Goal: Task Accomplishment & Management: Manage account settings

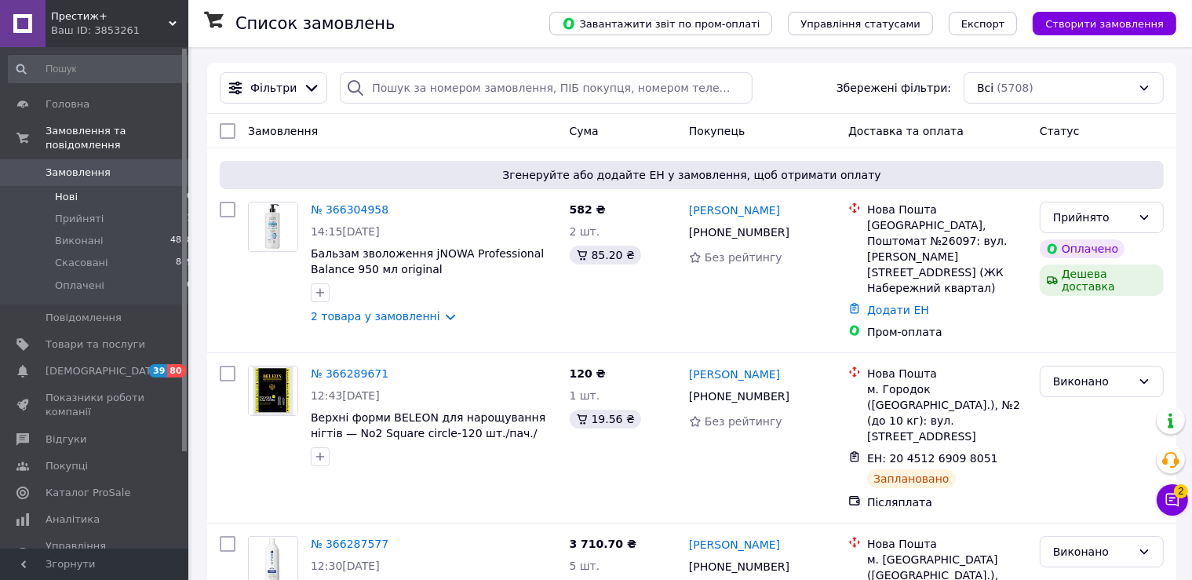
click at [121, 193] on li "Нові 0" at bounding box center [101, 197] width 202 height 22
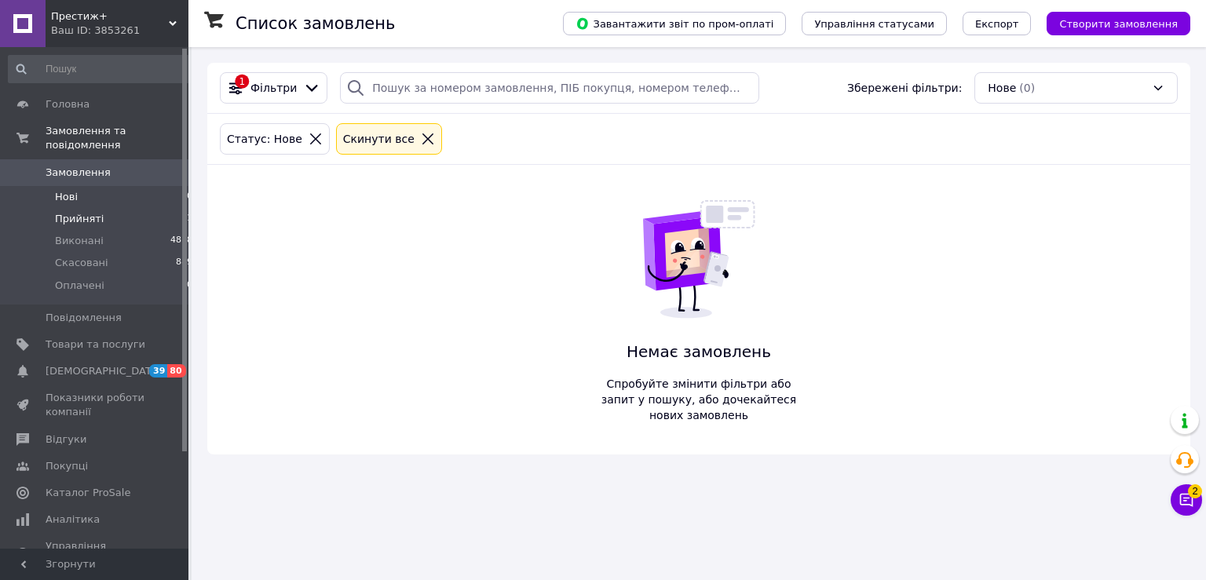
click at [119, 208] on li "Прийняті 1" at bounding box center [101, 219] width 202 height 22
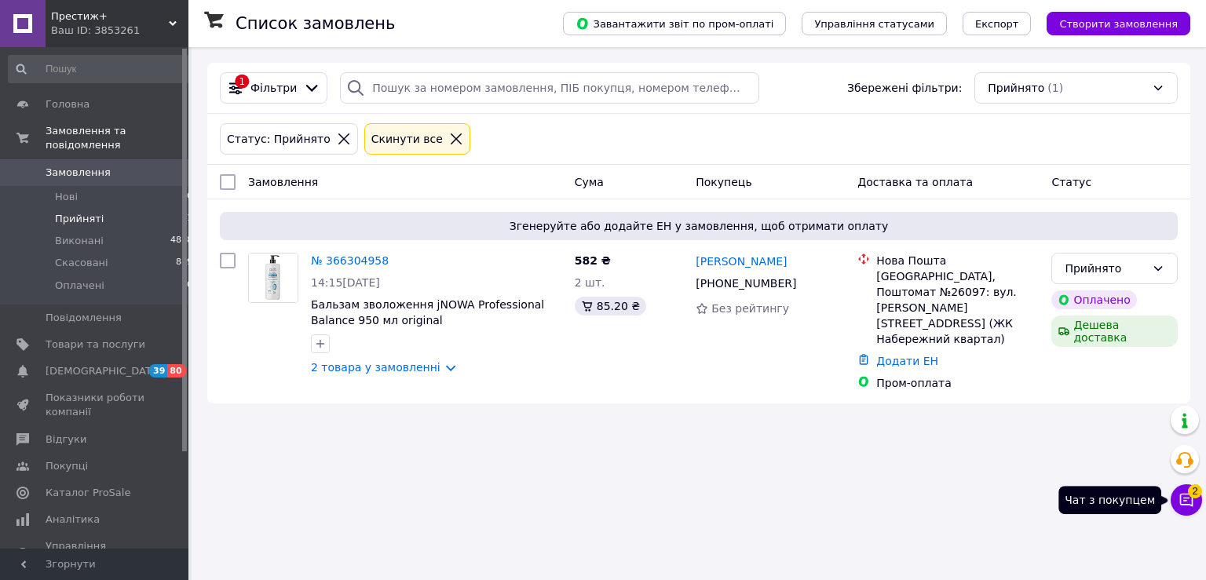
click at [1189, 502] on icon at bounding box center [1186, 500] width 16 height 16
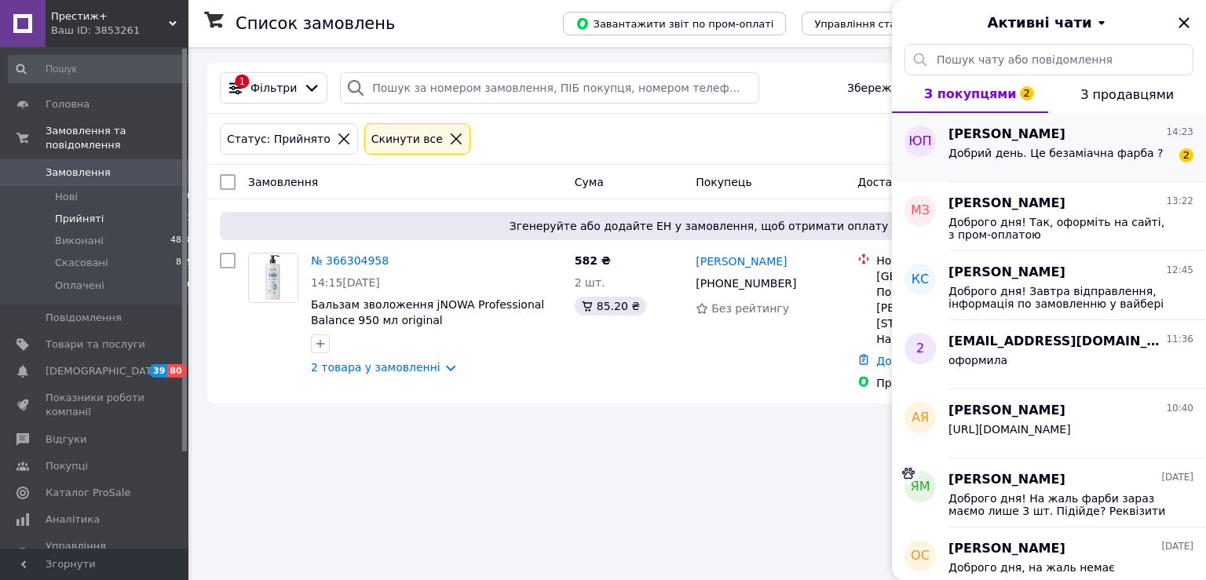
click at [1104, 159] on span "Добрий день. Це безаміачна фарба ?" at bounding box center [1055, 153] width 215 height 13
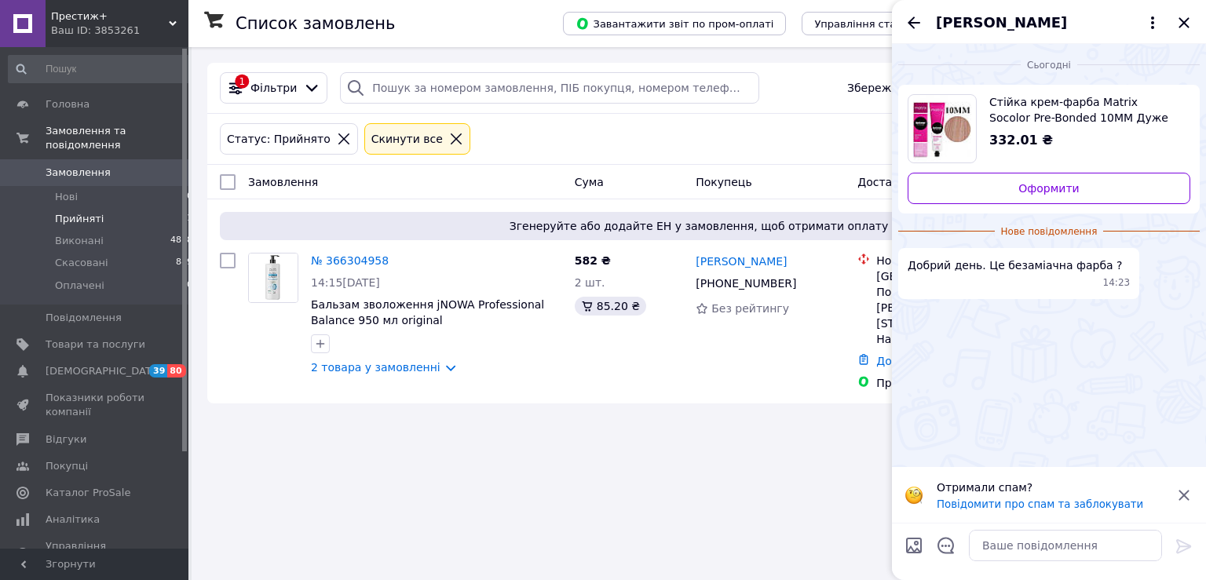
click at [1184, 494] on icon at bounding box center [1183, 495] width 10 height 10
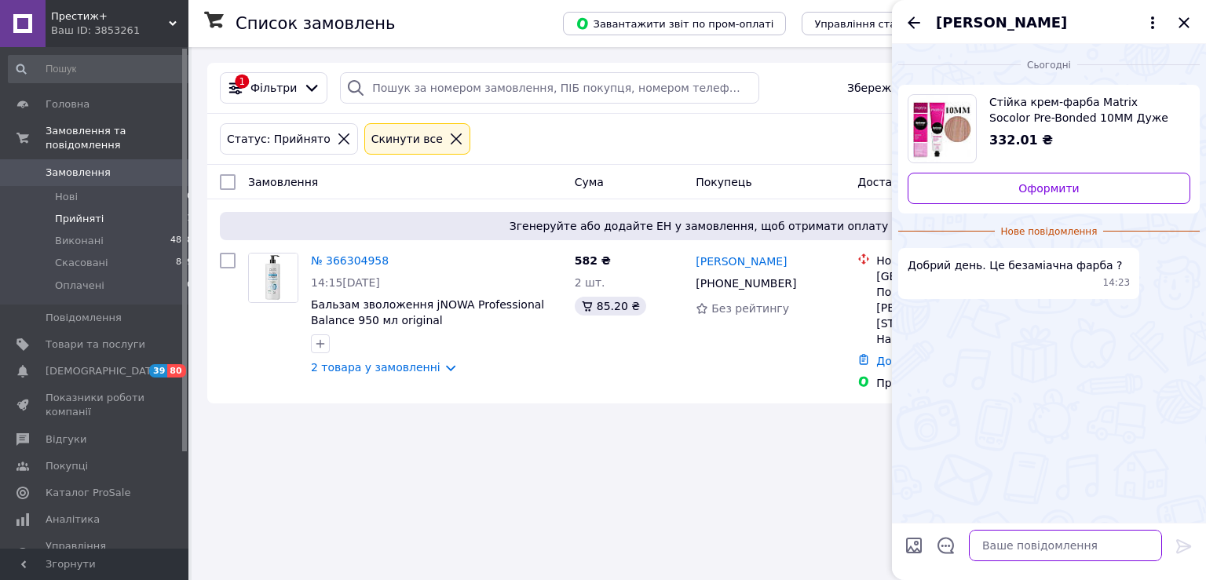
click at [1046, 542] on textarea at bounding box center [1065, 545] width 193 height 31
type textarea "Доброго дня! Аміачна"
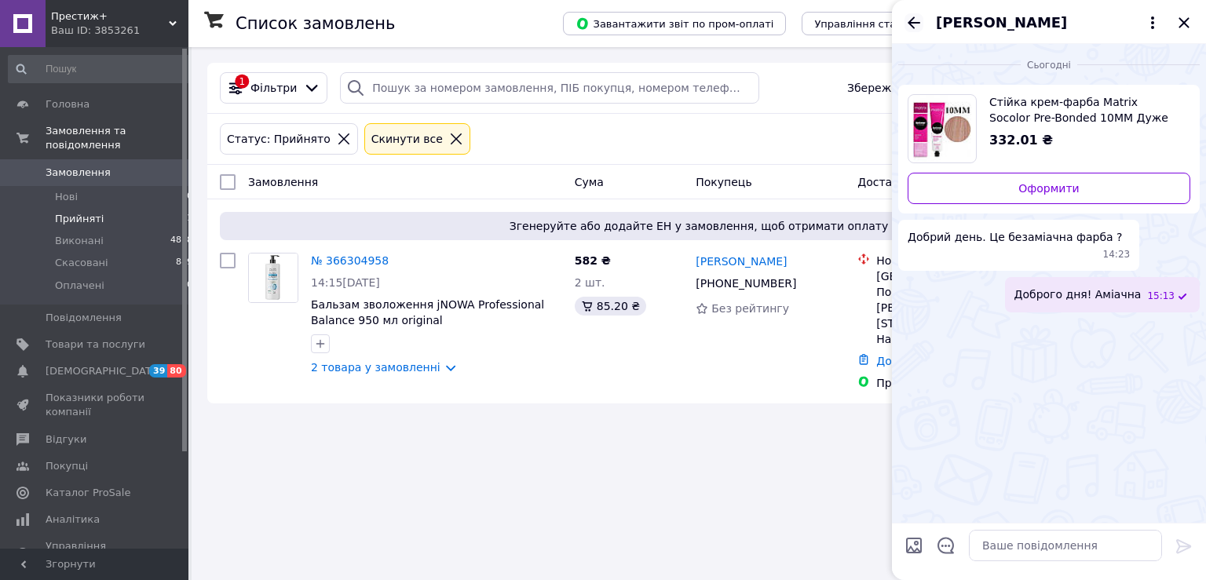
click at [909, 24] on icon "Назад" at bounding box center [913, 22] width 19 height 19
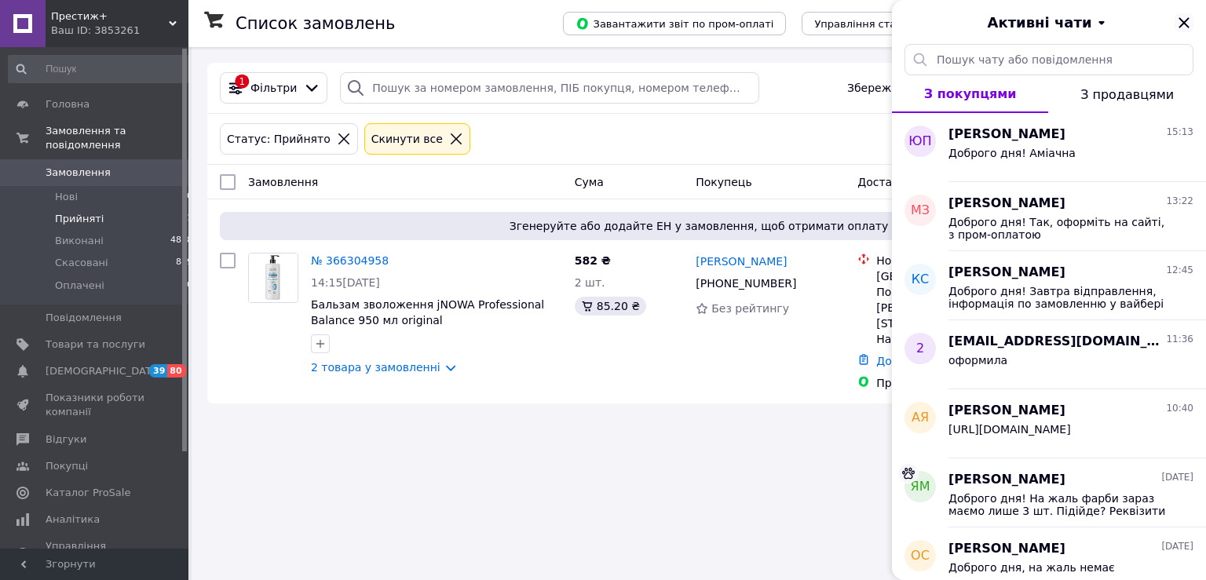
click at [1182, 21] on icon "Закрити" at bounding box center [1183, 22] width 10 height 10
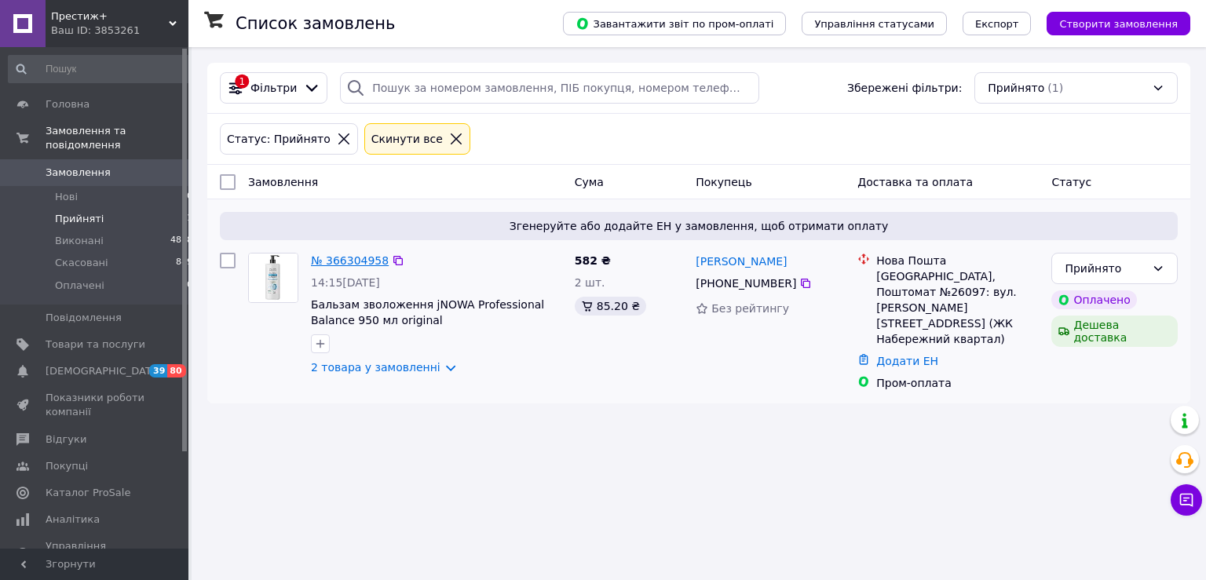
click at [363, 262] on link "№ 366304958" at bounding box center [350, 260] width 78 height 13
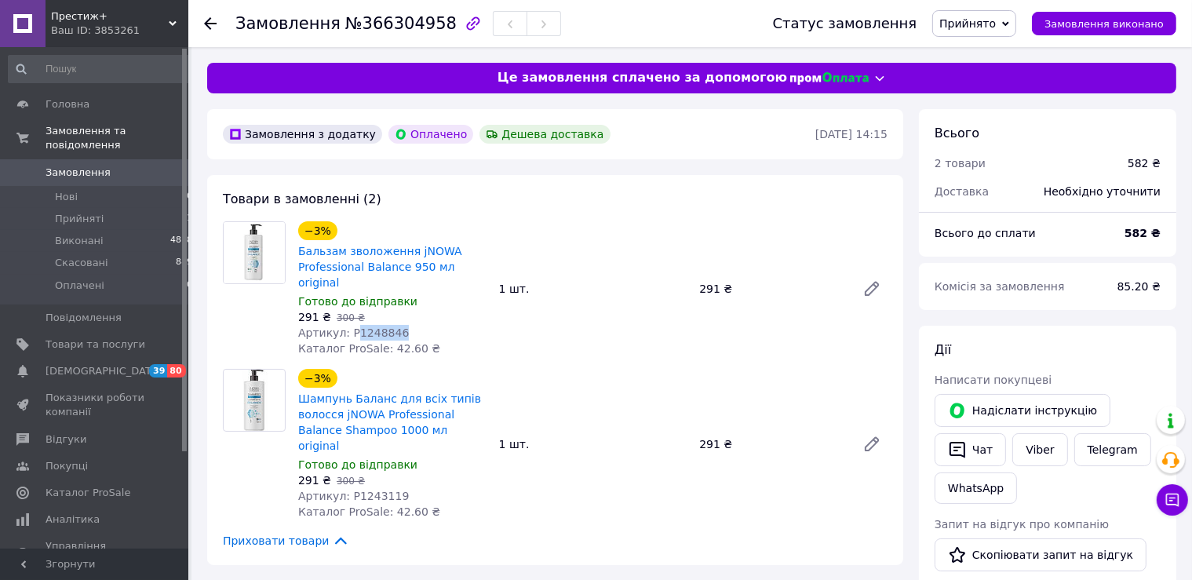
drag, startPoint x: 351, startPoint y: 316, endPoint x: 438, endPoint y: 316, distance: 87.1
click at [438, 325] on div "Артикул: P1248846" at bounding box center [392, 333] width 188 height 16
copy span "1248846"
drag, startPoint x: 349, startPoint y: 469, endPoint x: 410, endPoint y: 469, distance: 61.2
click at [410, 488] on div "Артикул: P1243119" at bounding box center [392, 496] width 188 height 16
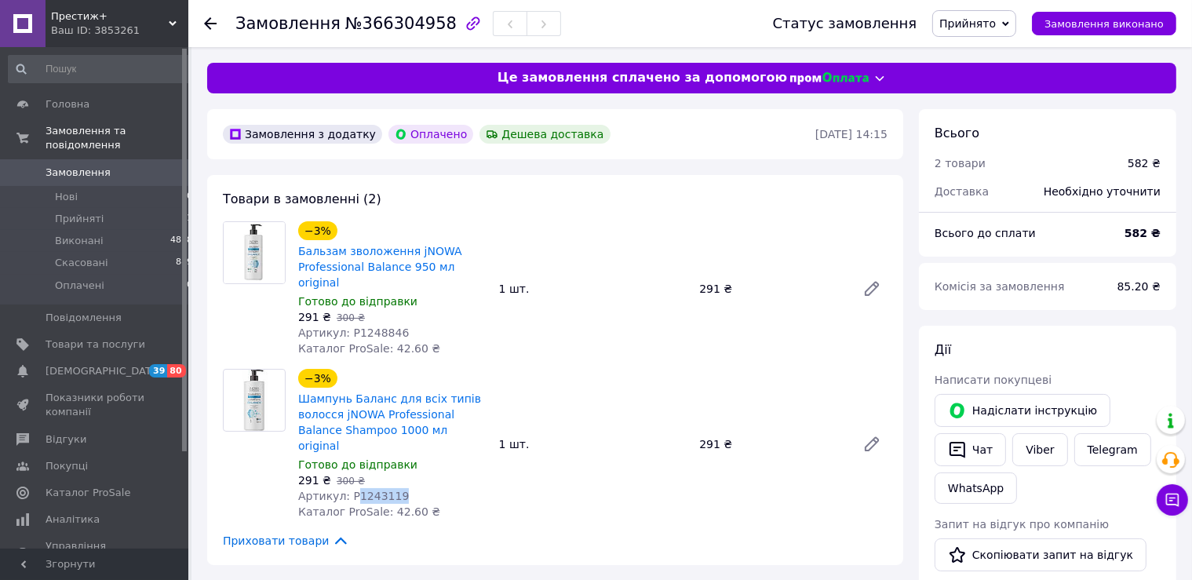
copy span "1243119"
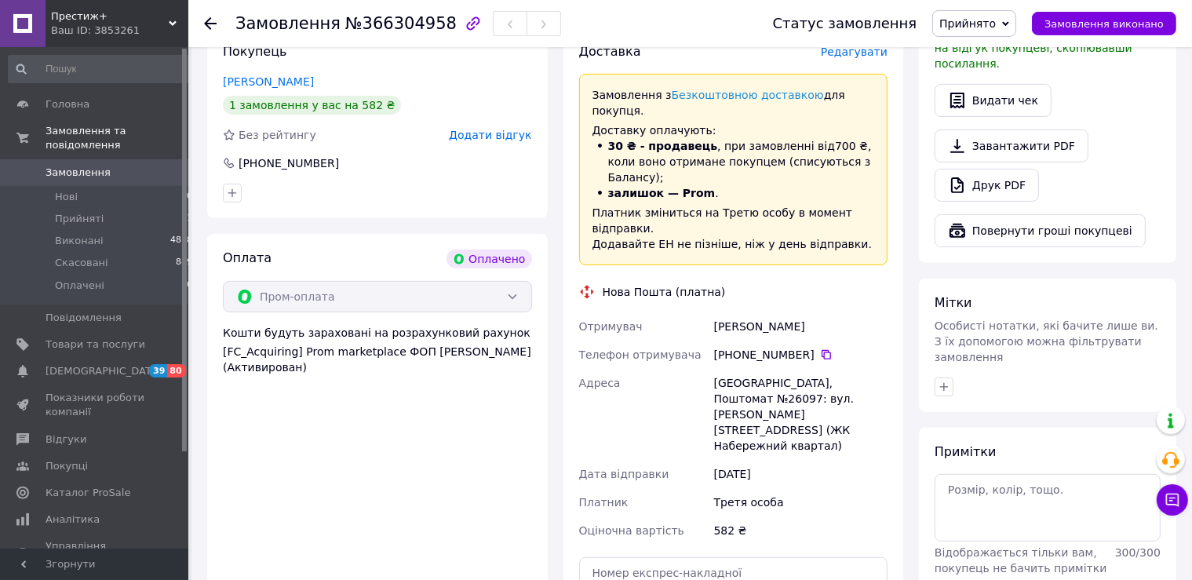
scroll to position [580, 0]
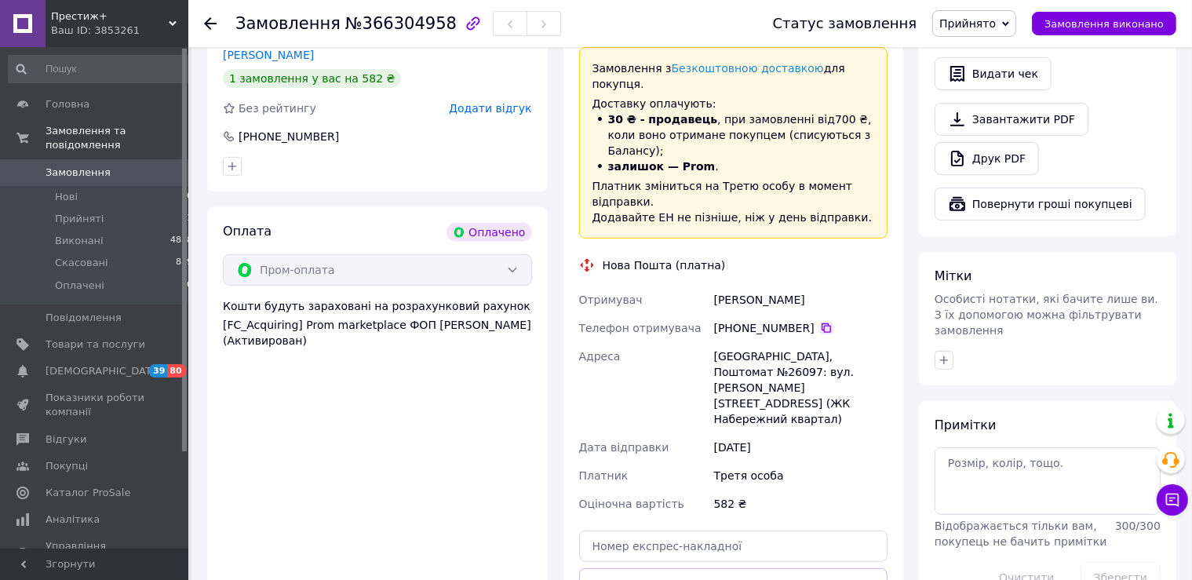
click at [820, 322] on icon at bounding box center [826, 328] width 13 height 13
drag, startPoint x: 776, startPoint y: 219, endPoint x: 710, endPoint y: 218, distance: 65.9
click at [710, 286] on div "Отримувач Агрес Олеся Телефон отримувача +380 97 180 78 38   Адреса Тернопіль, …" at bounding box center [734, 402] width 316 height 232
copy div "Отримувач Агрес Олеся"
drag, startPoint x: 716, startPoint y: 278, endPoint x: 867, endPoint y: 277, distance: 151.5
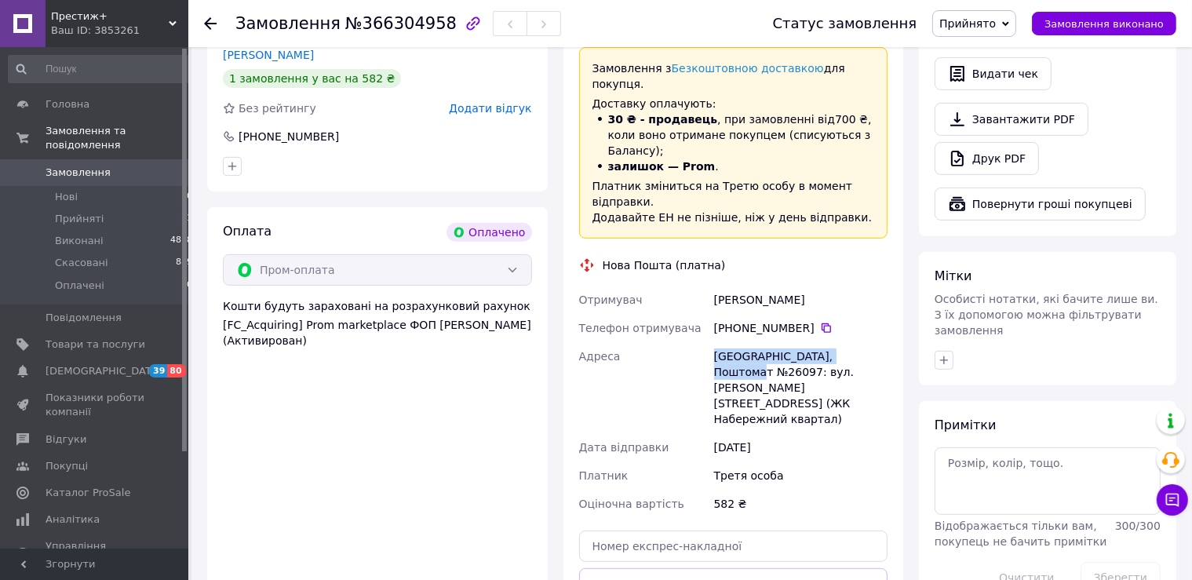
click at [867, 342] on div "[GEOGRAPHIC_DATA], Поштомат №26097: вул. [PERSON_NAME][STREET_ADDRESS] (ЖК Набе…" at bounding box center [801, 387] width 180 height 91
copy div "Тернопіль, Поштомат №26097"
click at [820, 322] on icon at bounding box center [826, 328] width 13 height 13
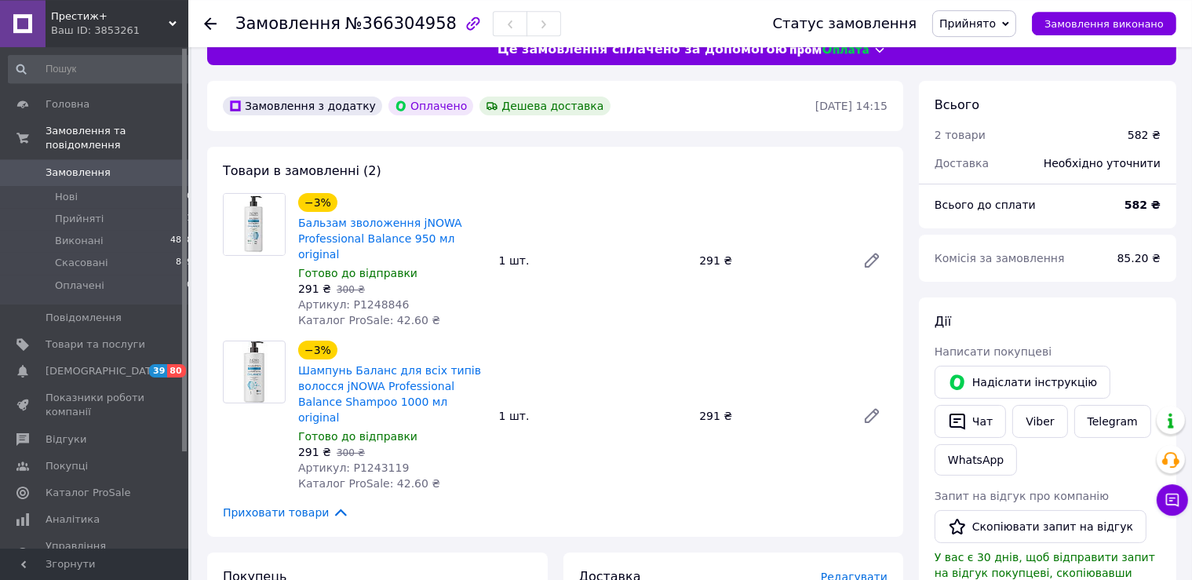
scroll to position [0, 0]
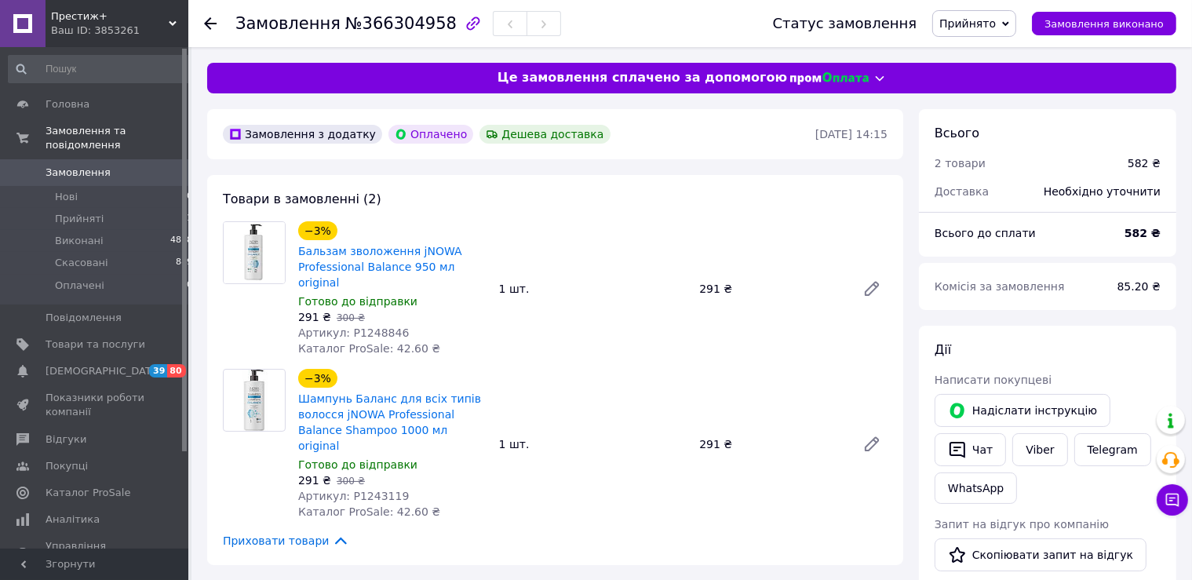
click at [1143, 224] on div "582 ₴" at bounding box center [1142, 233] width 55 height 35
copy b "582"
drag, startPoint x: 482, startPoint y: 268, endPoint x: 296, endPoint y: 253, distance: 186.6
click at [296, 253] on div "−3% Бальзам зволоження jNOWA Professional Balance 950 мл original Готово до від…" at bounding box center [392, 288] width 201 height 141
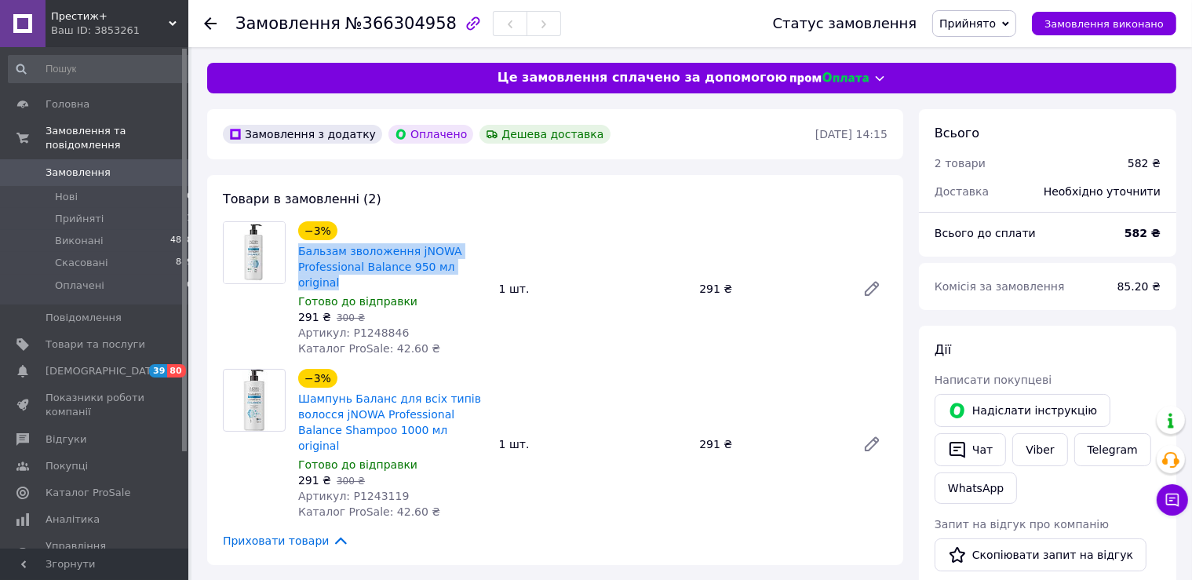
copy link "Бальзам зволоження jNOWA Professional Balance 950 мл original"
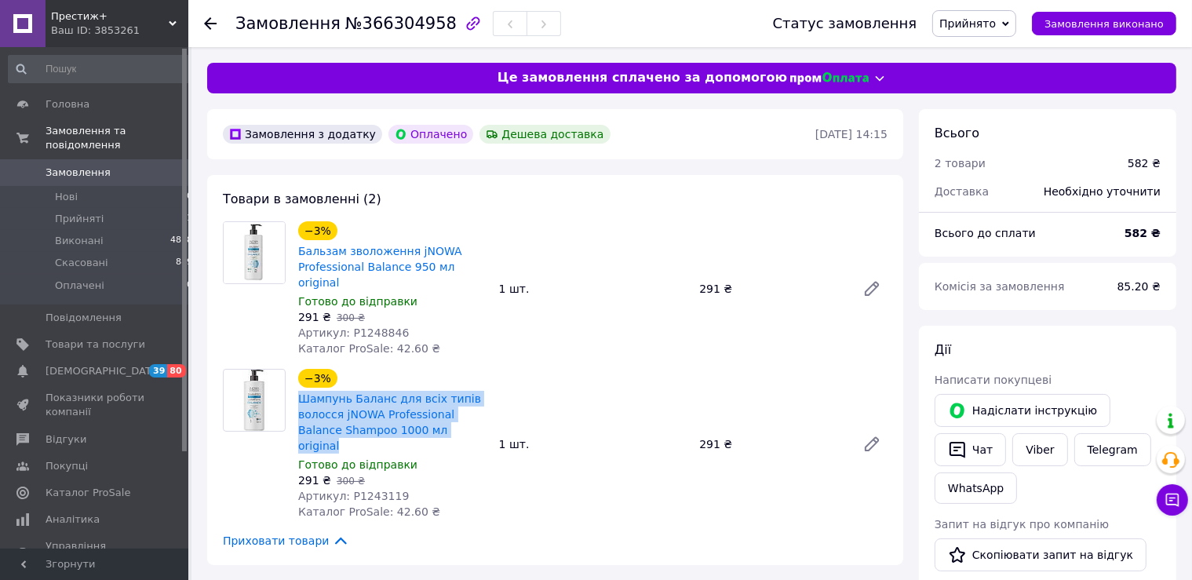
drag, startPoint x: 435, startPoint y: 416, endPoint x: 297, endPoint y: 387, distance: 141.2
click at [297, 389] on div "Шампунь Баланс для всіх типів волосся jNOWA Professional Balance Shampoo 1000 м…" at bounding box center [393, 422] width 192 height 66
copy link "Шампунь Баланс для всіх типів волосся jNOWA Professional Balance Shampoo 1000 м…"
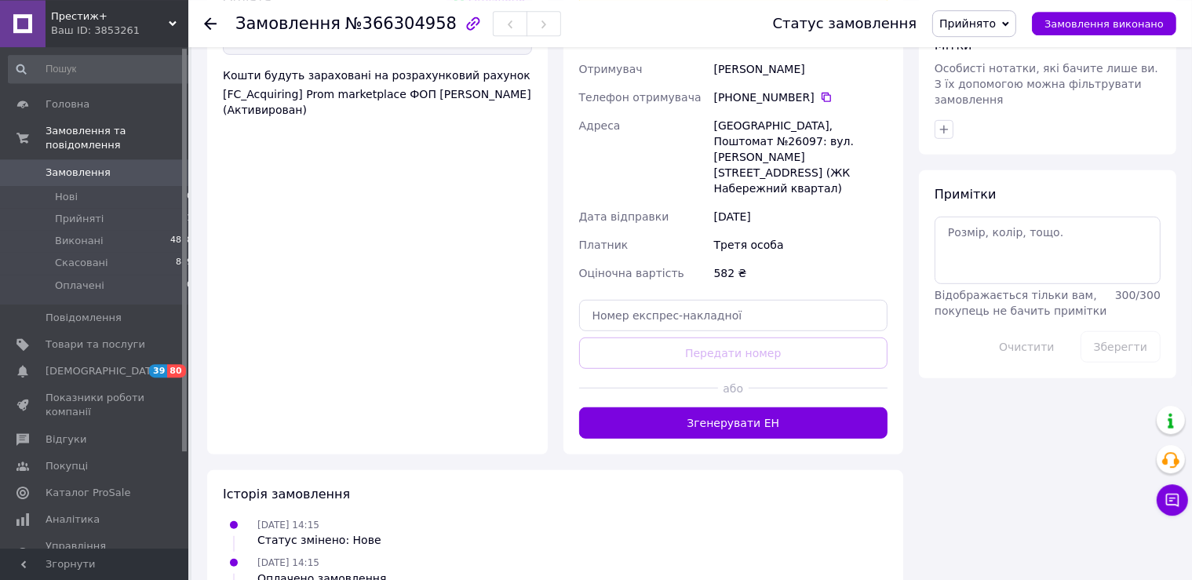
scroll to position [812, 0]
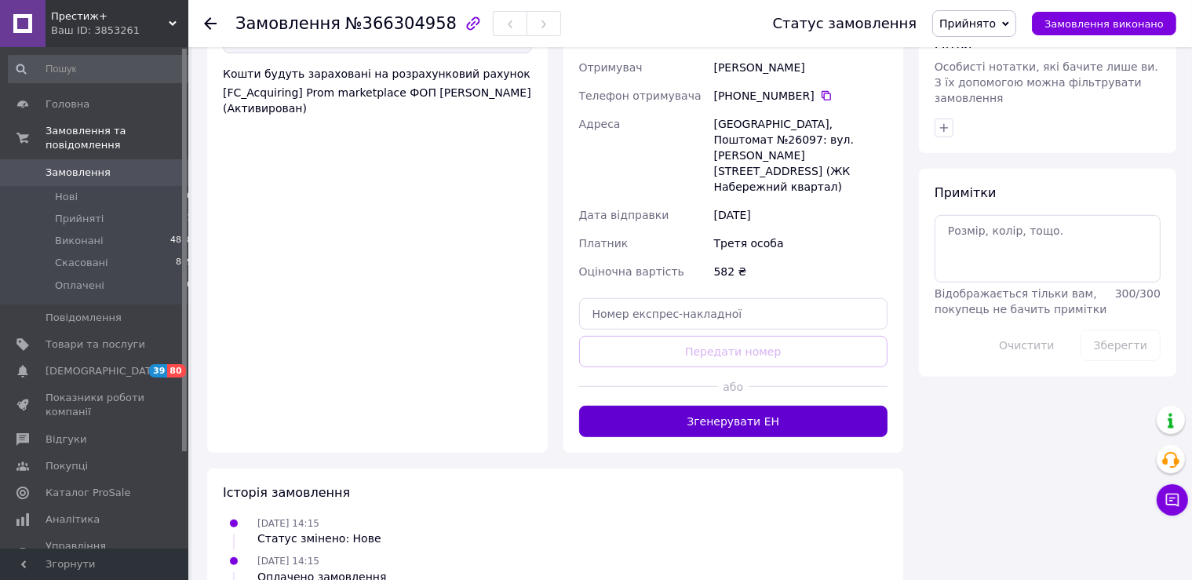
click at [706, 406] on button "Згенерувати ЕН" at bounding box center [733, 421] width 309 height 31
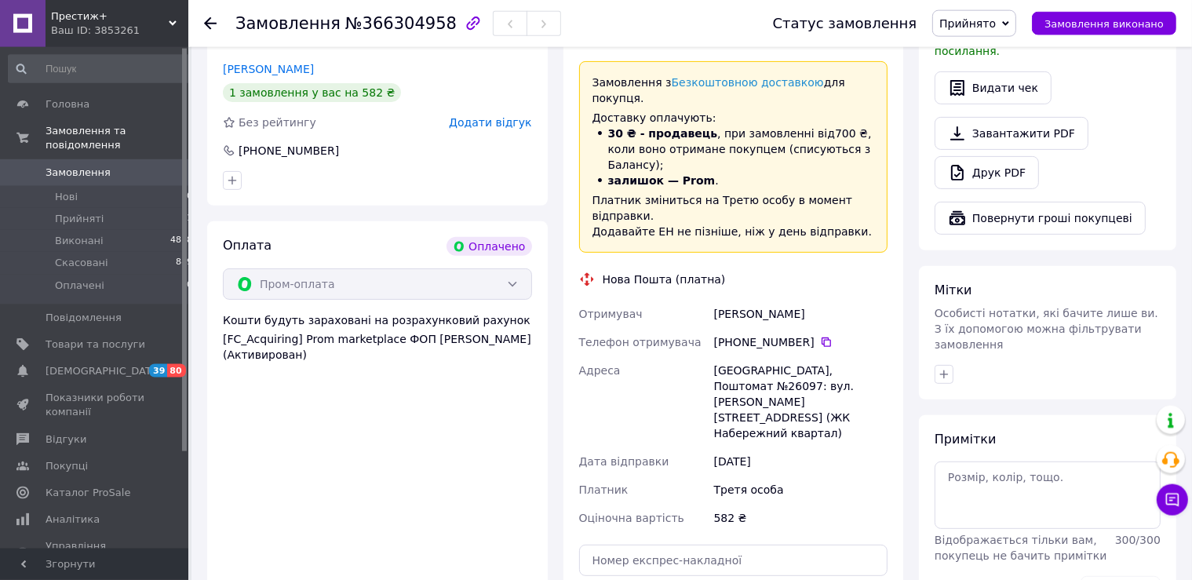
scroll to position [564, 0]
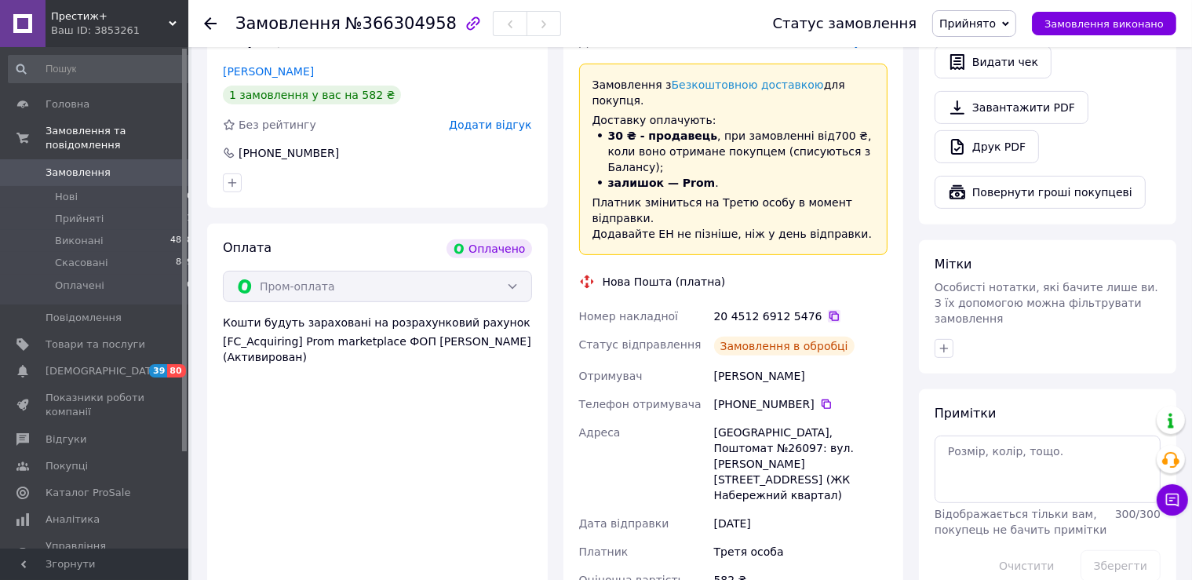
click at [828, 310] on icon at bounding box center [834, 316] width 13 height 13
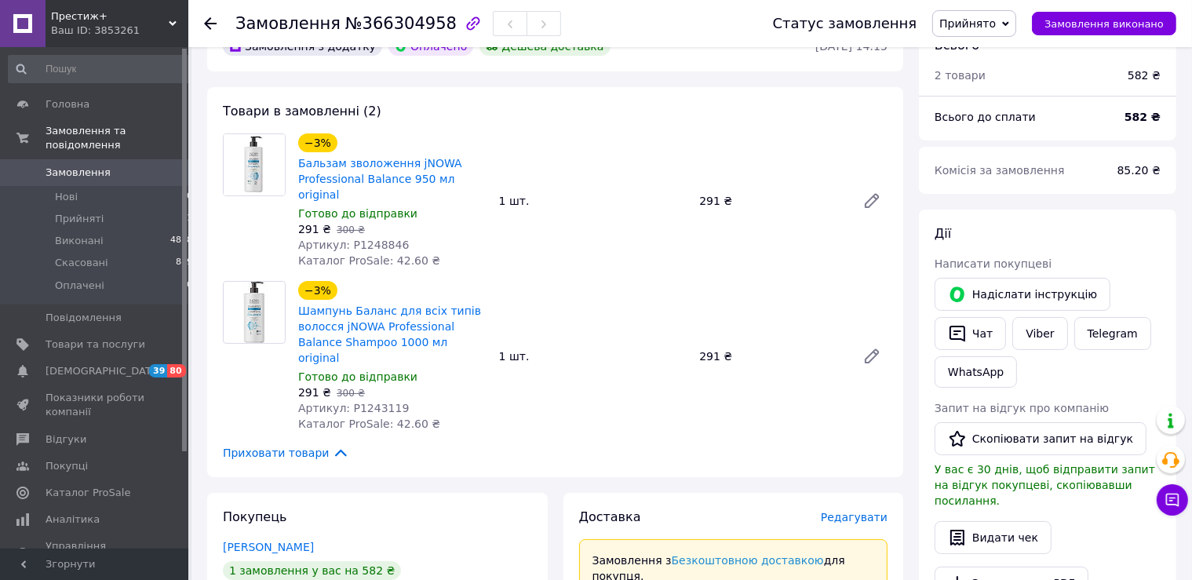
scroll to position [66, 0]
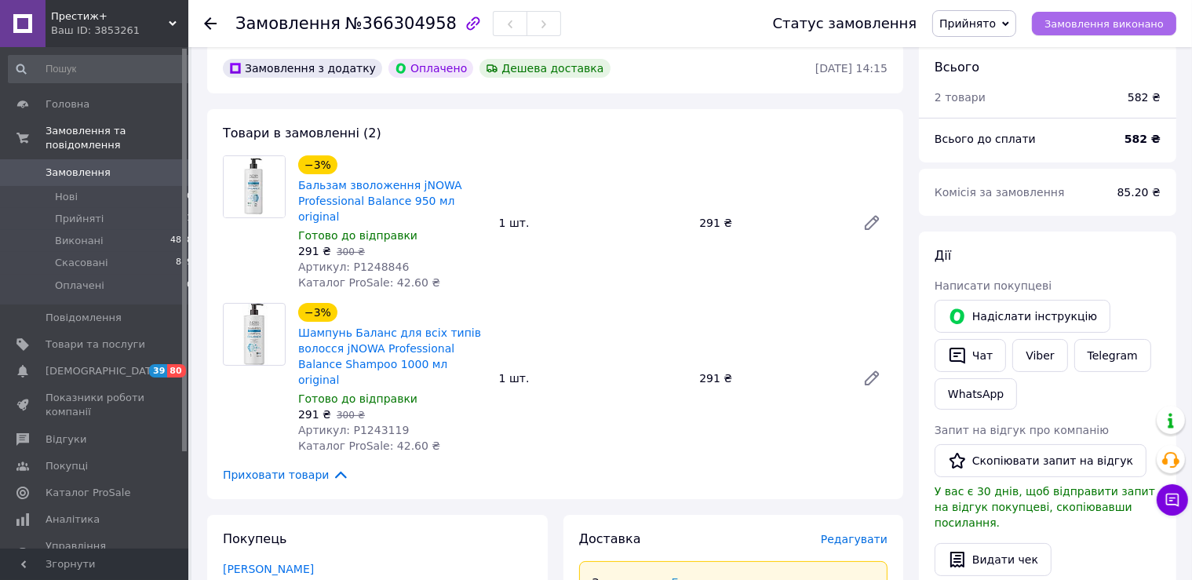
click at [1121, 15] on button "Замовлення виконано" at bounding box center [1104, 24] width 144 height 24
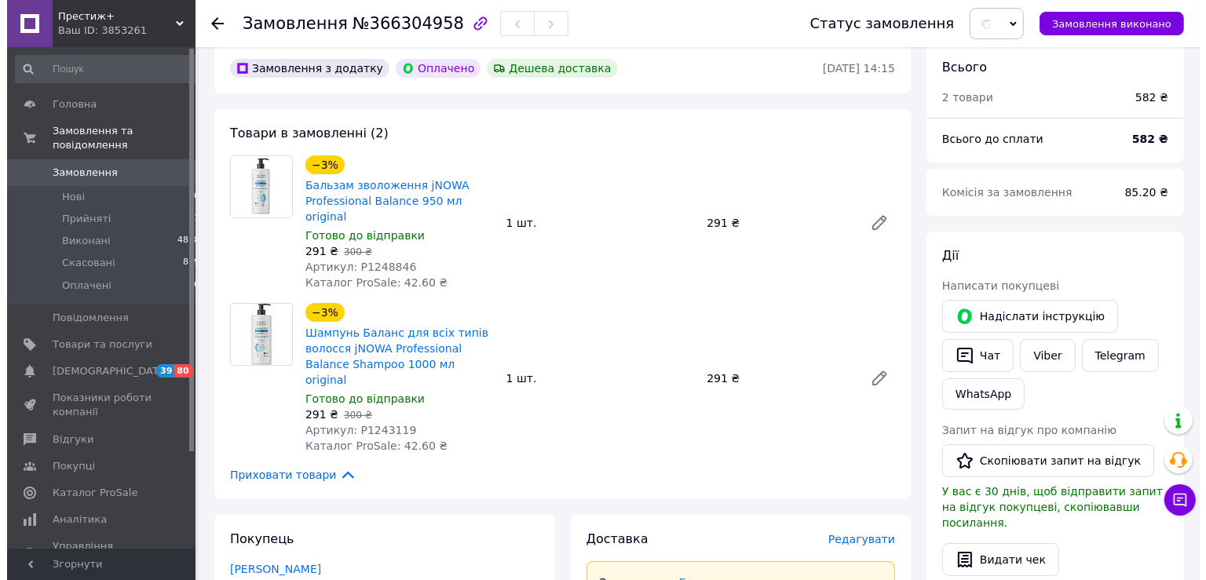
scroll to position [0, 0]
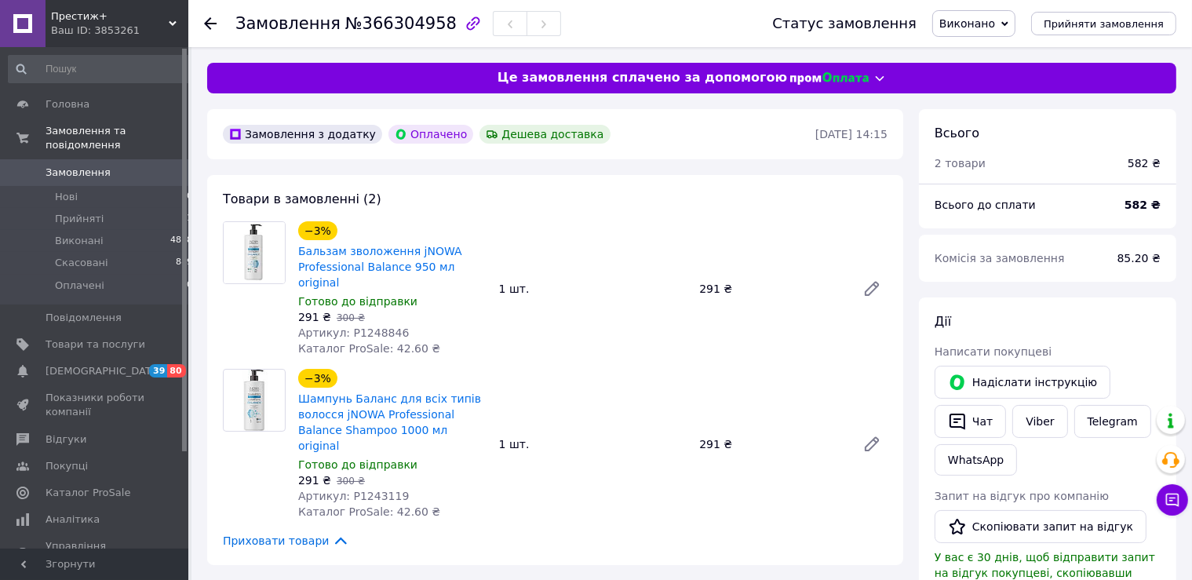
click at [158, 166] on span "0" at bounding box center [166, 173] width 43 height 14
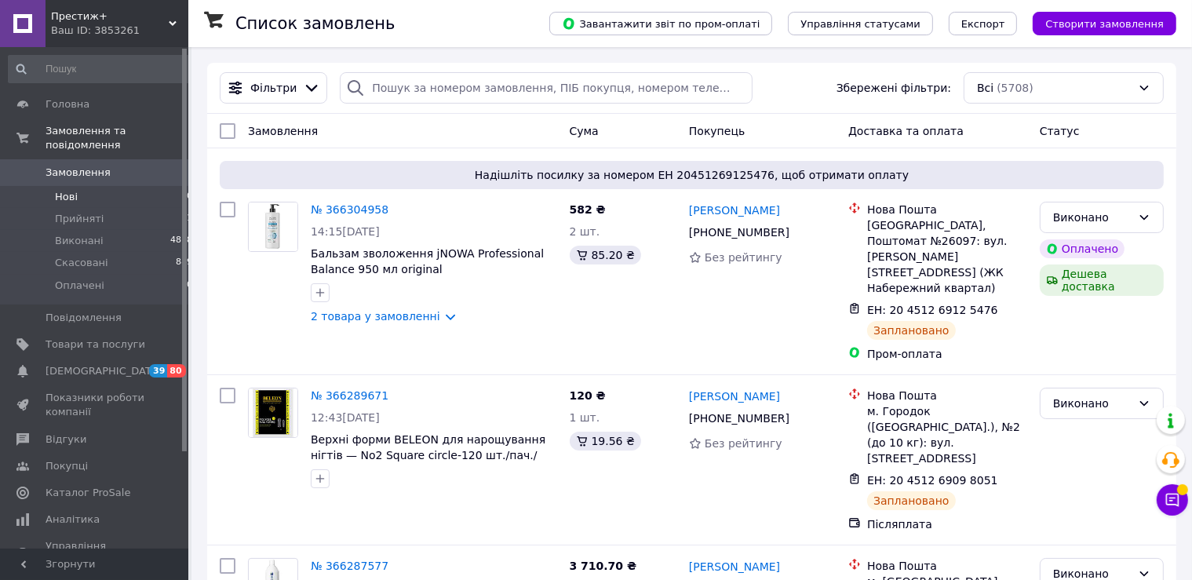
click at [102, 186] on li "Нові 0" at bounding box center [101, 197] width 202 height 22
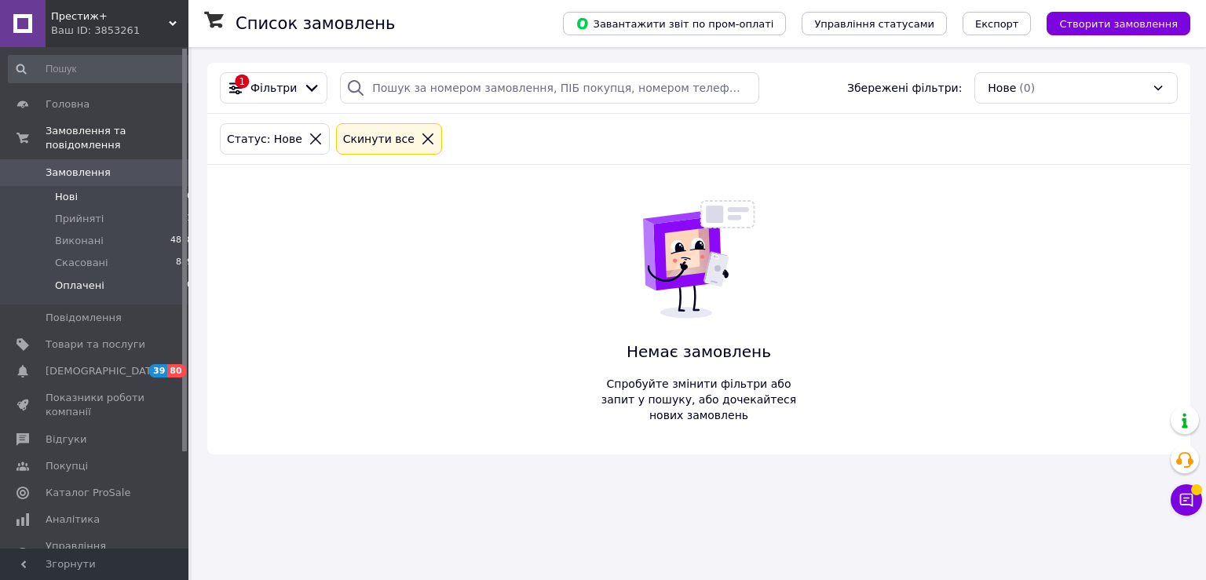
click at [85, 279] on span "Оплачені" at bounding box center [79, 286] width 49 height 14
click at [81, 166] on span "Замовлення" at bounding box center [78, 173] width 65 height 14
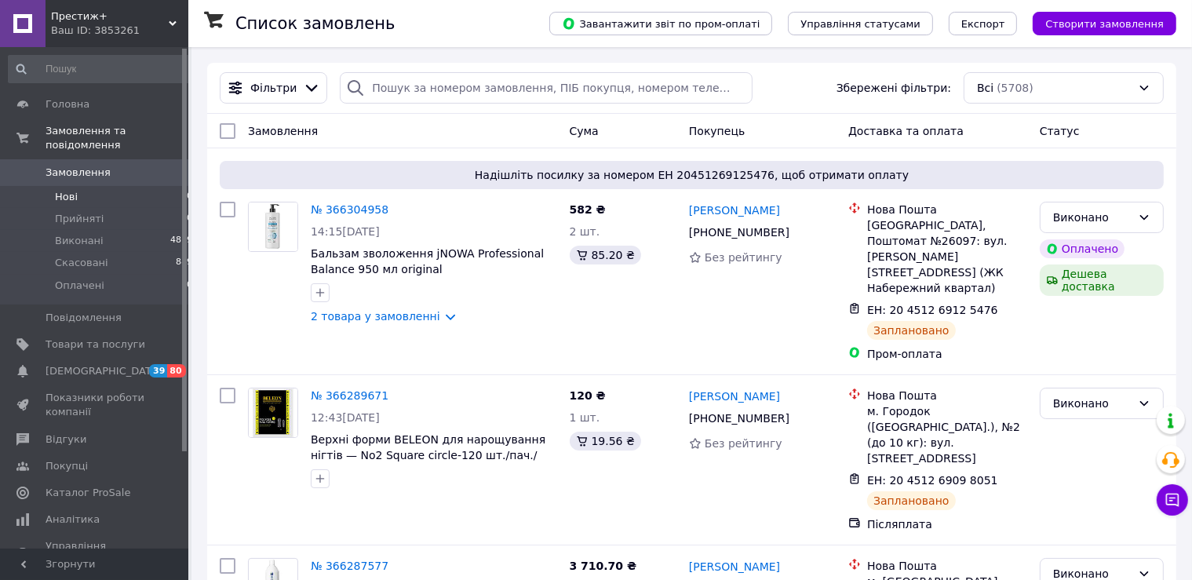
click at [111, 186] on li "Нові 0" at bounding box center [101, 197] width 202 height 22
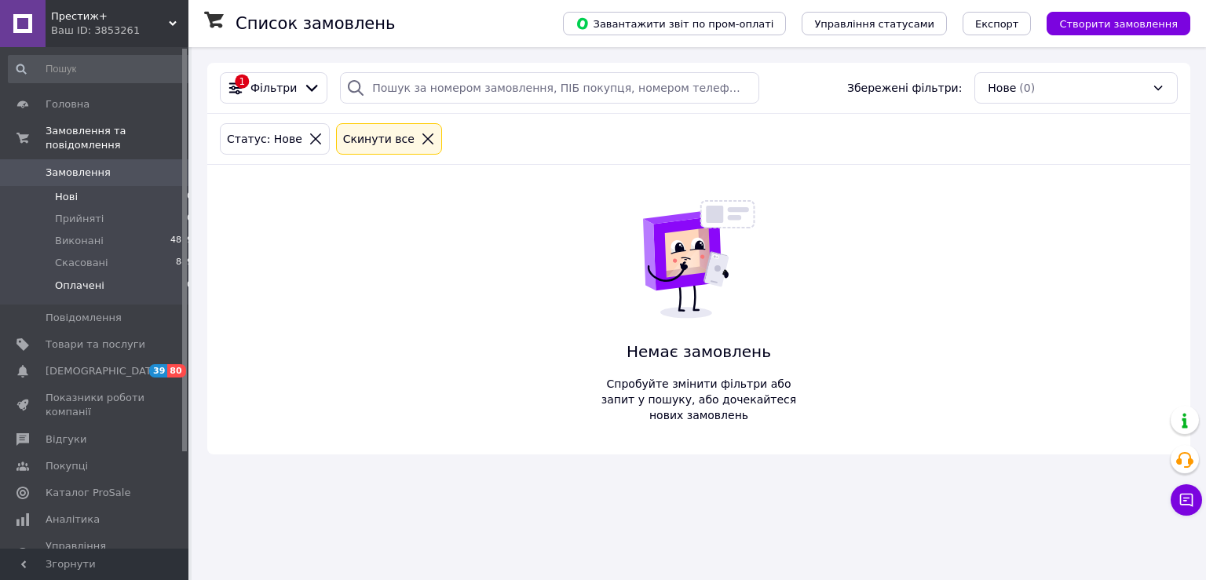
click at [89, 279] on span "Оплачені" at bounding box center [79, 286] width 49 height 14
click at [65, 433] on span "Відгуки" at bounding box center [66, 440] width 41 height 14
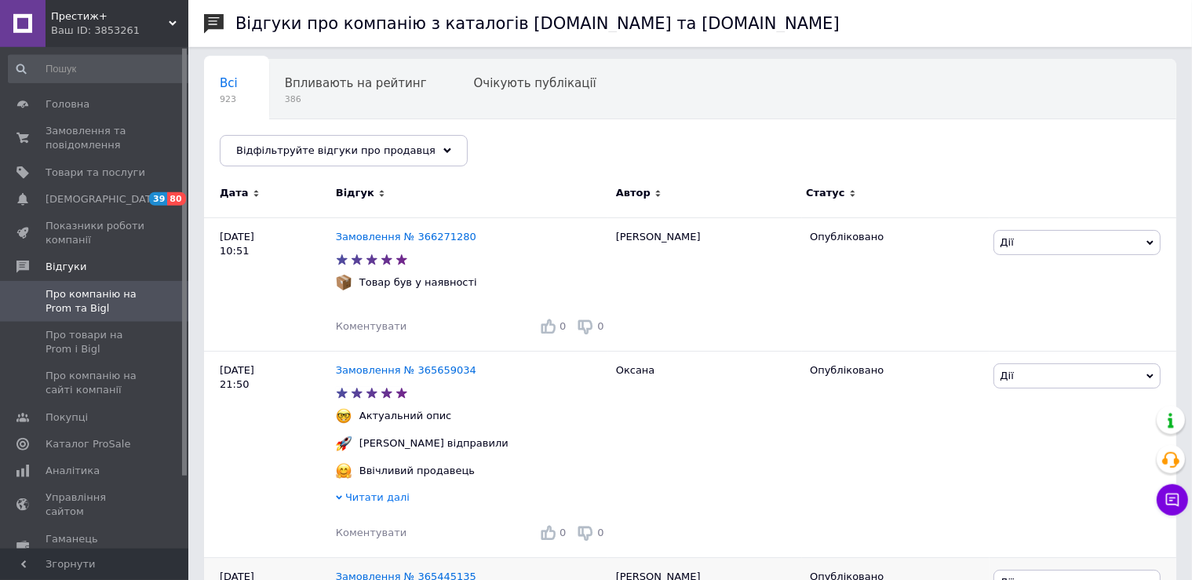
scroll to position [82, 0]
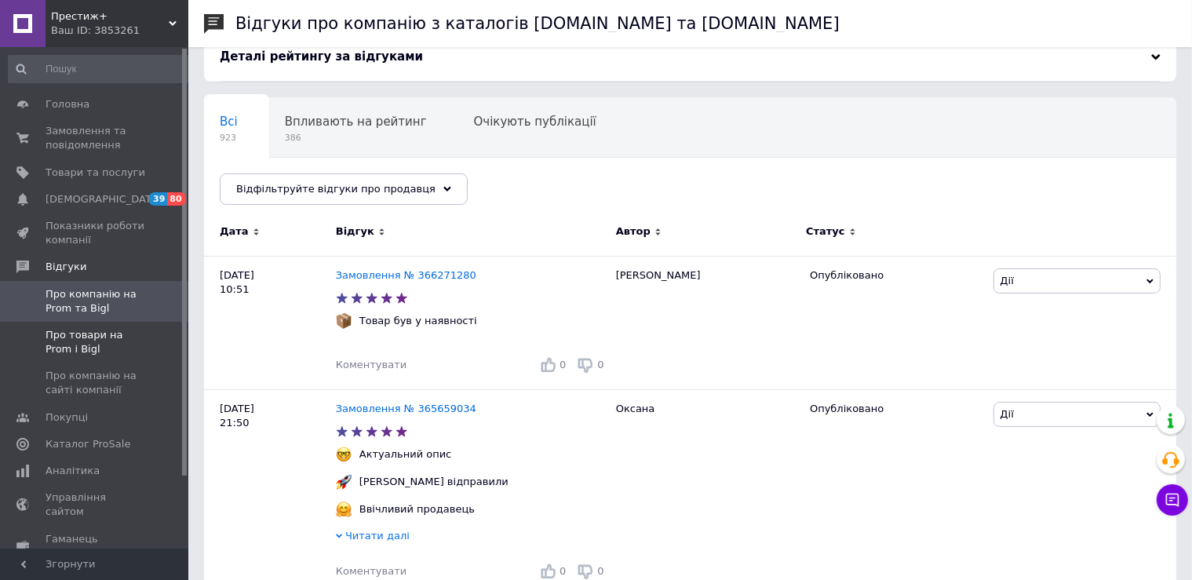
click at [101, 346] on span "Про товари на Prom і Bigl" at bounding box center [96, 342] width 100 height 28
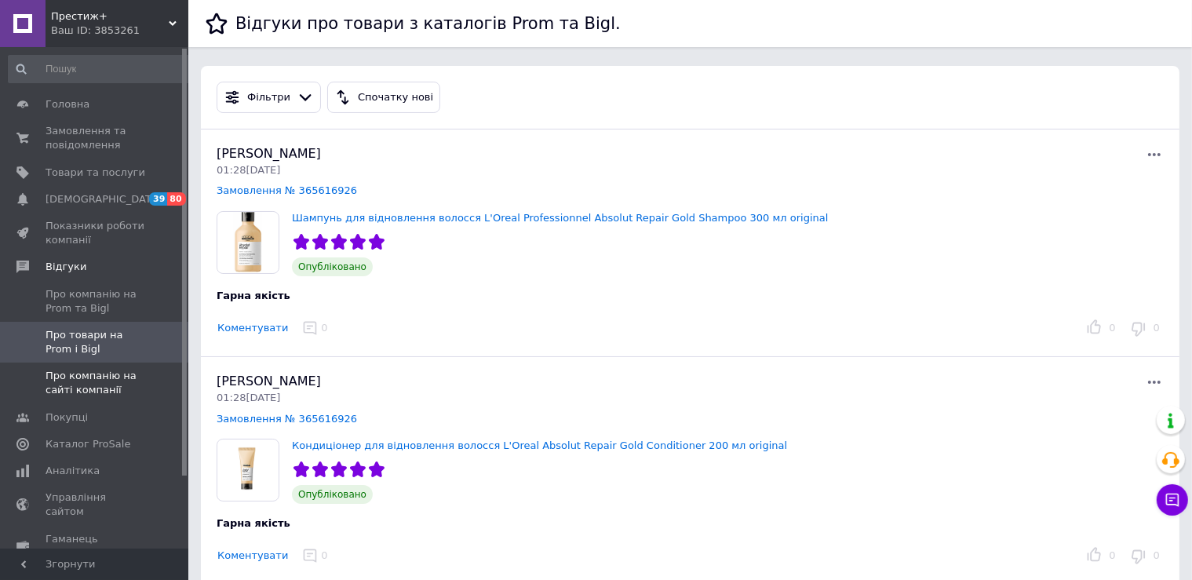
click at [70, 386] on span "Про компанію на сайті компанії" at bounding box center [96, 383] width 100 height 28
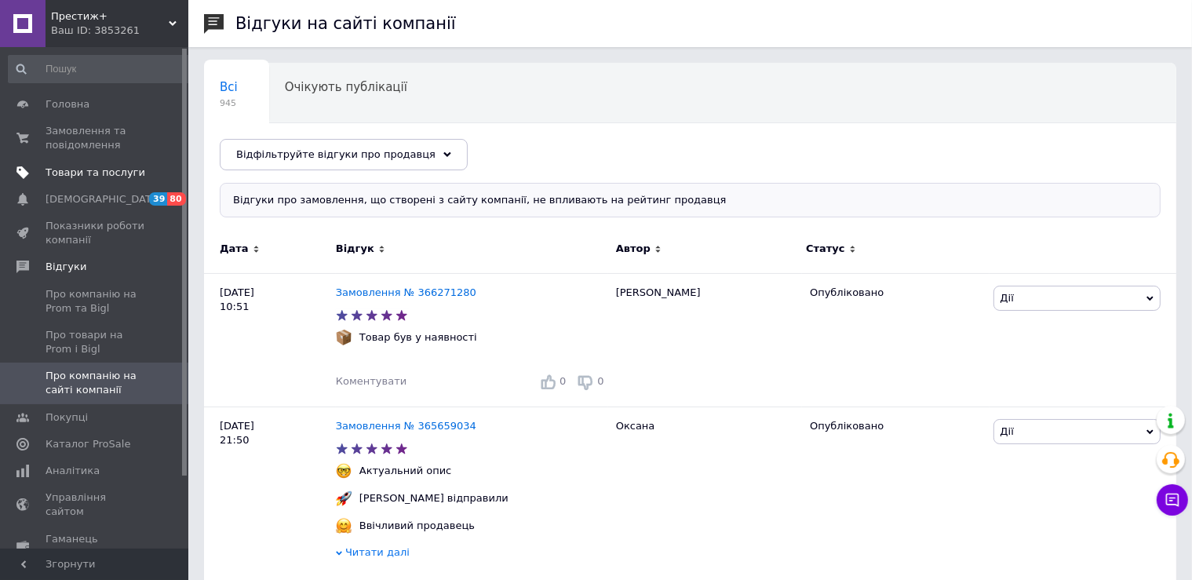
click at [74, 175] on span "Товари та послуги" at bounding box center [96, 173] width 100 height 14
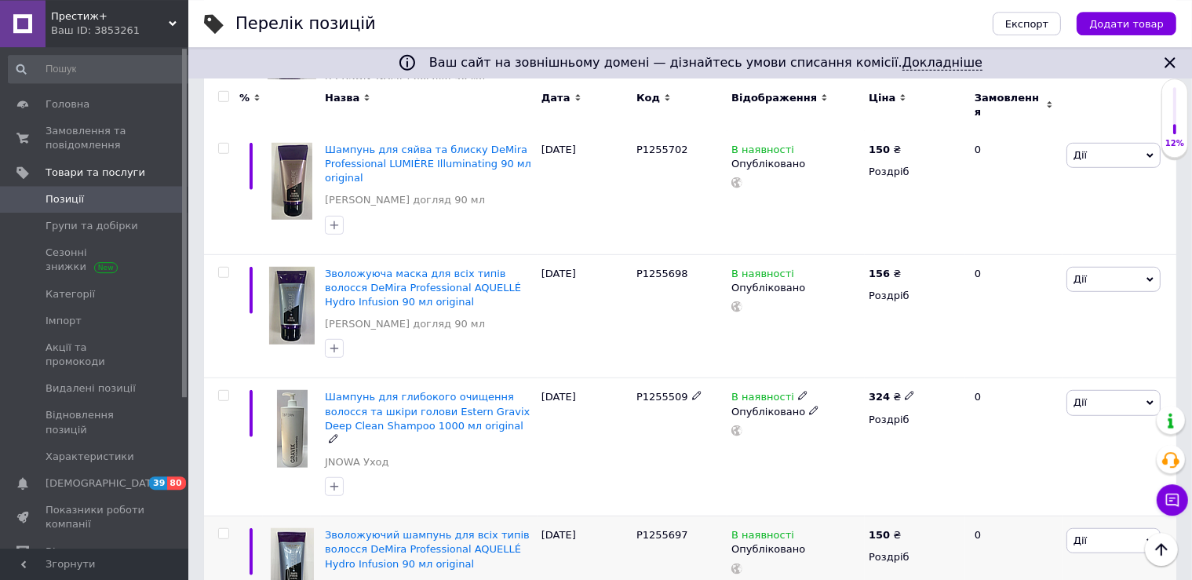
scroll to position [945, 0]
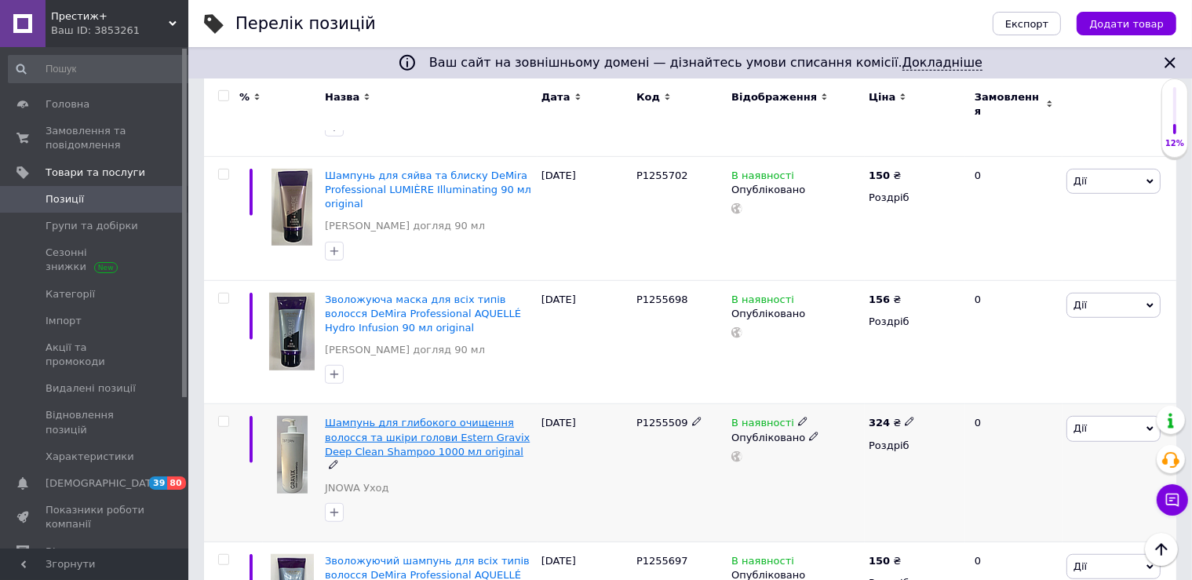
click at [440, 417] on span "Шампунь для глибокого очищення волосся та шкіри голови Estern Gravix Deep Clean…" at bounding box center [427, 437] width 205 height 40
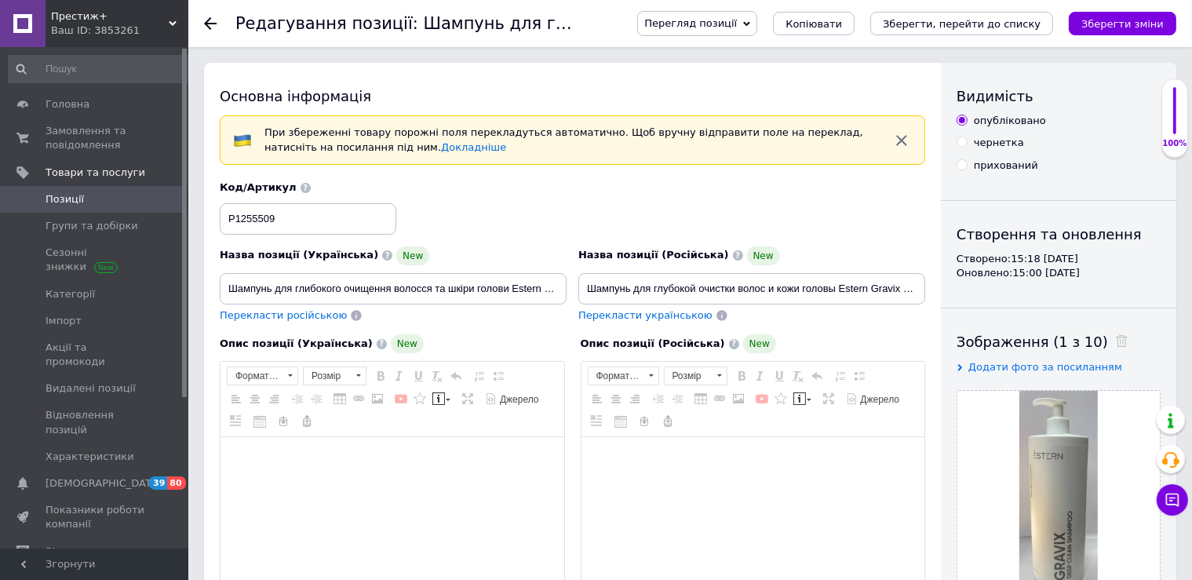
scroll to position [331, 0]
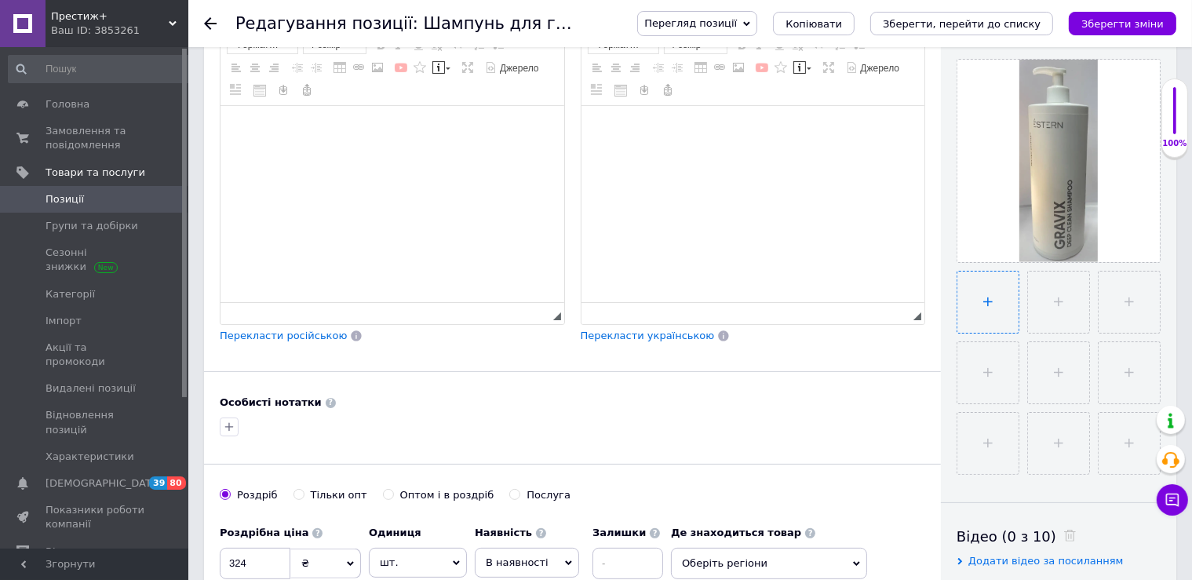
click at [987, 306] on input "file" at bounding box center [988, 302] width 61 height 61
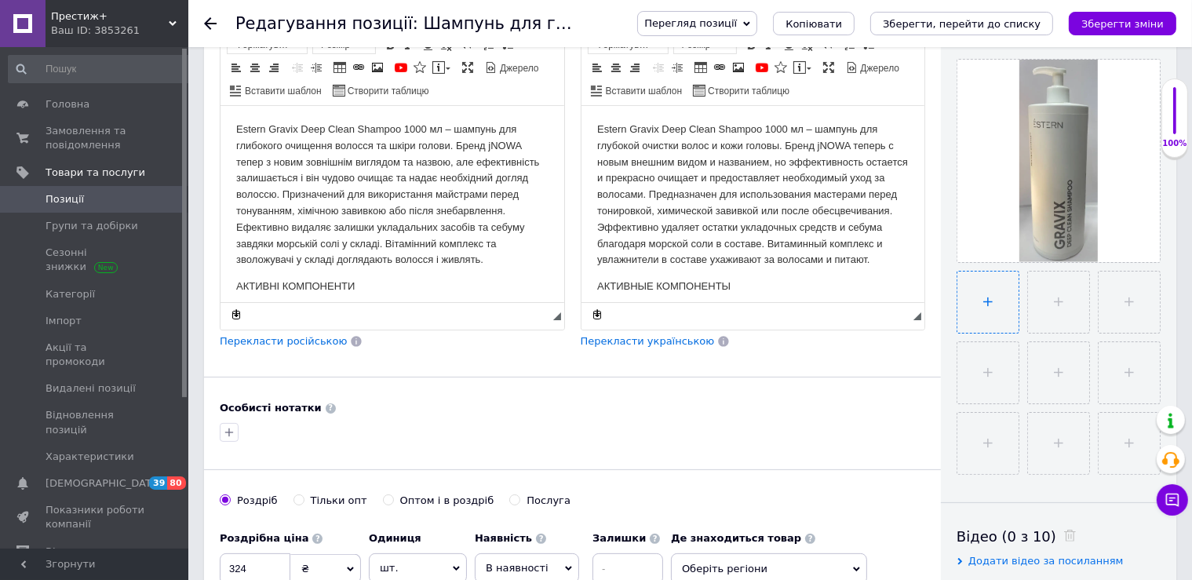
scroll to position [0, 0]
type input "C:\fakepath\1.png"
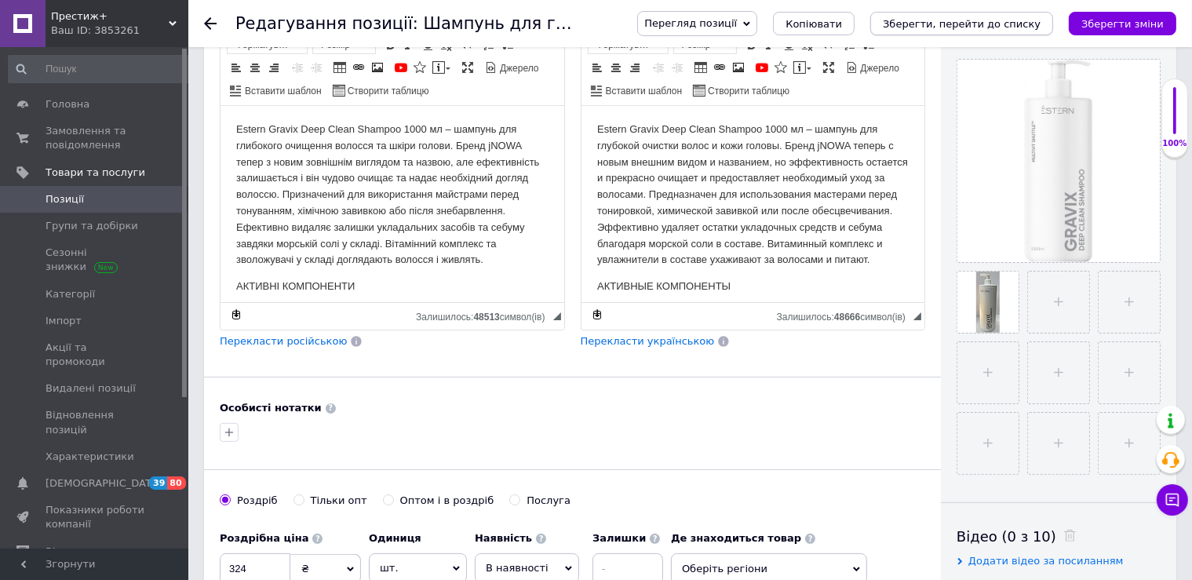
click at [995, 23] on icon "Зберегти, перейти до списку" at bounding box center [962, 24] width 158 height 12
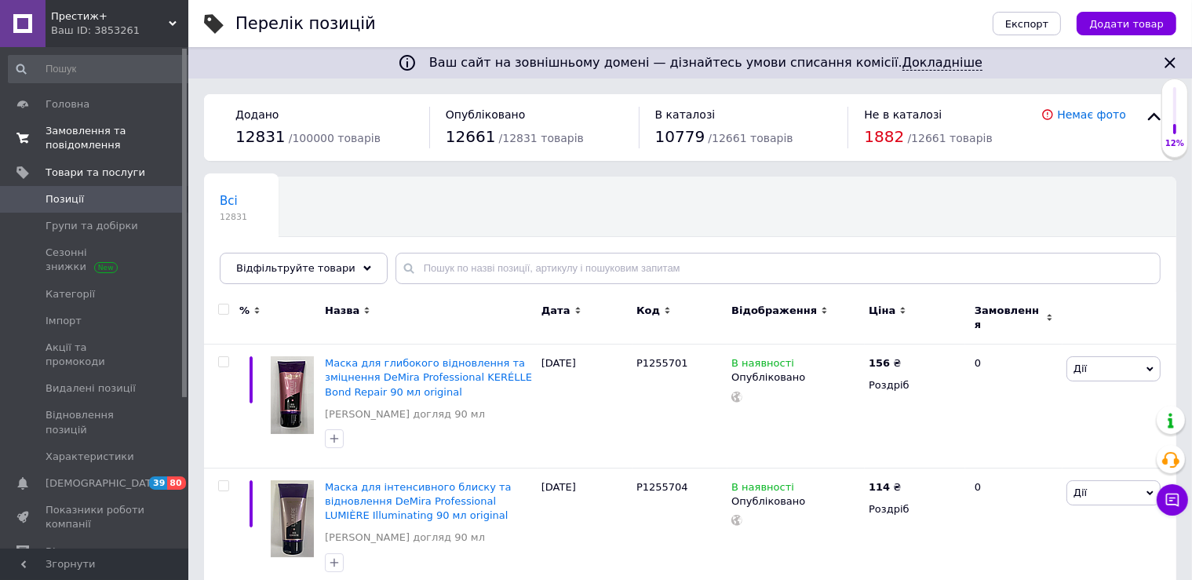
click at [93, 139] on span "Замовлення та повідомлення" at bounding box center [96, 138] width 100 height 28
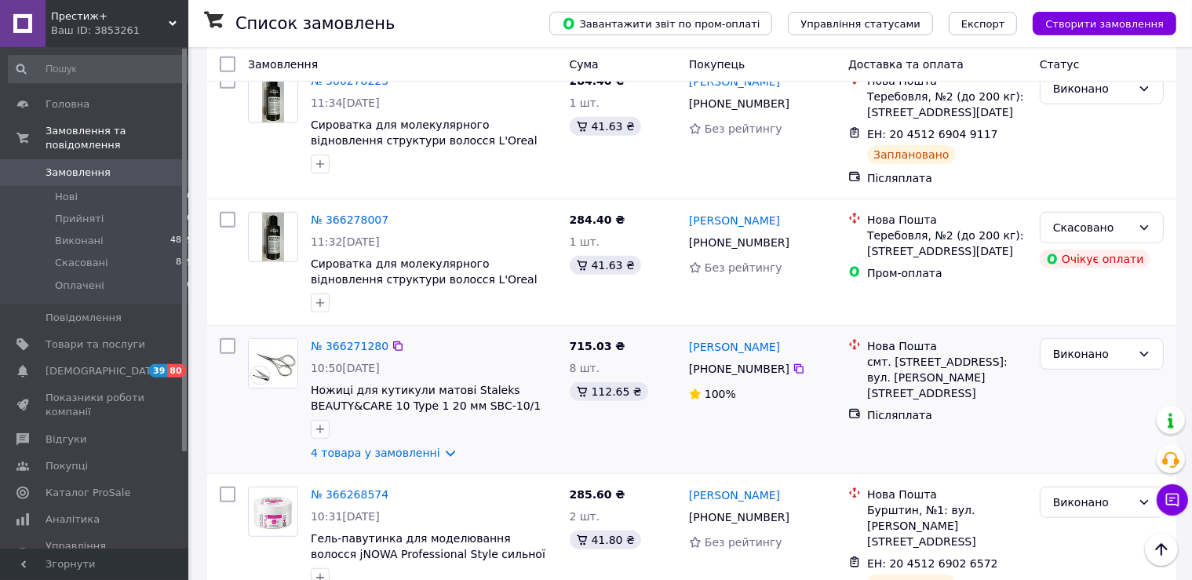
scroll to position [862, 0]
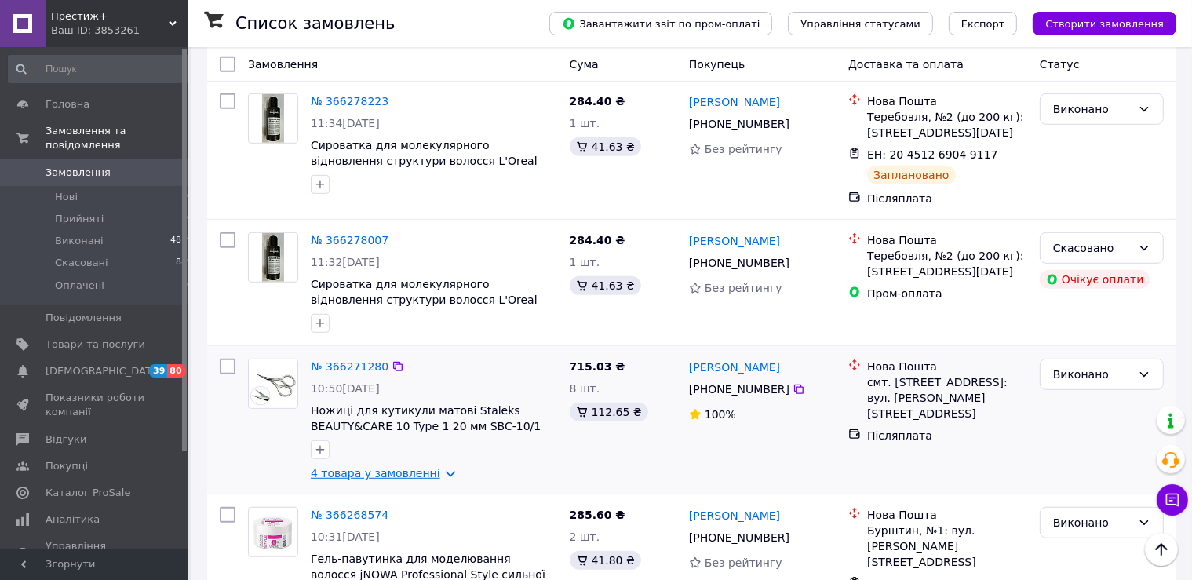
click at [394, 467] on link "4 товара у замовленні" at bounding box center [376, 473] width 130 height 13
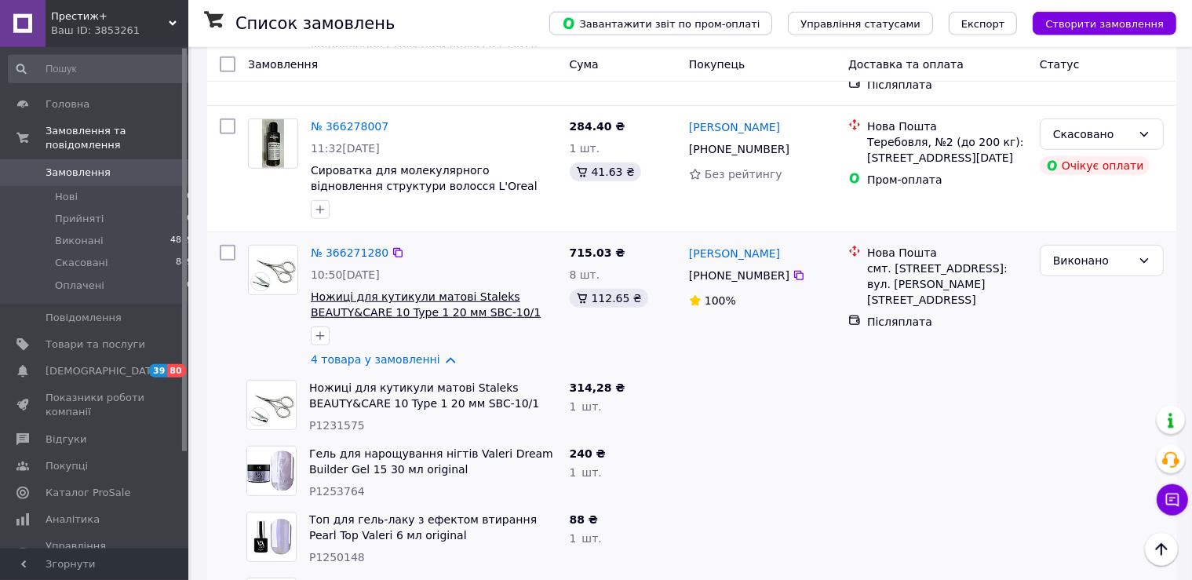
scroll to position [945, 0]
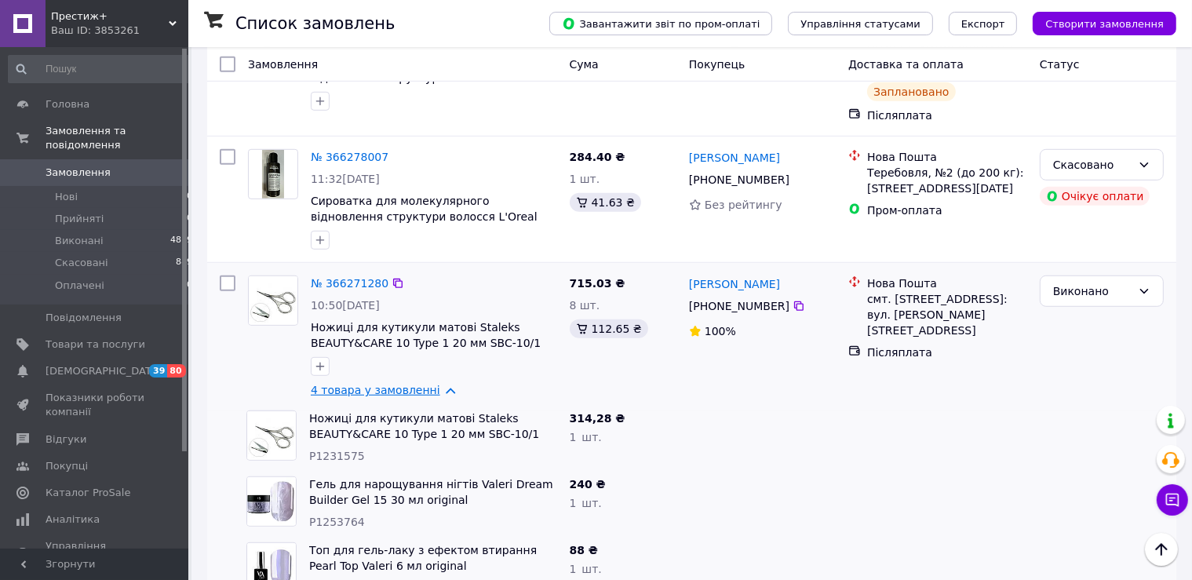
click at [394, 384] on link "4 товара у замовленні" at bounding box center [376, 390] width 130 height 13
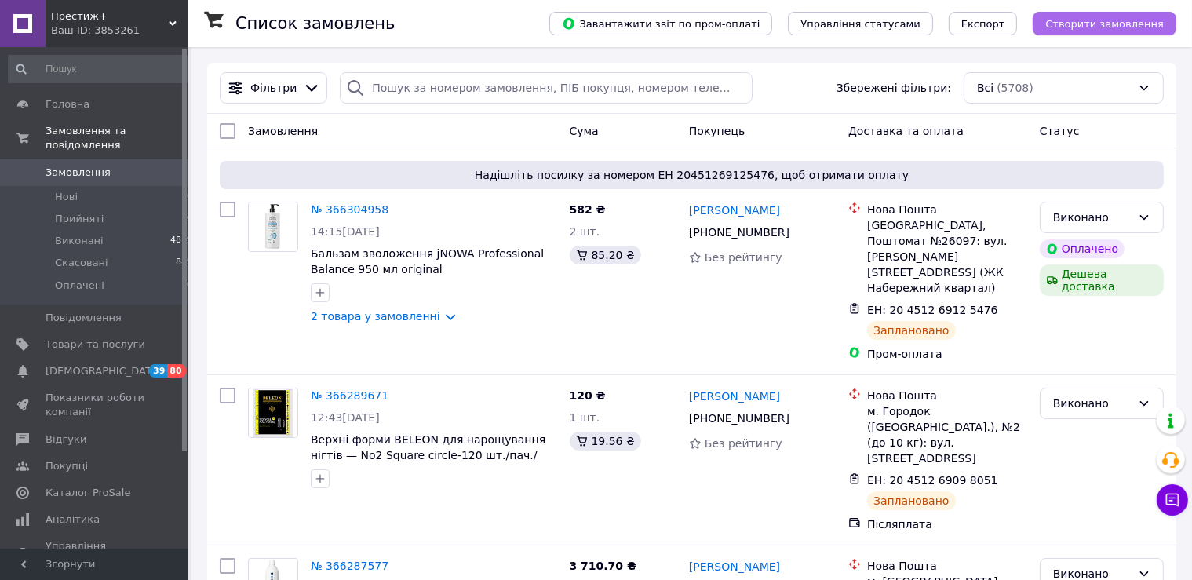
scroll to position [166, 0]
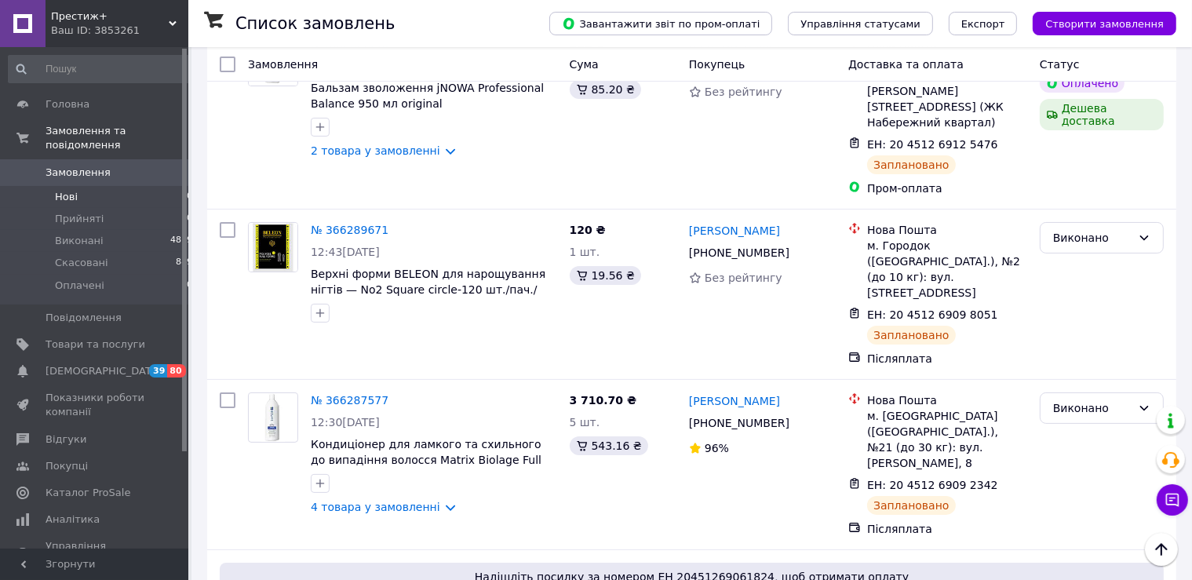
click at [74, 190] on span "Нові" at bounding box center [66, 197] width 23 height 14
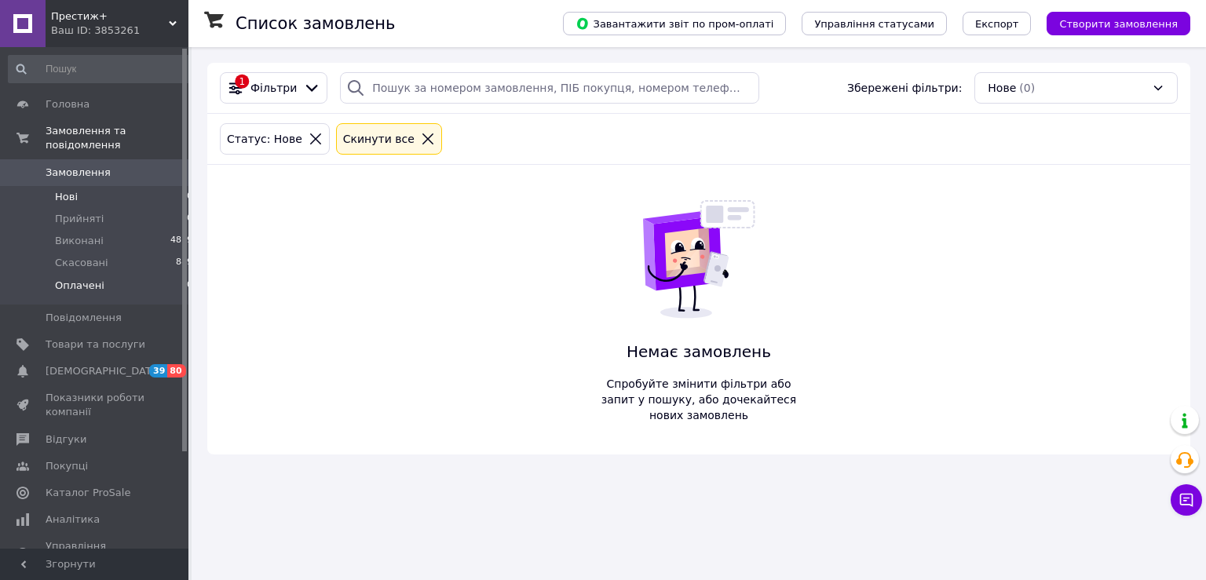
click at [100, 275] on li "Оплачені 0" at bounding box center [101, 290] width 202 height 30
click at [82, 166] on span "Замовлення" at bounding box center [78, 173] width 65 height 14
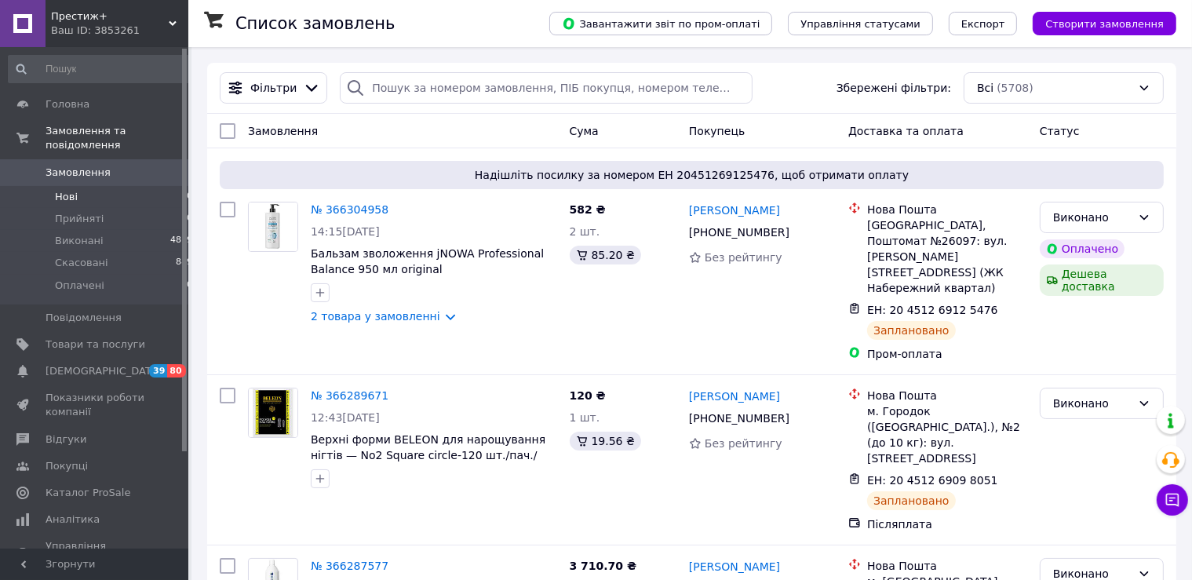
click at [80, 186] on li "Нові 0" at bounding box center [101, 197] width 202 height 22
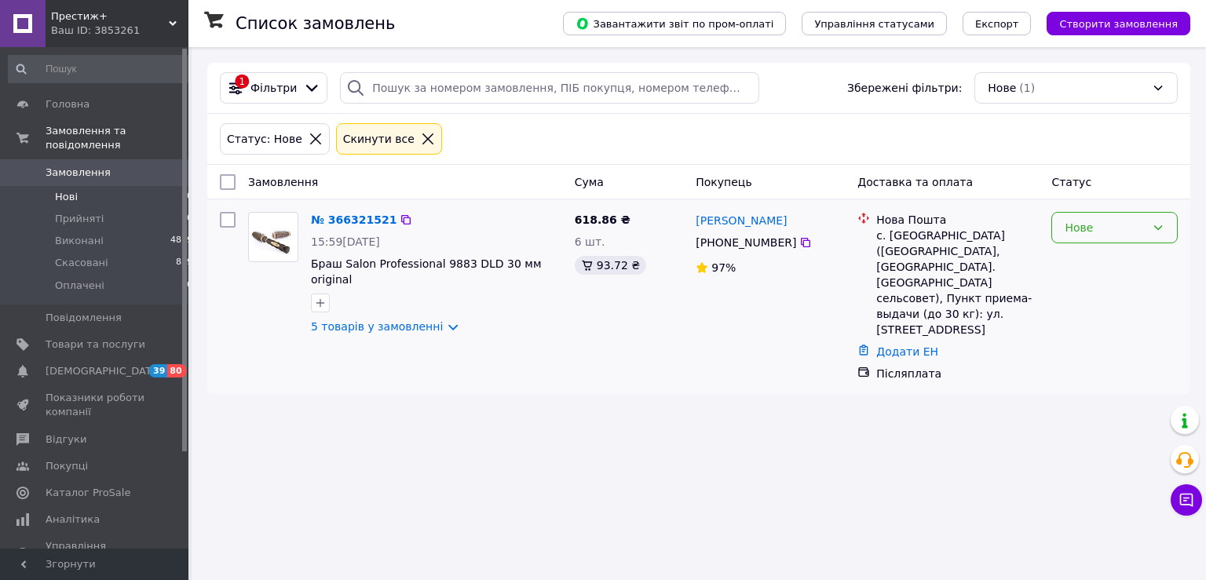
click at [1117, 228] on div "Нове" at bounding box center [1104, 227] width 81 height 17
click at [1103, 254] on li "Прийнято" at bounding box center [1114, 261] width 125 height 28
click at [133, 275] on li "Оплачені 0" at bounding box center [101, 290] width 202 height 30
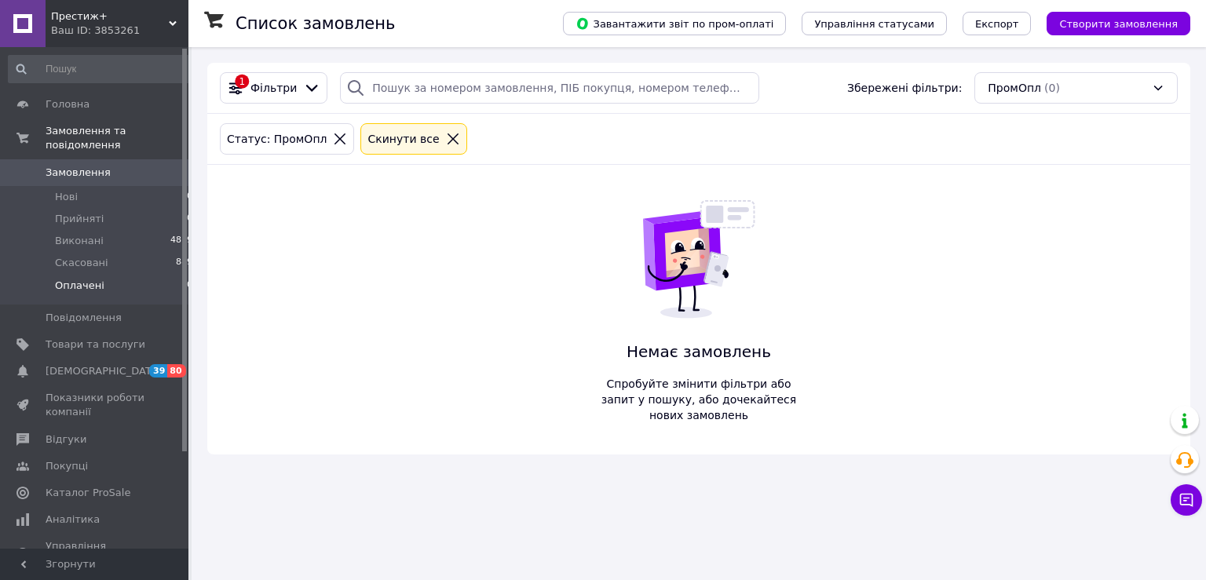
click at [146, 166] on span "0" at bounding box center [166, 173] width 43 height 14
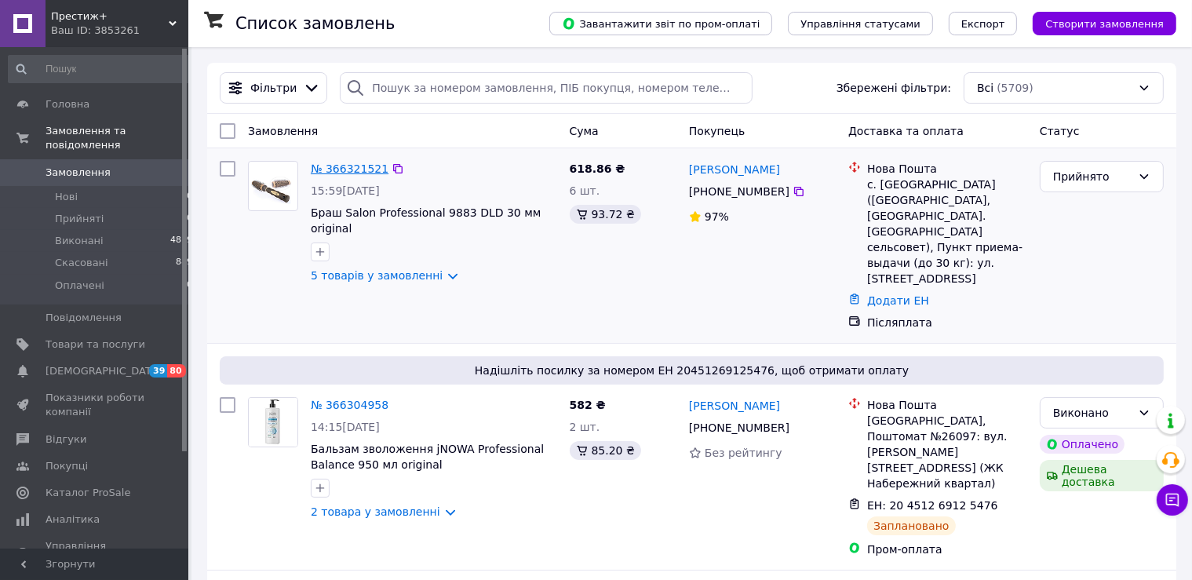
click at [367, 169] on link "№ 366321521" at bounding box center [350, 168] width 78 height 13
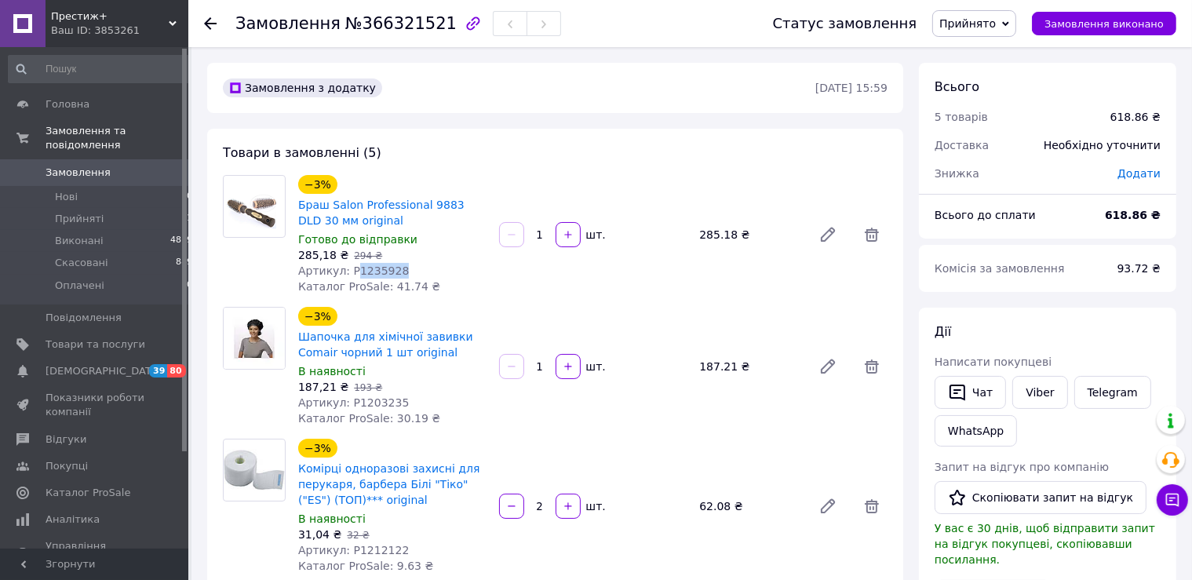
drag, startPoint x: 351, startPoint y: 272, endPoint x: 434, endPoint y: 272, distance: 83.2
click at [434, 272] on div "Артикул: P1235928" at bounding box center [392, 271] width 188 height 16
copy span "1235928"
drag, startPoint x: 353, startPoint y: 404, endPoint x: 400, endPoint y: 402, distance: 47.2
click at [400, 402] on div "Артикул: P1203235" at bounding box center [392, 403] width 188 height 16
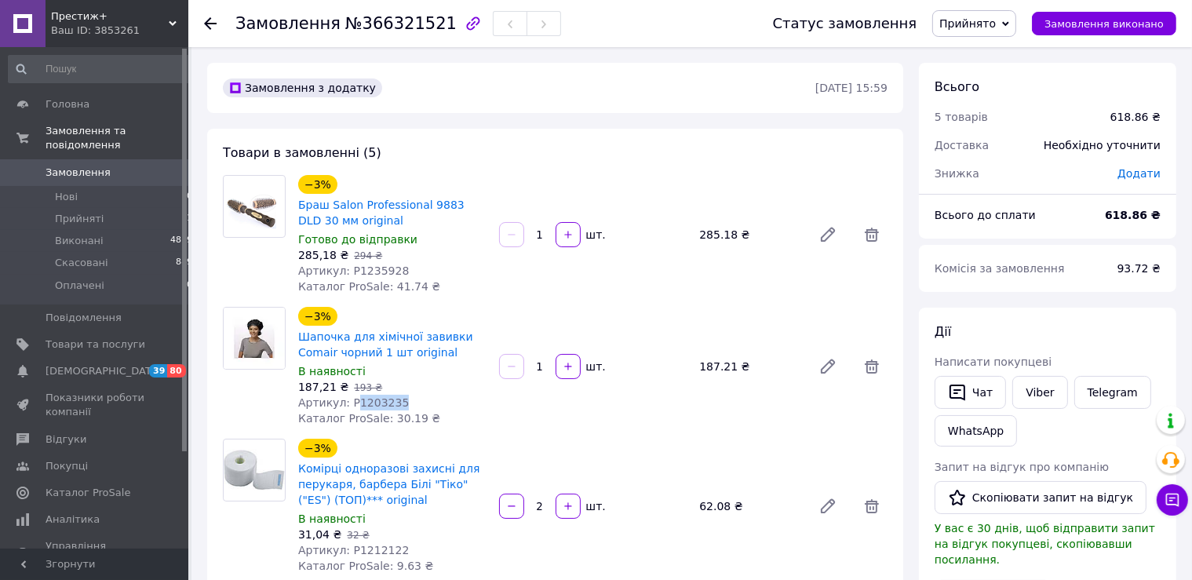
copy span "1203235"
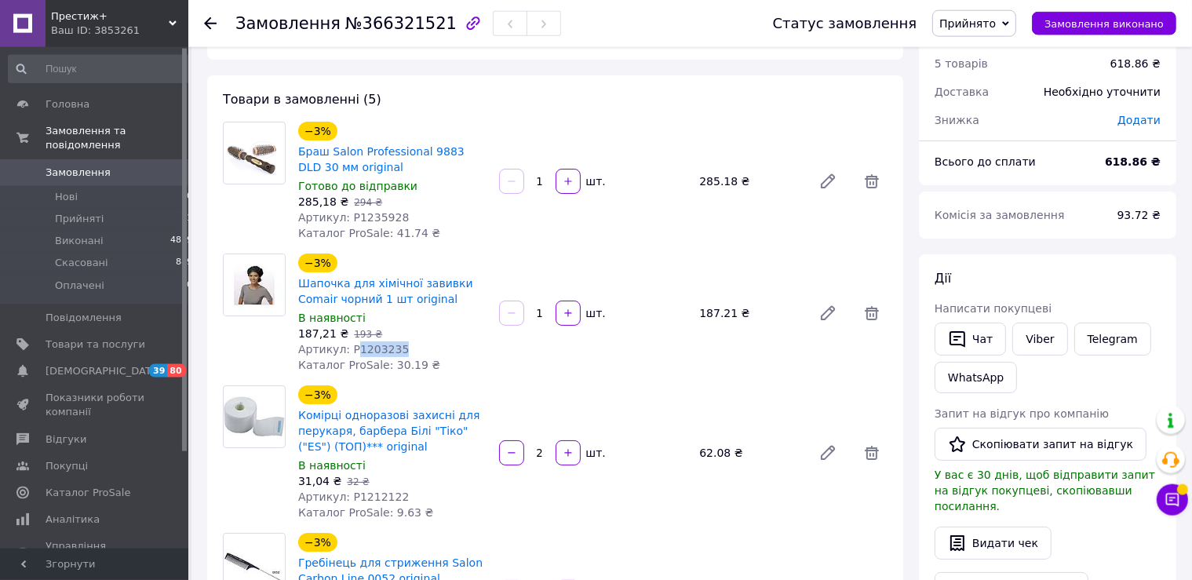
scroll to position [248, 0]
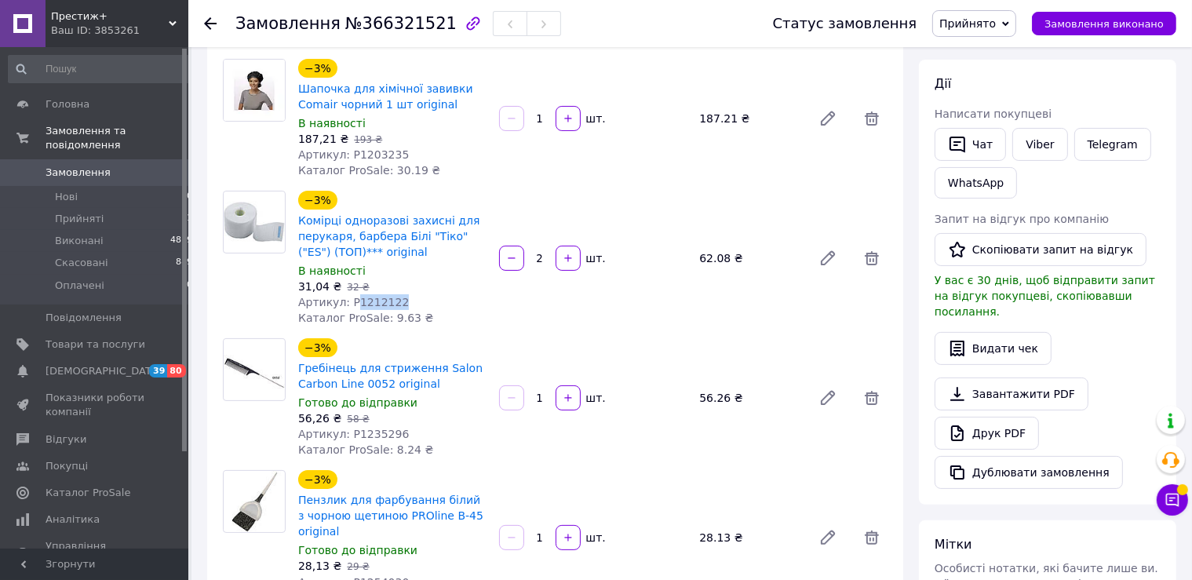
drag, startPoint x: 349, startPoint y: 304, endPoint x: 404, endPoint y: 302, distance: 55.0
click at [404, 302] on div "Артикул: P1212122" at bounding box center [392, 302] width 188 height 16
copy span "1212122"
click at [66, 338] on span "Товари та послуги" at bounding box center [96, 345] width 100 height 14
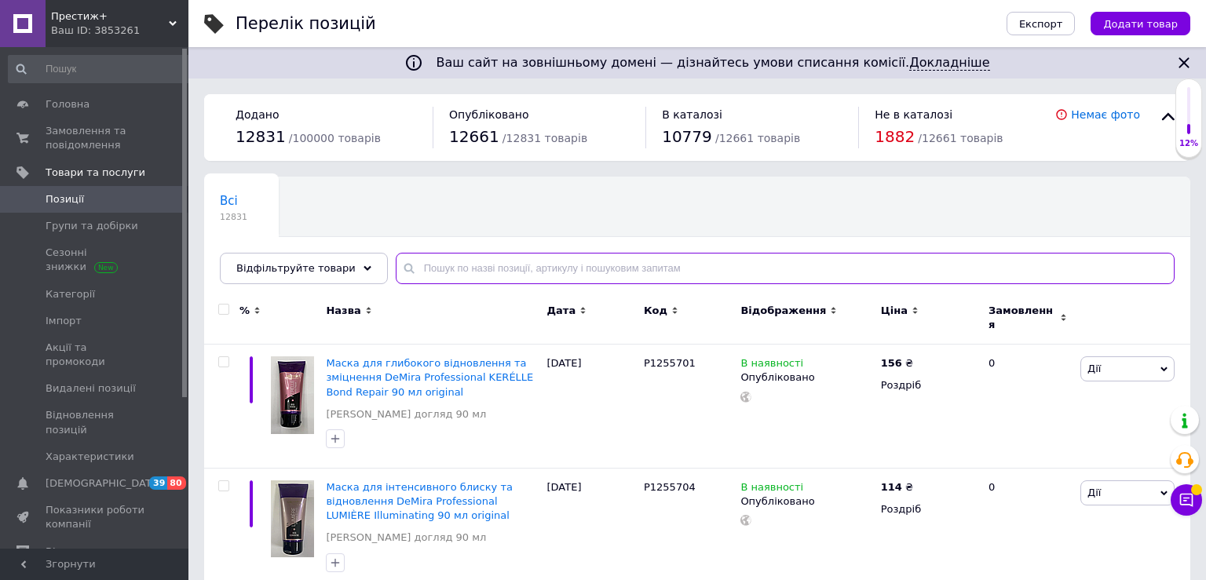
click at [451, 268] on input "text" at bounding box center [785, 268] width 779 height 31
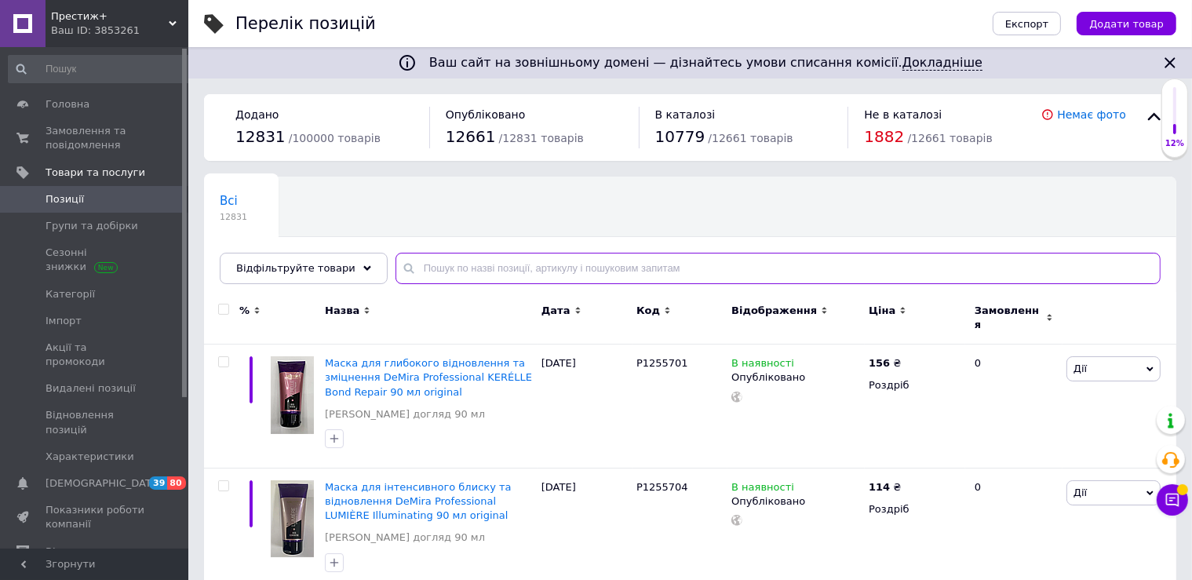
click at [451, 268] on input "text" at bounding box center [778, 268] width 765 height 31
paste input "1212122"
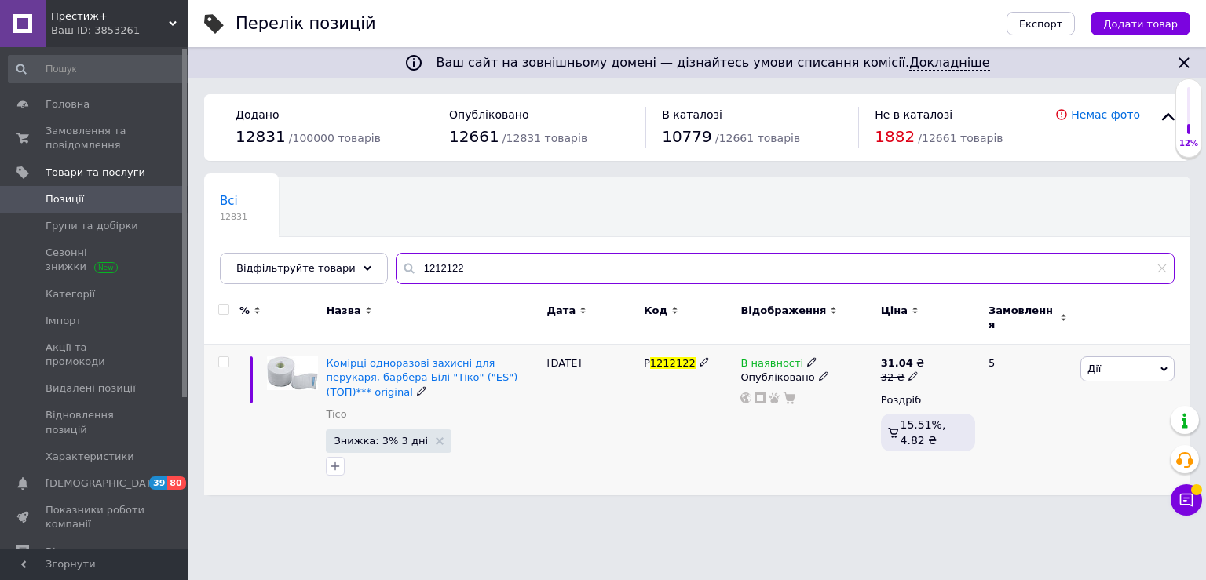
type input "1212122"
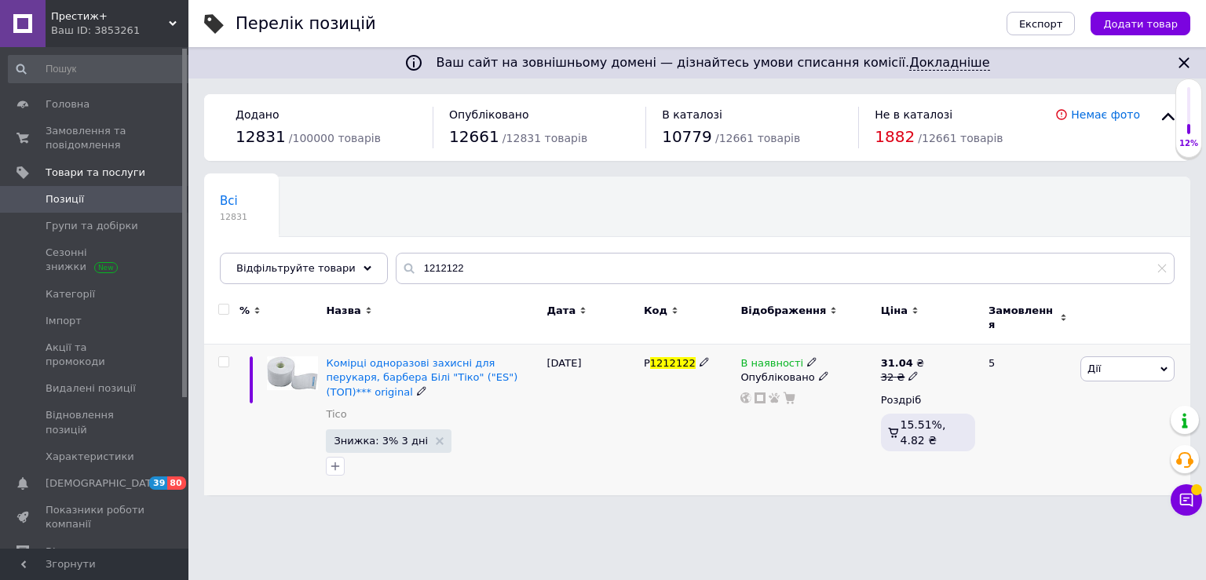
drag, startPoint x: 799, startPoint y: 353, endPoint x: 812, endPoint y: 362, distance: 15.2
click at [807, 357] on icon at bounding box center [811, 361] width 9 height 9
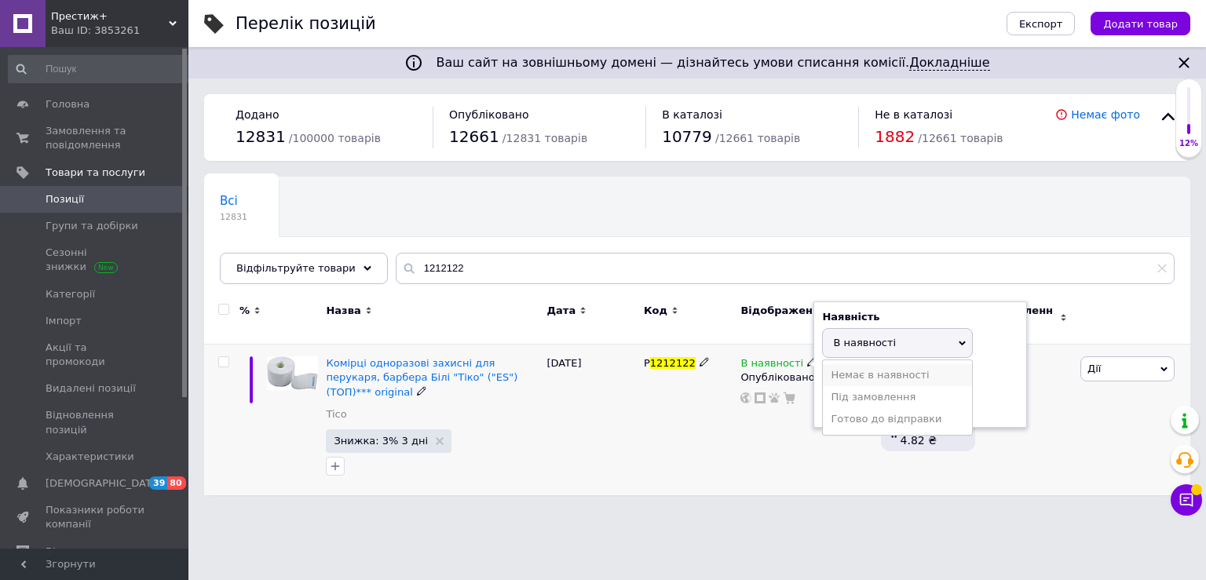
click at [828, 369] on li "Немає в наявності" at bounding box center [897, 375] width 149 height 22
click at [721, 413] on div "P 1212122" at bounding box center [688, 420] width 97 height 151
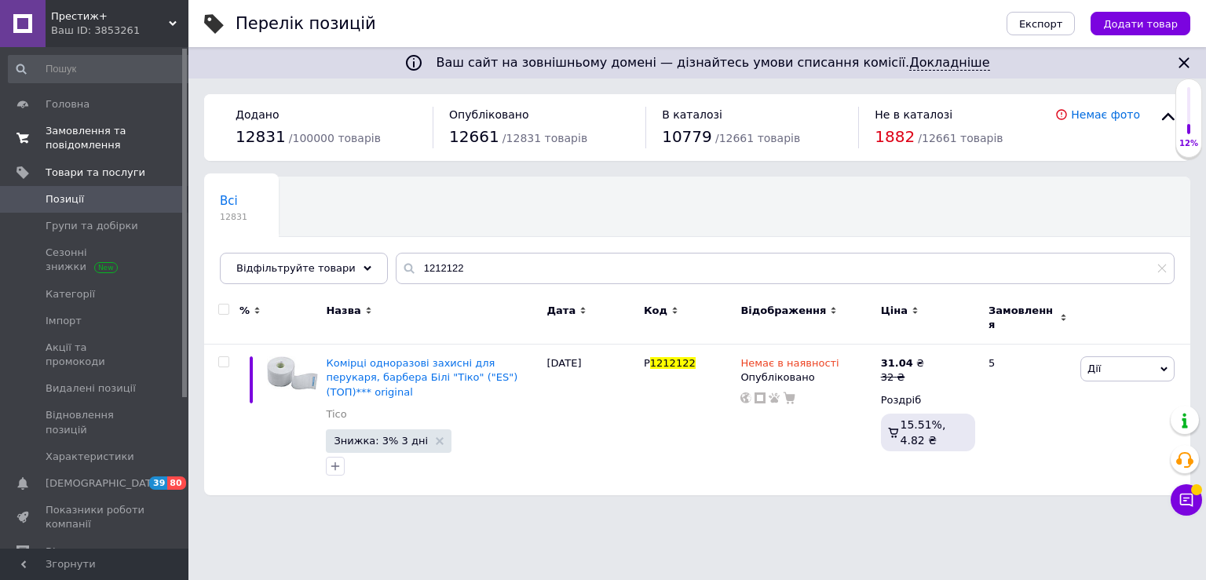
click at [93, 143] on span "Замовлення та повідомлення" at bounding box center [96, 138] width 100 height 28
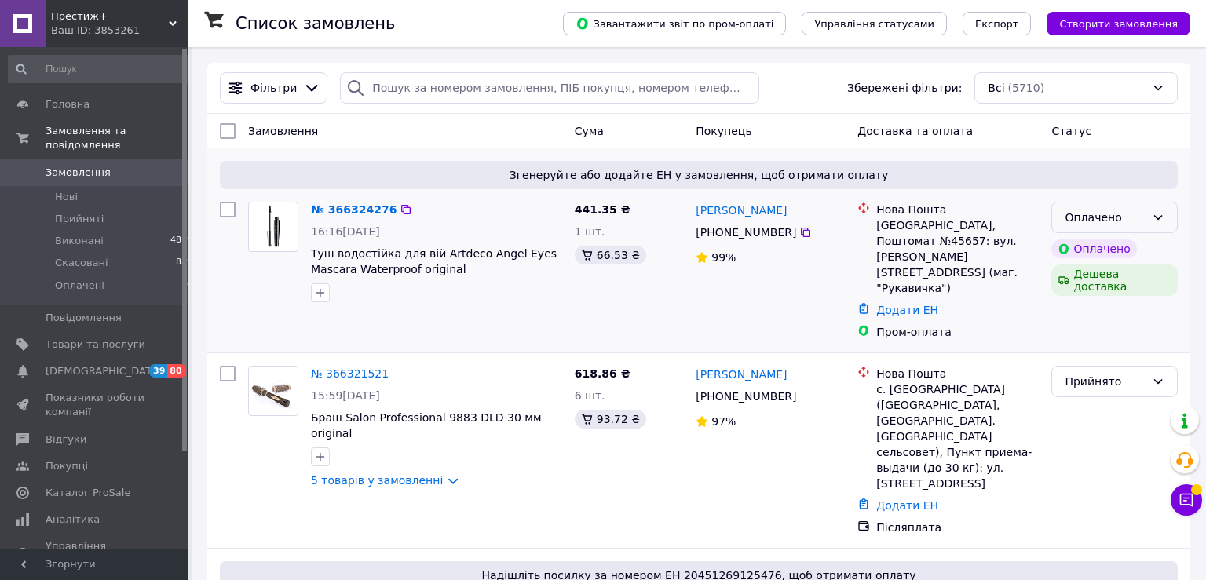
click at [1152, 214] on div "Оплачено" at bounding box center [1114, 217] width 126 height 31
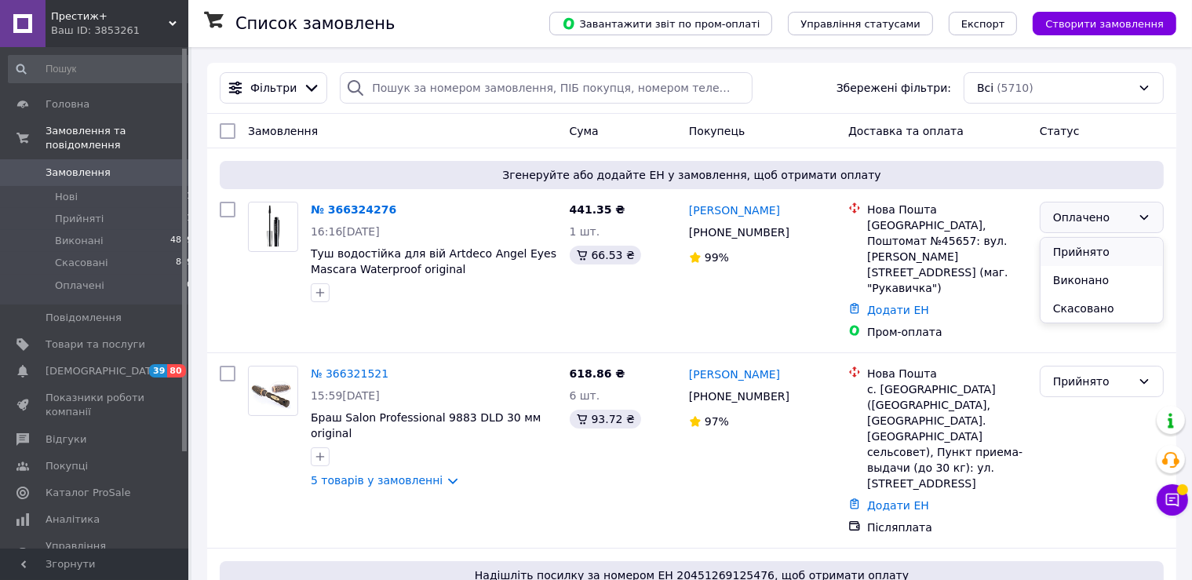
click at [1108, 246] on li "Прийнято" at bounding box center [1102, 252] width 122 height 28
click at [75, 212] on span "Прийняті" at bounding box center [79, 219] width 49 height 14
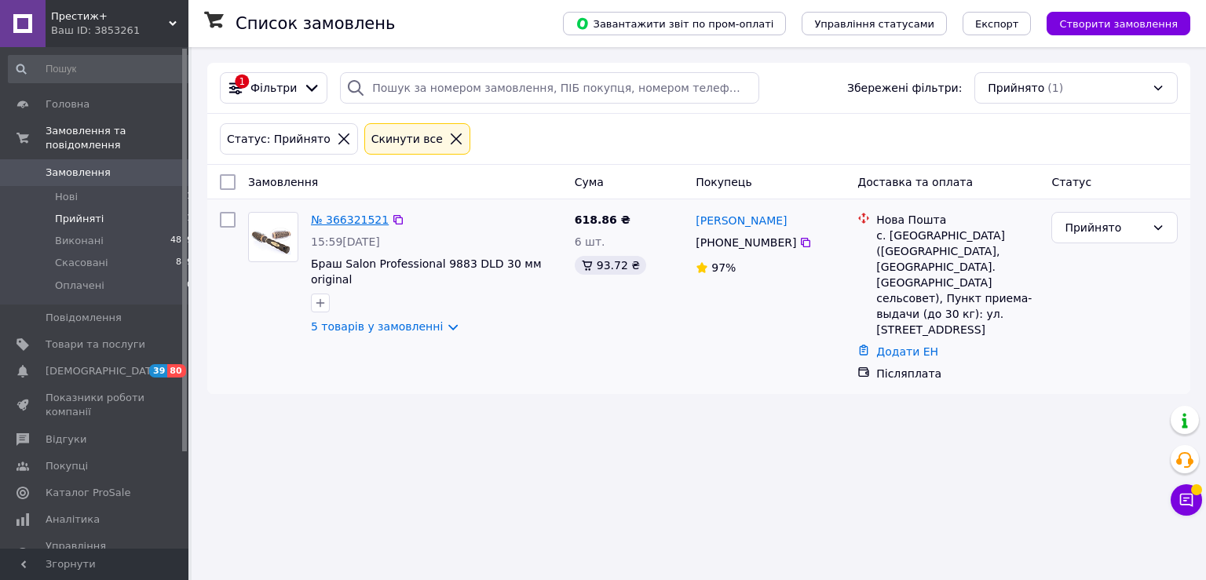
click at [344, 224] on link "№ 366321521" at bounding box center [350, 220] width 78 height 13
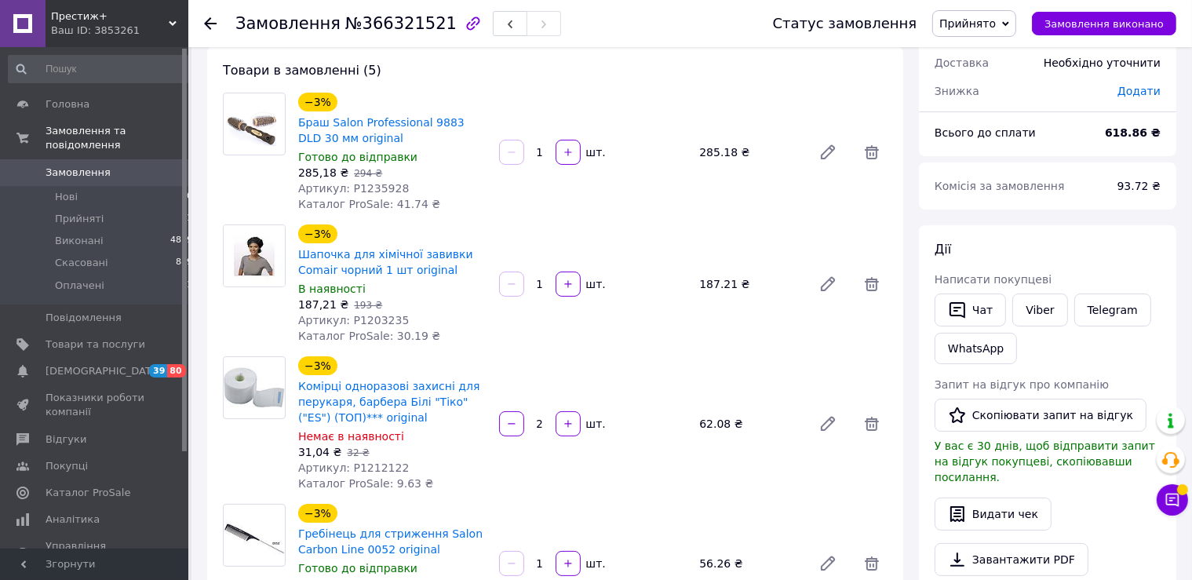
scroll to position [166, 0]
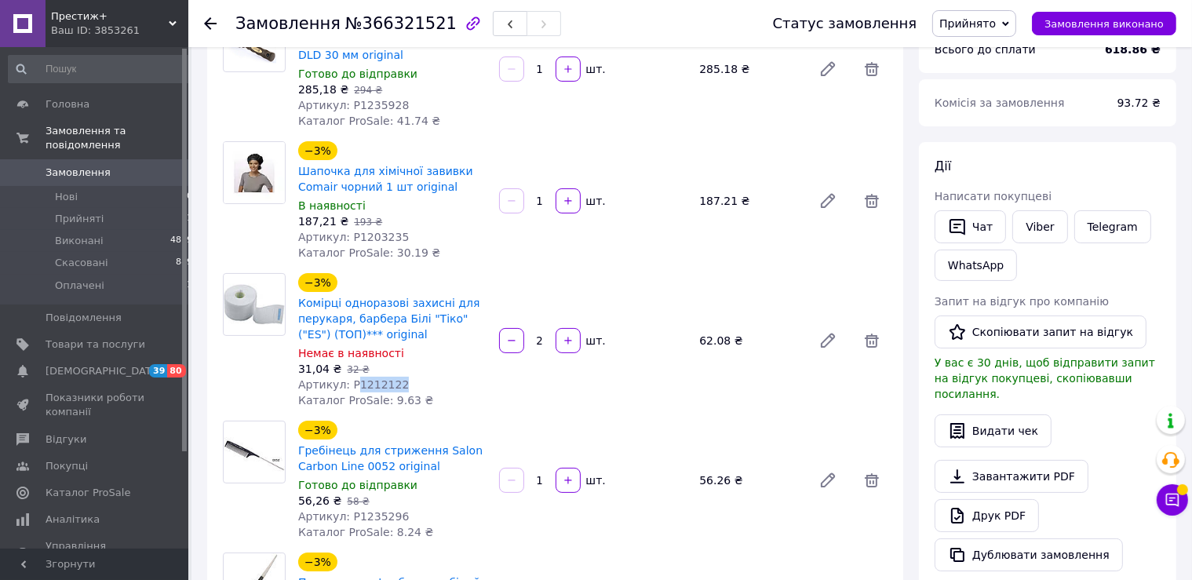
drag, startPoint x: 348, startPoint y: 388, endPoint x: 435, endPoint y: 386, distance: 87.1
click at [435, 386] on div "Артикул: P1212122" at bounding box center [392, 385] width 188 height 16
copy span "1212122"
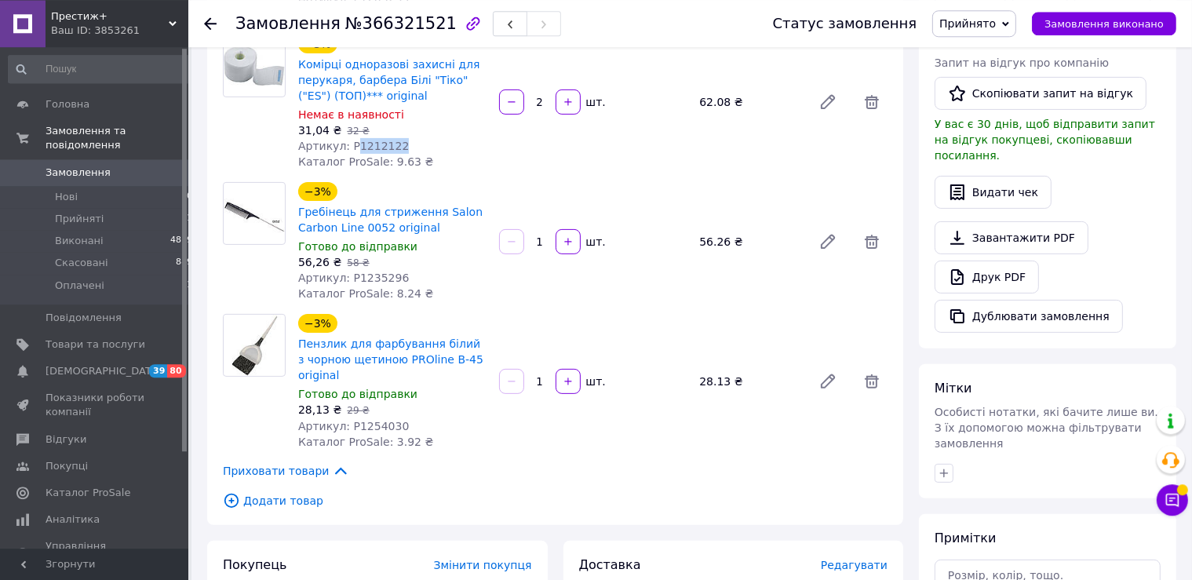
scroll to position [497, 0]
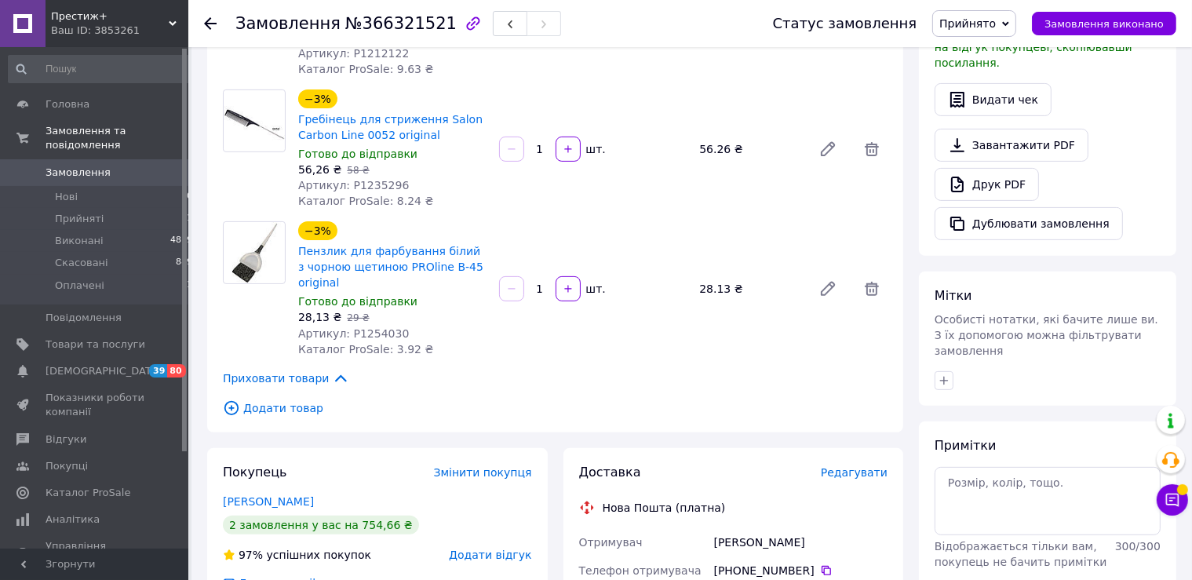
click at [306, 410] on span "Додати товар" at bounding box center [555, 408] width 665 height 17
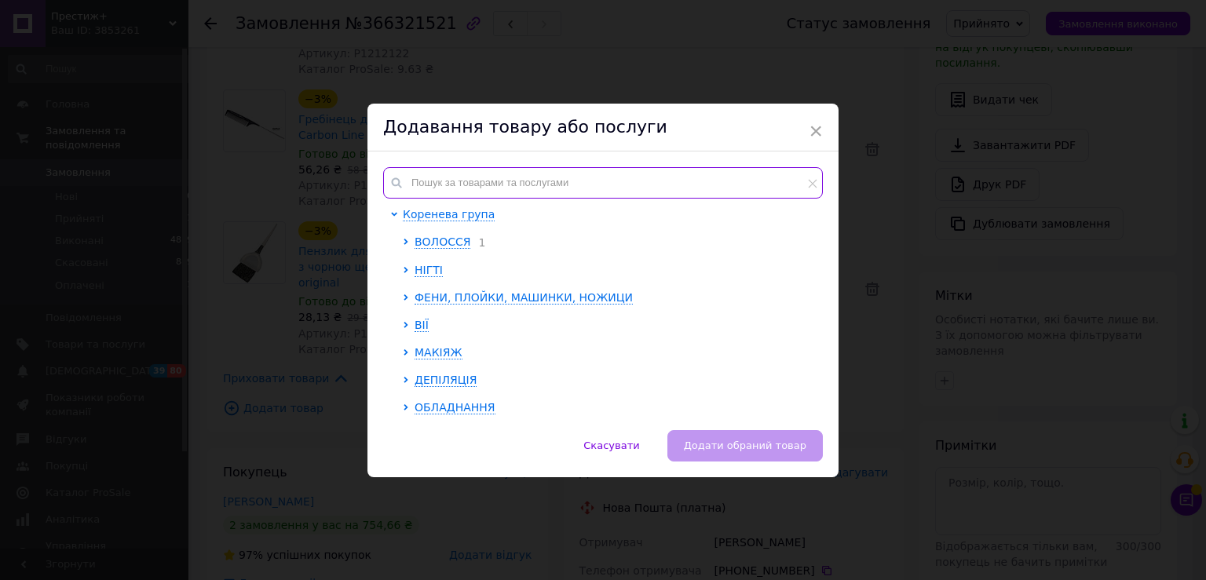
click at [479, 180] on input "text" at bounding box center [603, 182] width 440 height 31
paste input "1249366"
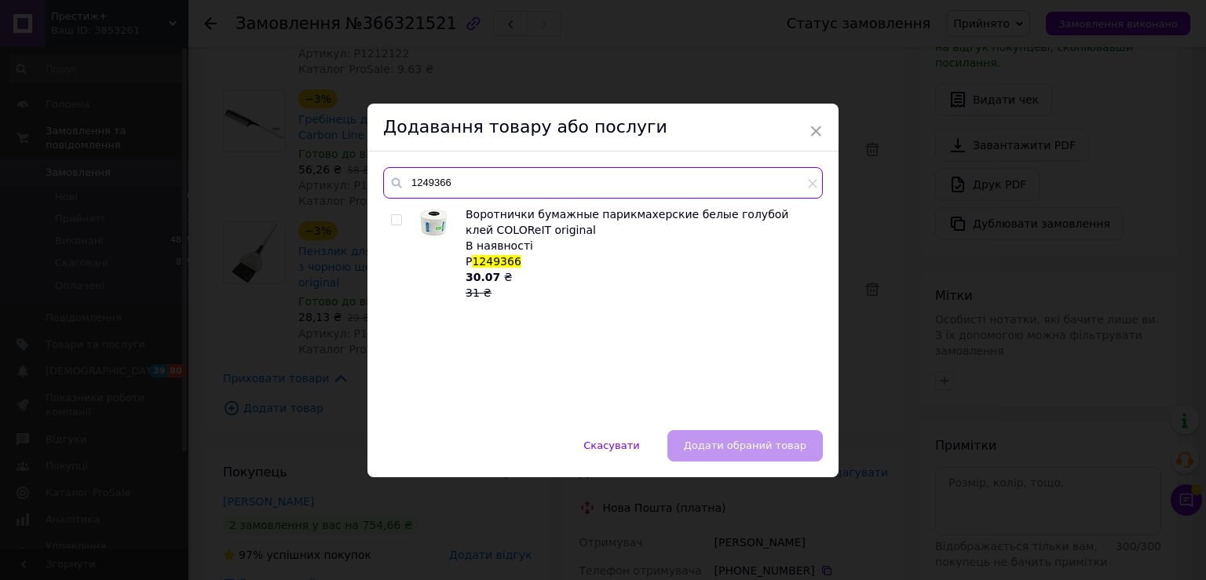
type input "1249366"
click at [392, 221] on input "checkbox" at bounding box center [396, 220] width 10 height 10
checkbox input "true"
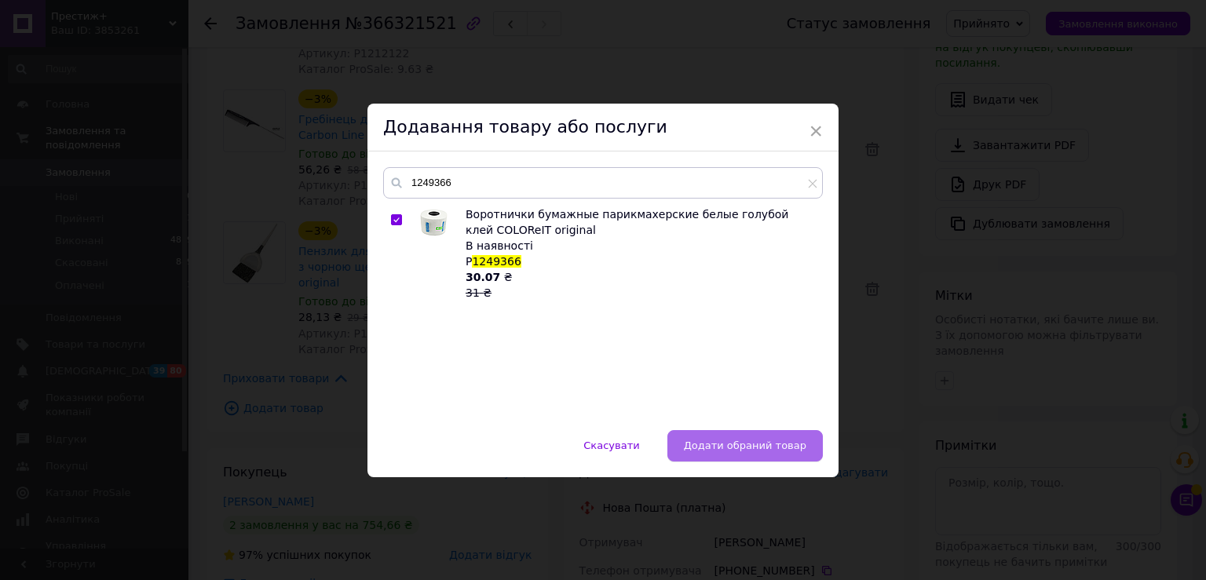
click at [692, 443] on span "Додати обраний товар" at bounding box center [745, 446] width 122 height 12
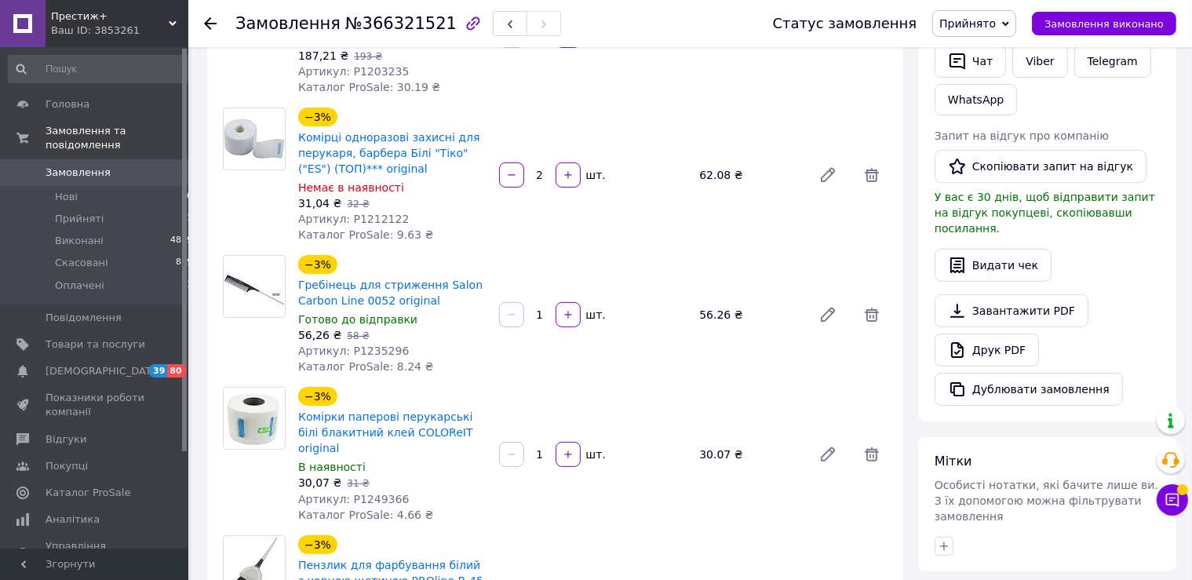
scroll to position [414, 0]
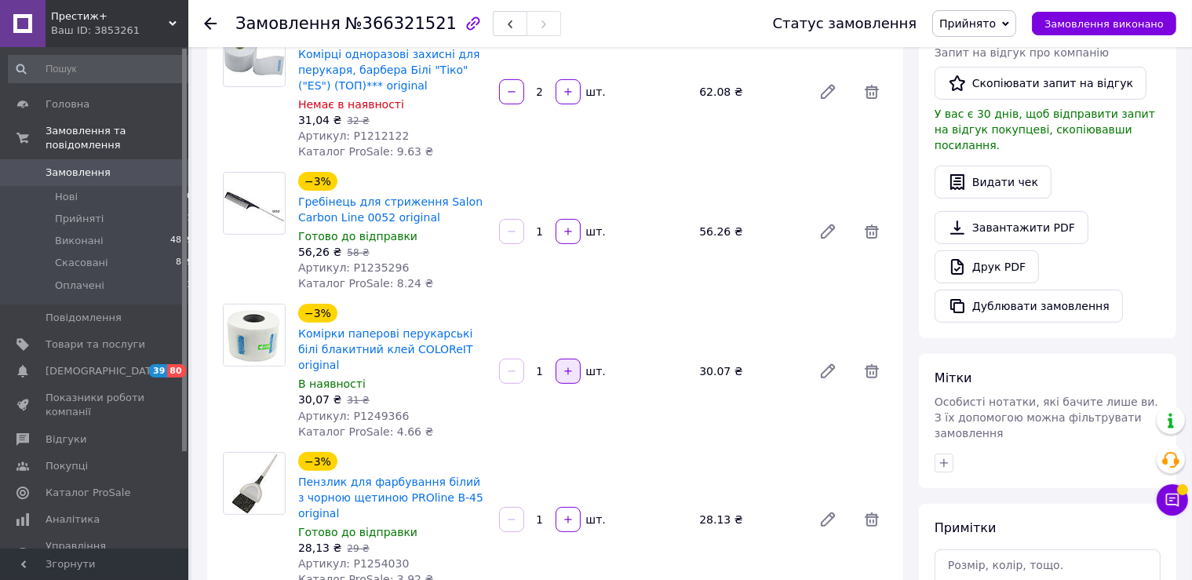
click at [563, 372] on button "button" at bounding box center [568, 371] width 25 height 25
type input "2"
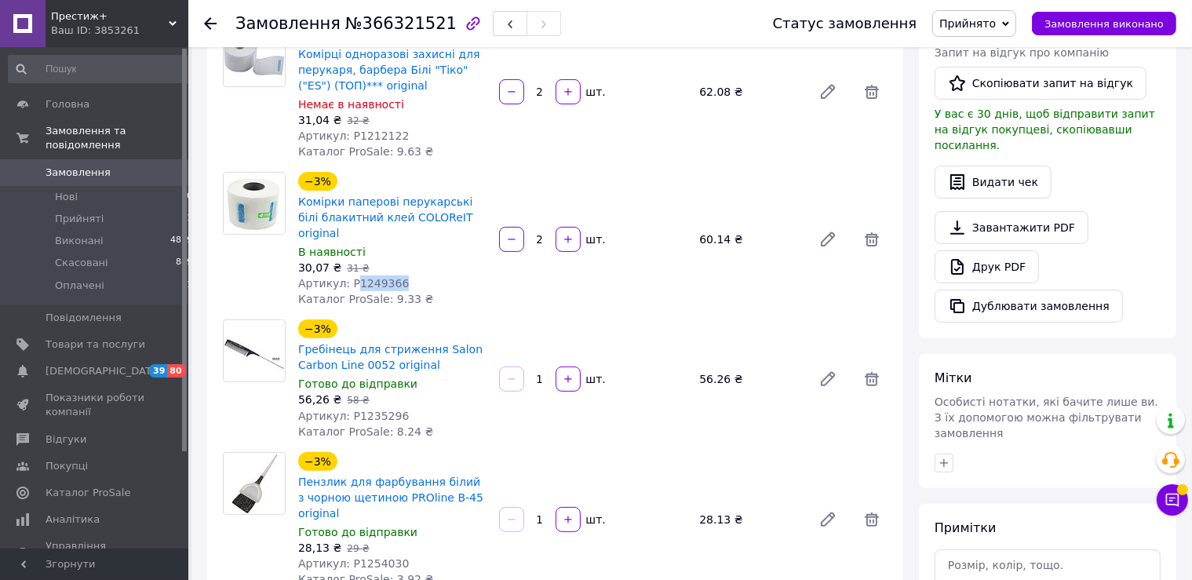
drag, startPoint x: 350, startPoint y: 268, endPoint x: 455, endPoint y: 268, distance: 105.2
click at [455, 276] on div "Артикул: P1249366" at bounding box center [392, 284] width 188 height 16
copy span "1249366"
drag, startPoint x: 388, startPoint y: 400, endPoint x: 396, endPoint y: 400, distance: 8.6
click at [396, 408] on div "Артикул: P1235296" at bounding box center [392, 416] width 188 height 16
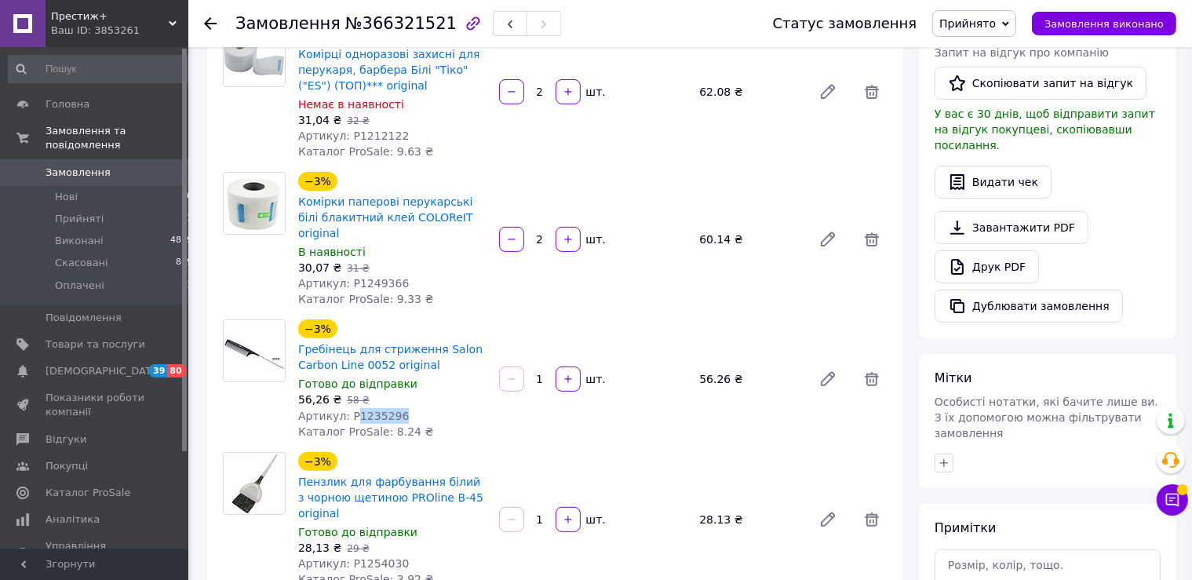
copy span "1235296"
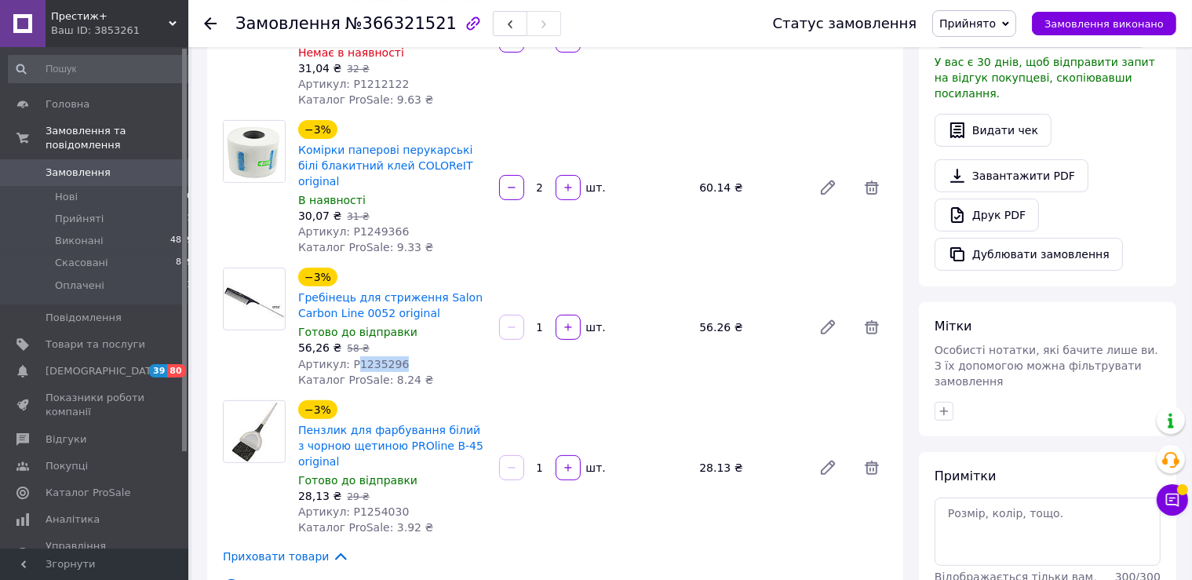
scroll to position [663, 0]
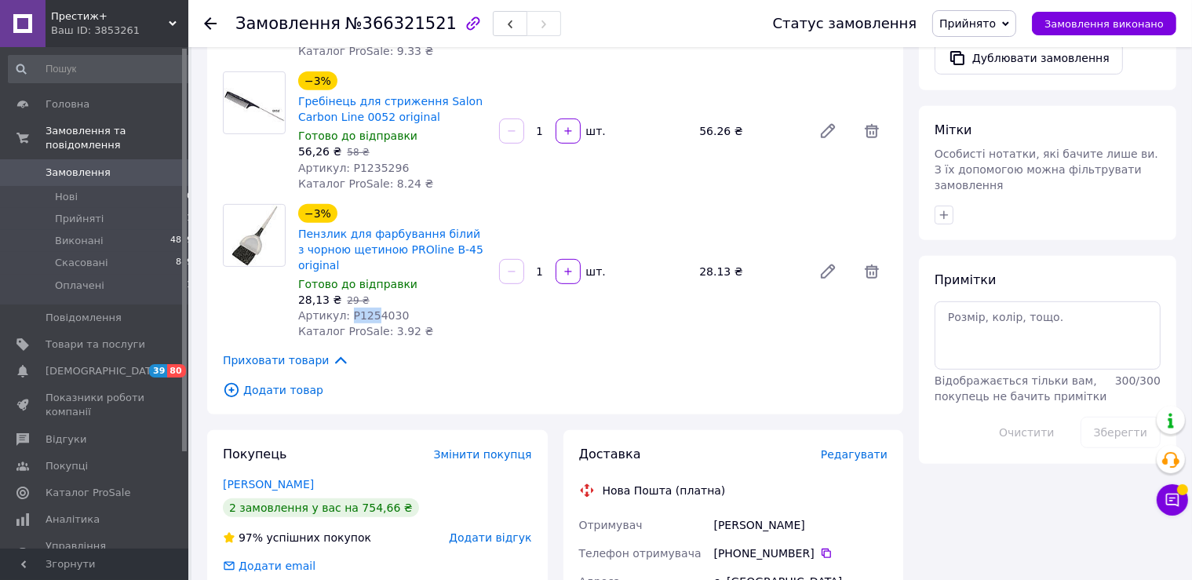
drag, startPoint x: 347, startPoint y: 296, endPoint x: 369, endPoint y: 298, distance: 22.0
click at [369, 309] on span "Артикул: P1254030" at bounding box center [353, 315] width 111 height 13
drag, startPoint x: 370, startPoint y: 298, endPoint x: 358, endPoint y: 301, distance: 12.2
click at [369, 309] on span "Артикул: P1254030" at bounding box center [353, 315] width 111 height 13
drag, startPoint x: 350, startPoint y: 301, endPoint x: 406, endPoint y: 302, distance: 55.7
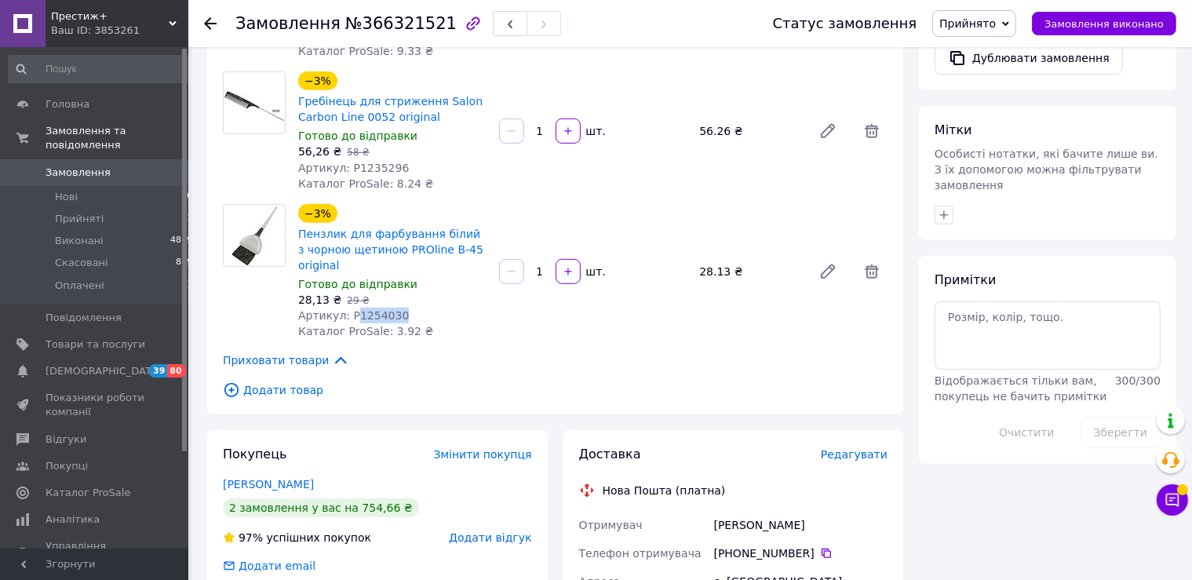
click at [406, 308] on div "Артикул: P1254030" at bounding box center [392, 316] width 188 height 16
copy span "1254030"
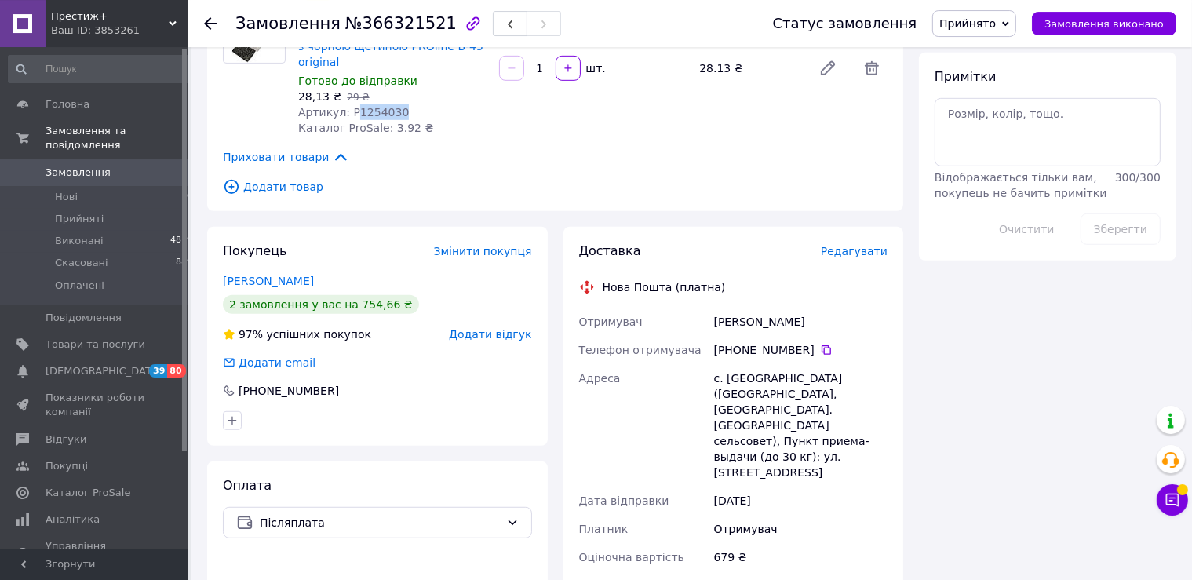
scroll to position [995, 0]
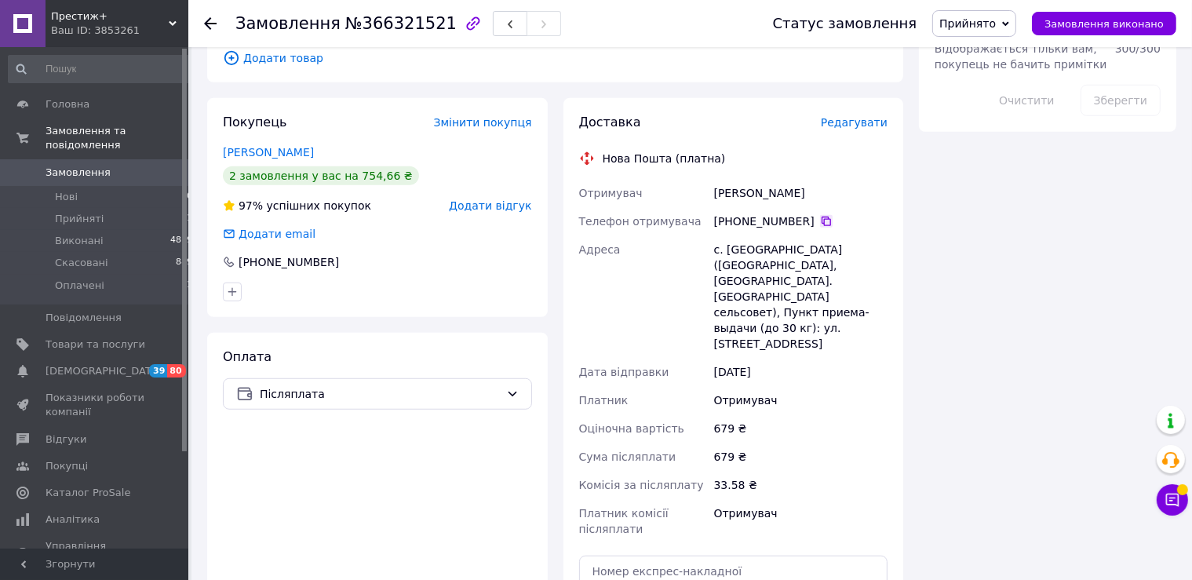
click at [822, 217] on icon at bounding box center [826, 221] width 9 height 9
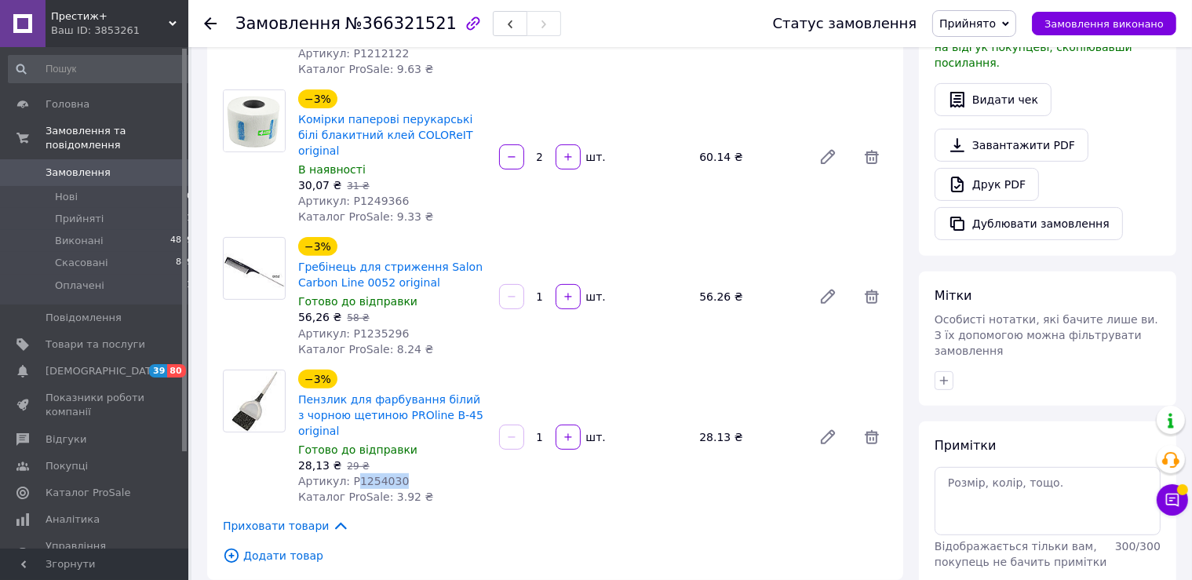
scroll to position [746, 0]
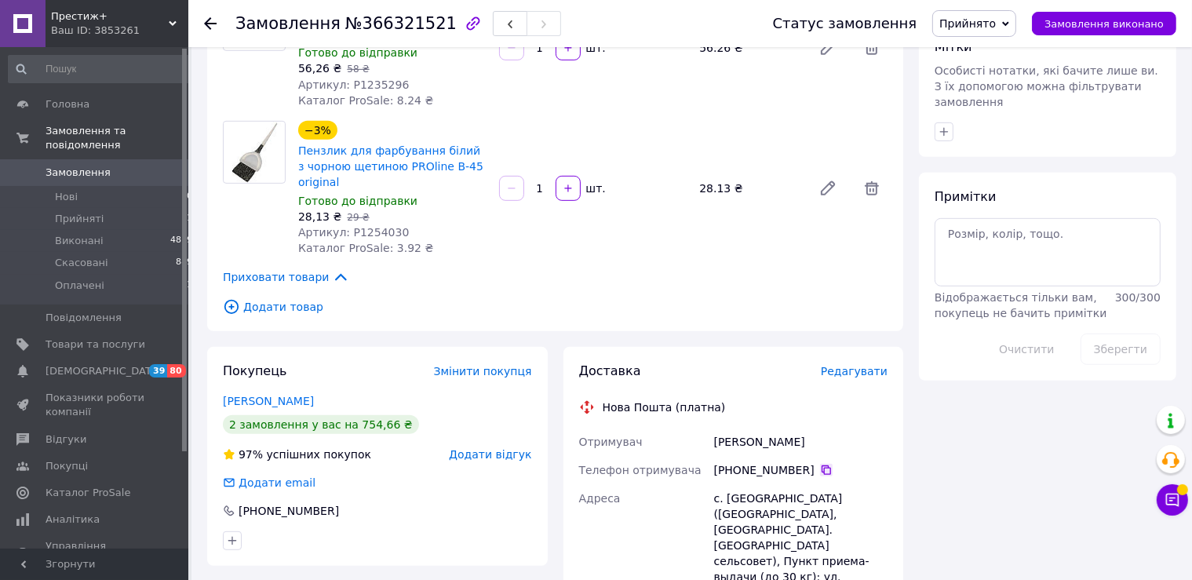
click at [823, 464] on icon at bounding box center [826, 470] width 13 height 13
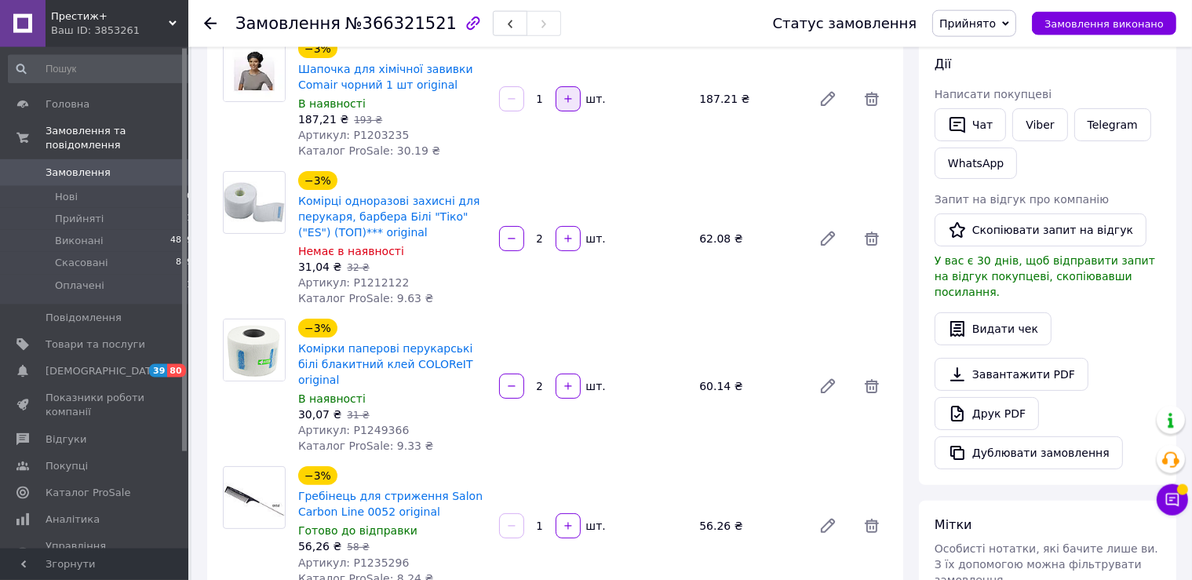
scroll to position [248, 0]
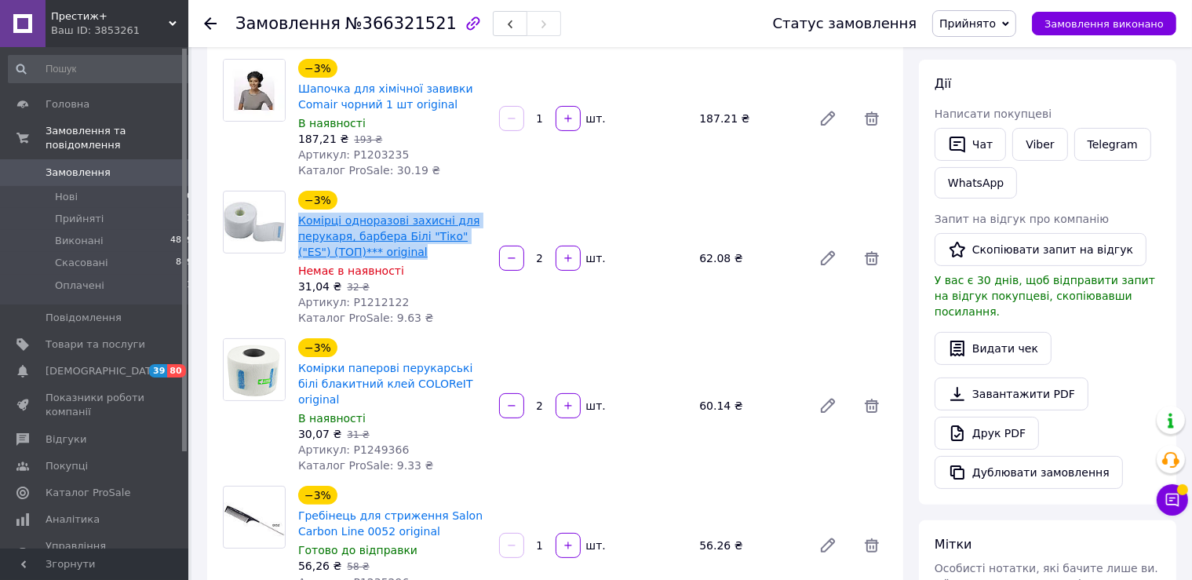
drag, startPoint x: 399, startPoint y: 254, endPoint x: 298, endPoint y: 225, distance: 104.8
click at [298, 225] on span "Комірці одноразові захисні для перукаря, барбера Білі "Тіко" ("ES") (ТОП)*** or…" at bounding box center [392, 236] width 188 height 47
copy link "Комірці одноразові захисні для перукаря, барбера Білі "Тіко" ("ES") (ТОП)*** or…"
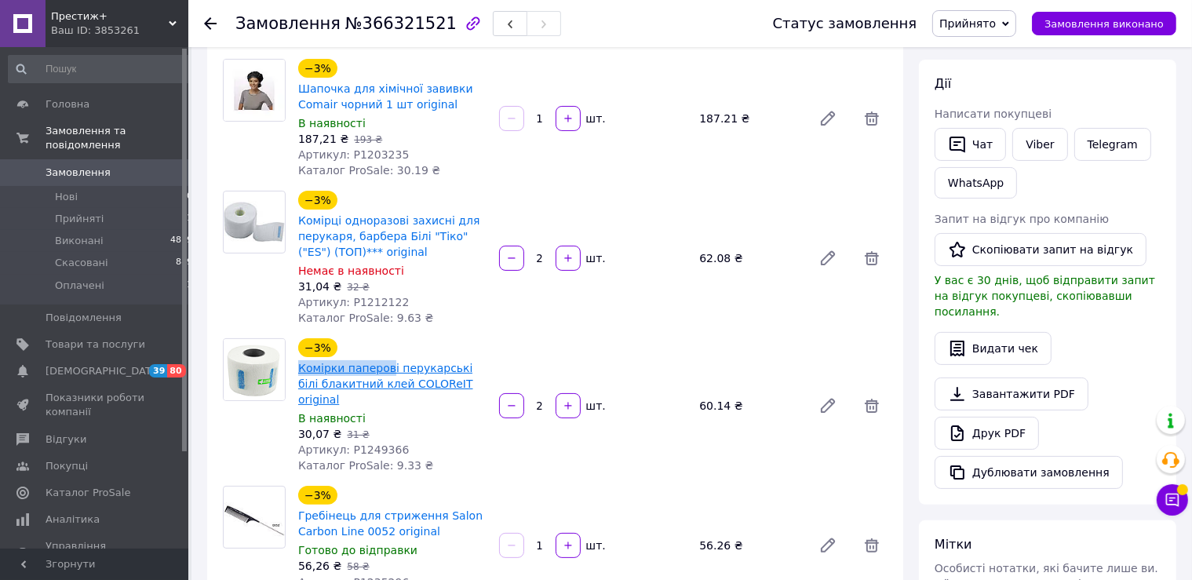
drag, startPoint x: 294, startPoint y: 366, endPoint x: 383, endPoint y: 376, distance: 89.3
click at [383, 376] on div "−3% Комірки паперові перукарські білі блакитний клей COLOReIT original В наявно…" at bounding box center [392, 405] width 201 height 141
click at [1120, 24] on span "Замовлення виконано" at bounding box center [1104, 24] width 119 height 12
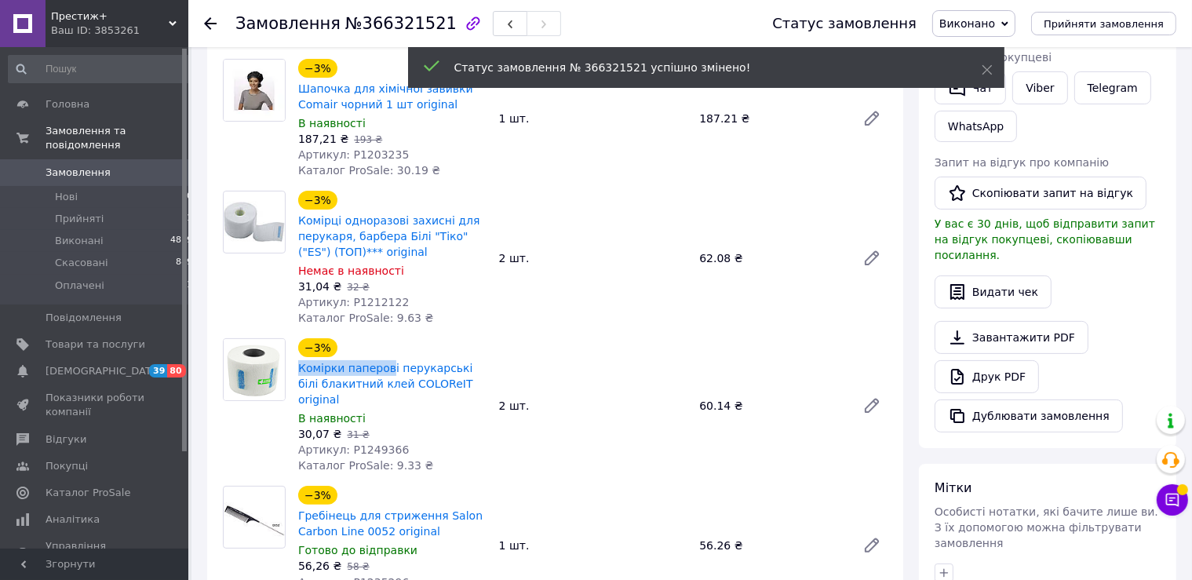
click at [111, 166] on span "Замовлення" at bounding box center [96, 173] width 100 height 14
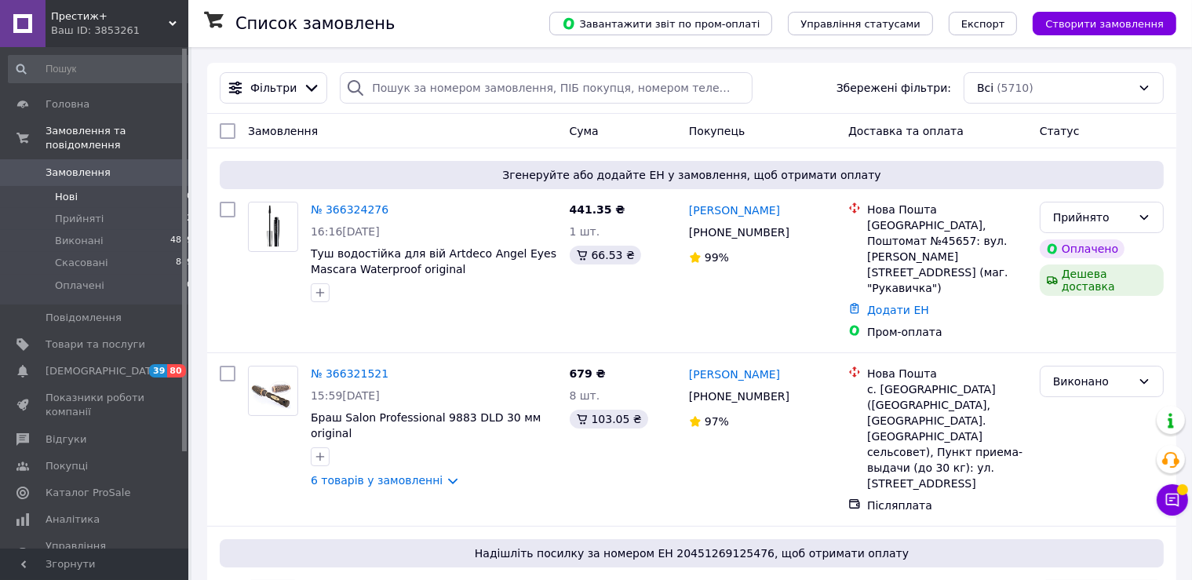
click at [121, 186] on li "Нові 0" at bounding box center [101, 197] width 202 height 22
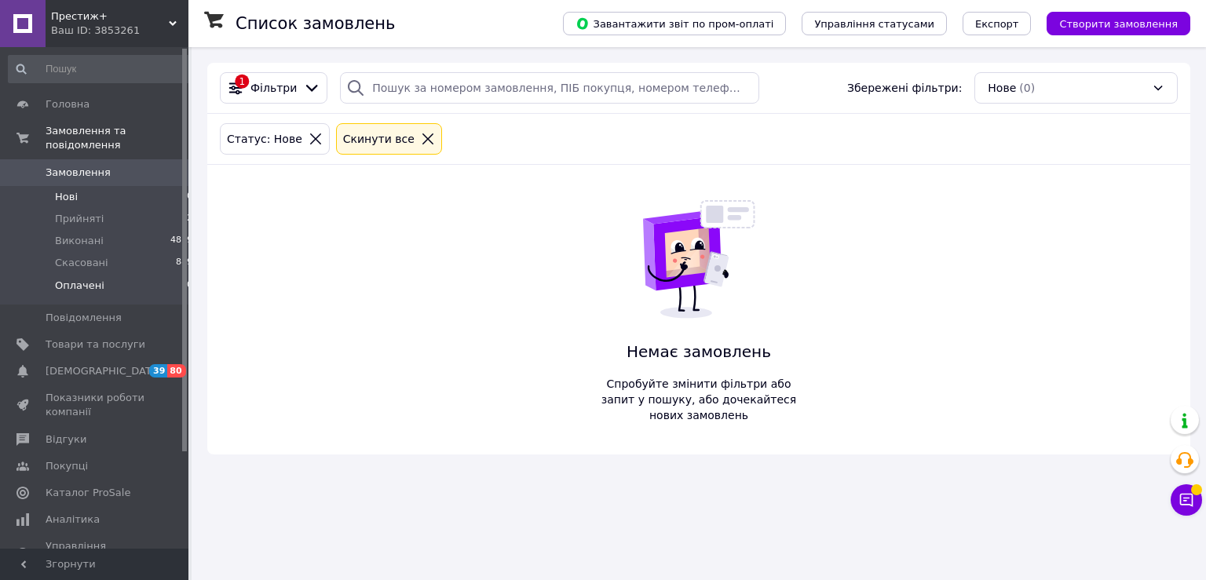
click at [99, 275] on li "Оплачені 0" at bounding box center [101, 290] width 202 height 30
click at [115, 208] on li "Прийняті 2" at bounding box center [101, 219] width 202 height 22
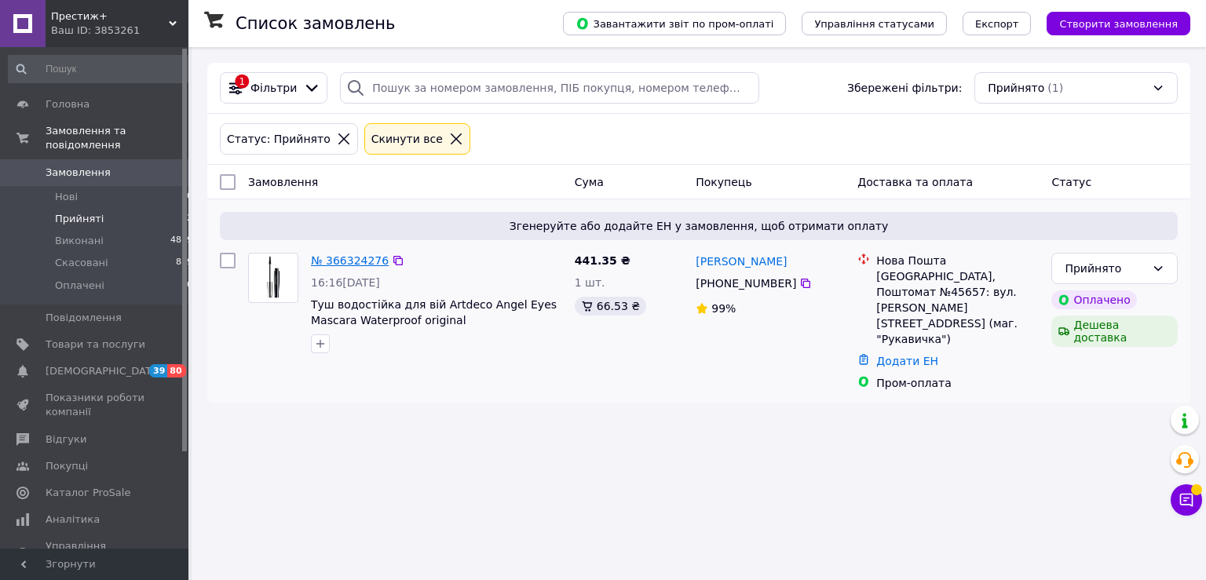
click at [348, 262] on link "№ 366324276" at bounding box center [350, 260] width 78 height 13
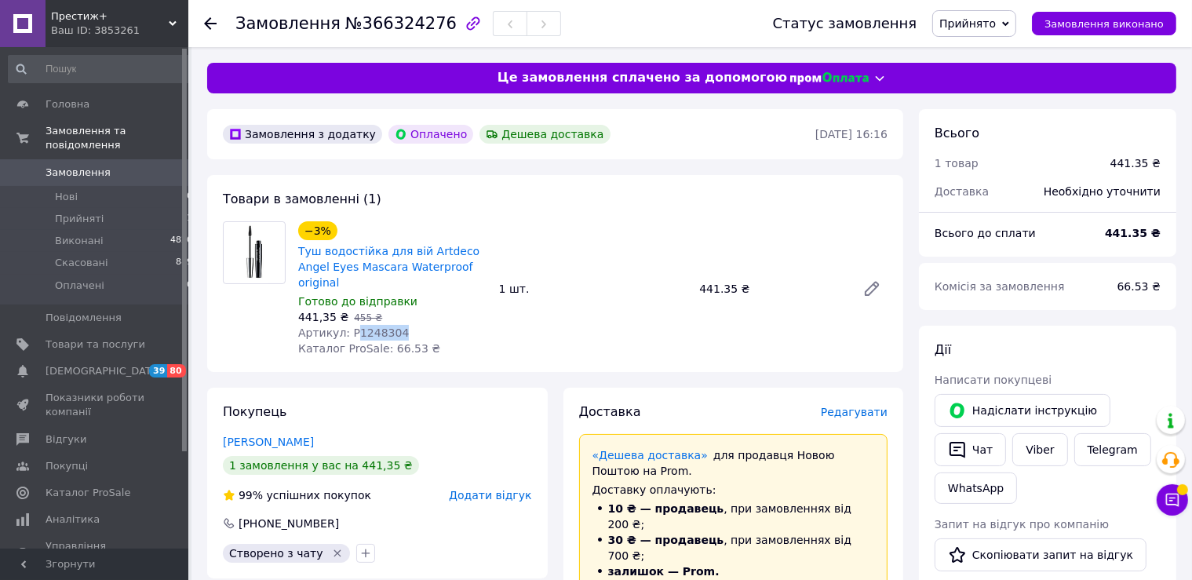
drag, startPoint x: 349, startPoint y: 316, endPoint x: 399, endPoint y: 316, distance: 49.5
click at [399, 325] on div "Артикул: P1248304" at bounding box center [392, 333] width 188 height 16
copy span "1248304"
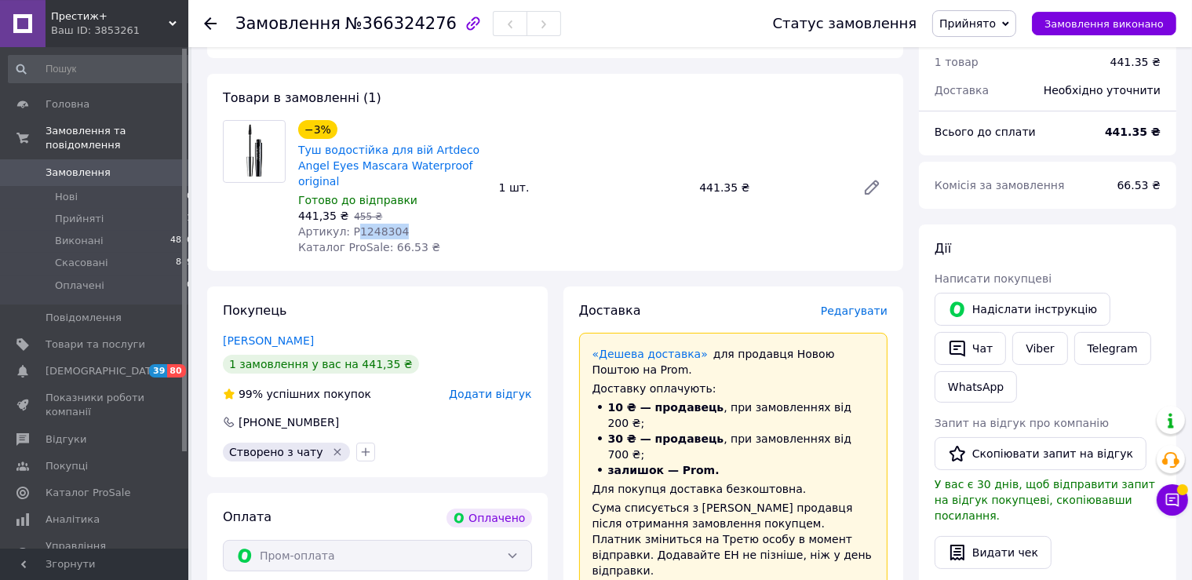
scroll to position [414, 0]
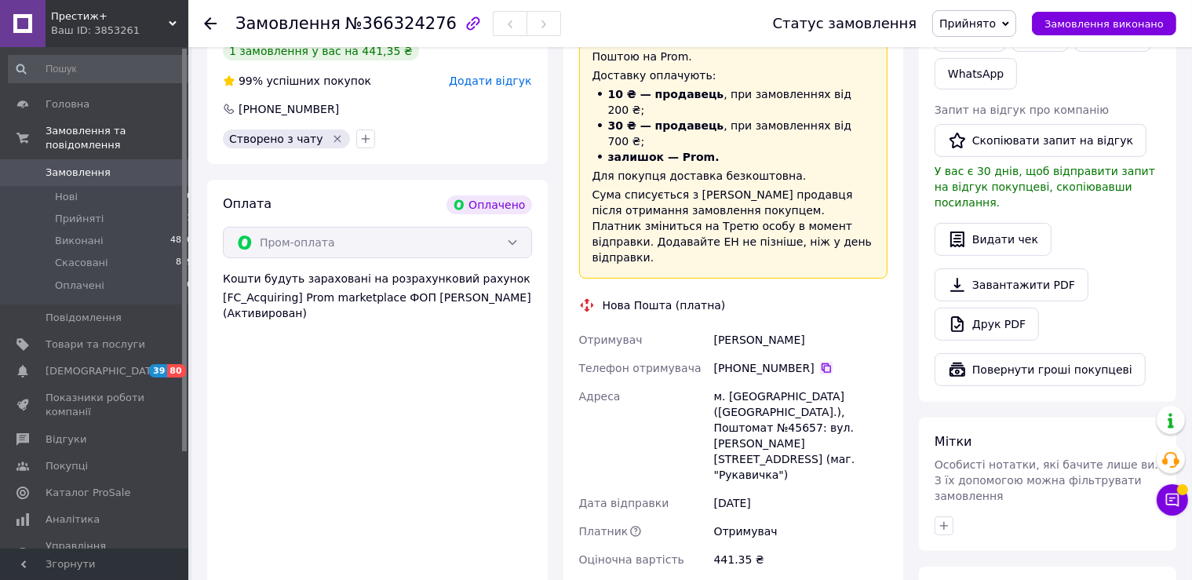
click at [822, 363] on icon at bounding box center [826, 367] width 9 height 9
drag, startPoint x: 854, startPoint y: 276, endPoint x: 709, endPoint y: 276, distance: 145.2
click at [710, 326] on div "Отримувач [PERSON_NAME] отримувача [PHONE_NUMBER]   Адреса [PERSON_NAME]. [GEOG…" at bounding box center [734, 450] width 316 height 248
copy div "Отримувач [PERSON_NAME]"
drag, startPoint x: 712, startPoint y: 330, endPoint x: 812, endPoint y: 352, distance: 101.9
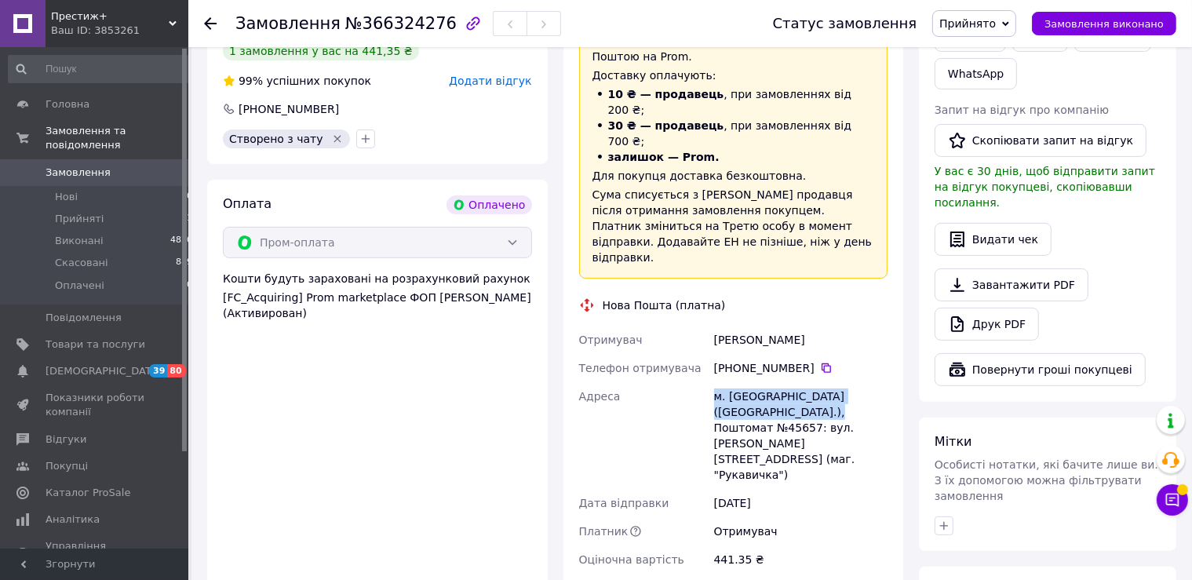
click at [812, 382] on div "м. [GEOGRAPHIC_DATA] ([GEOGRAPHIC_DATA].), Поштомат №45657: вул. [PERSON_NAME][…" at bounding box center [801, 435] width 180 height 107
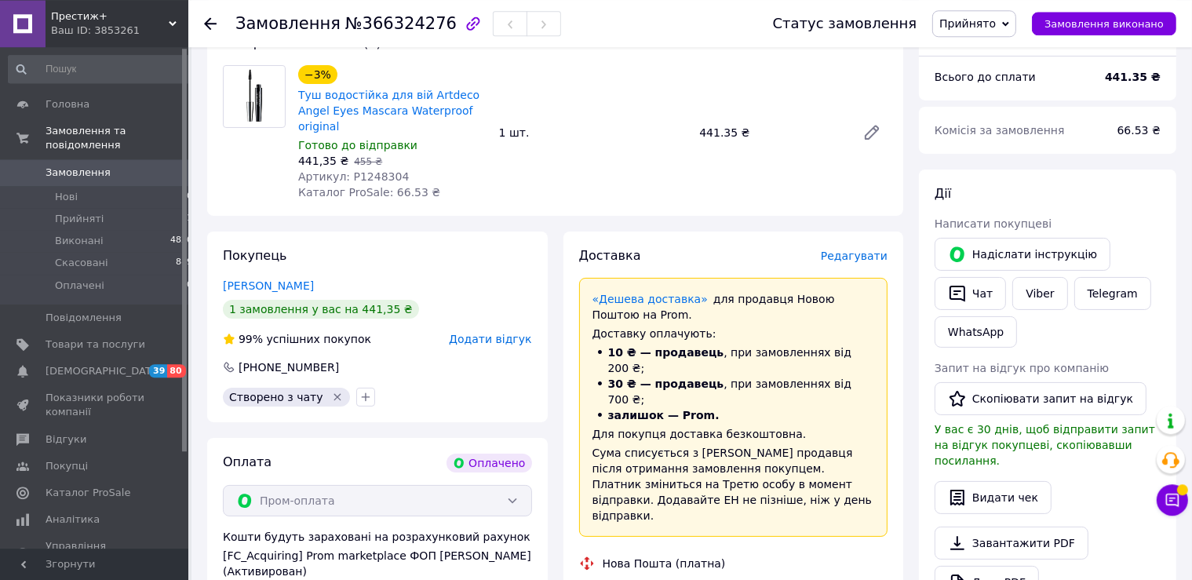
scroll to position [331, 0]
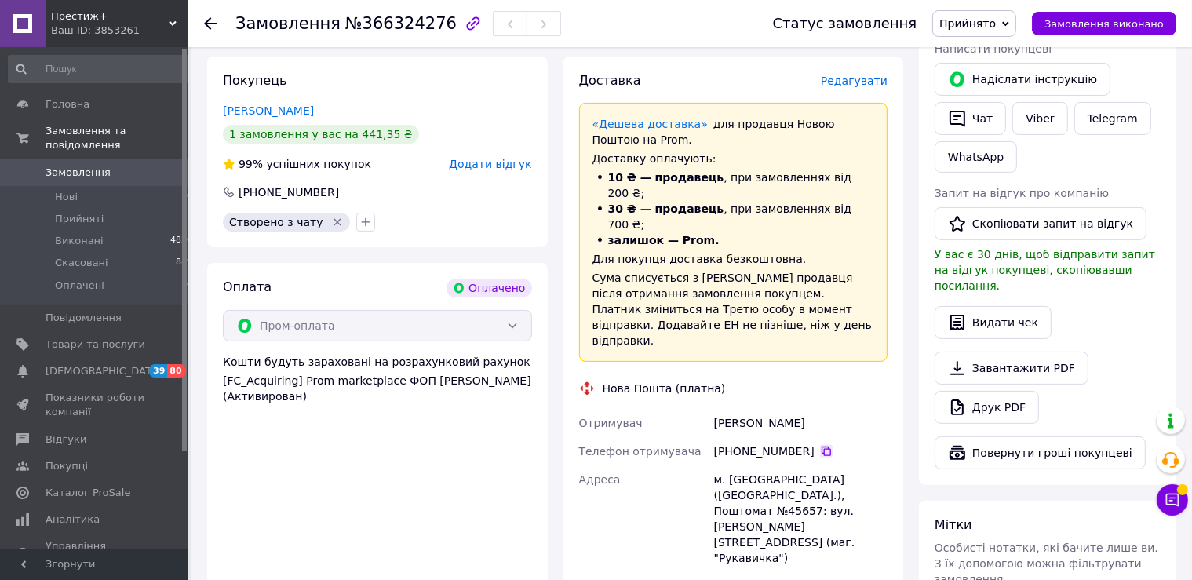
click at [820, 445] on icon at bounding box center [826, 451] width 13 height 13
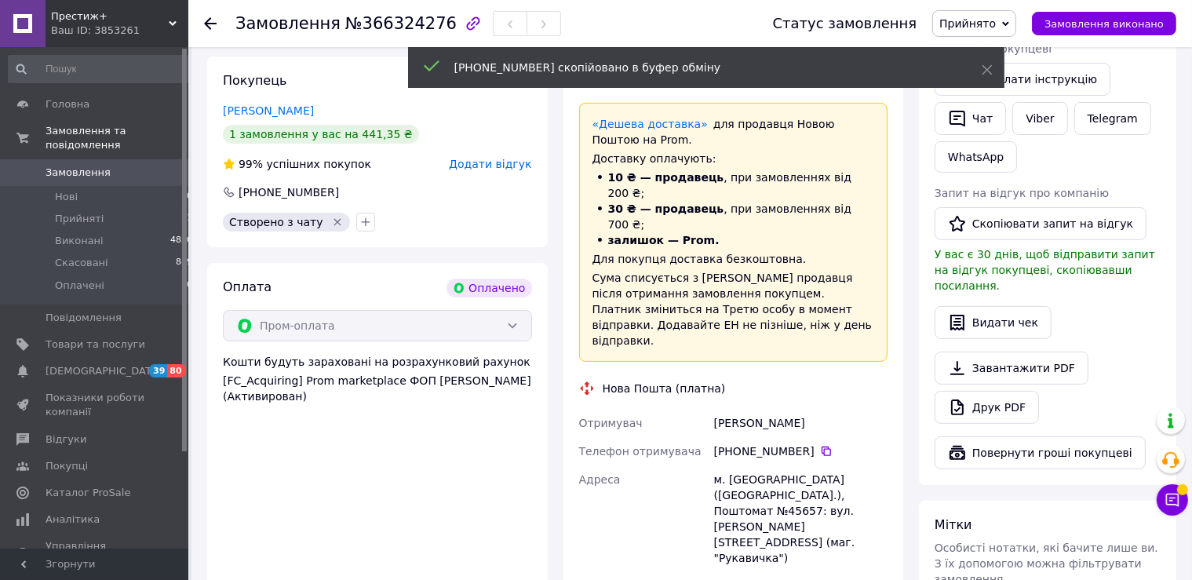
scroll to position [0, 0]
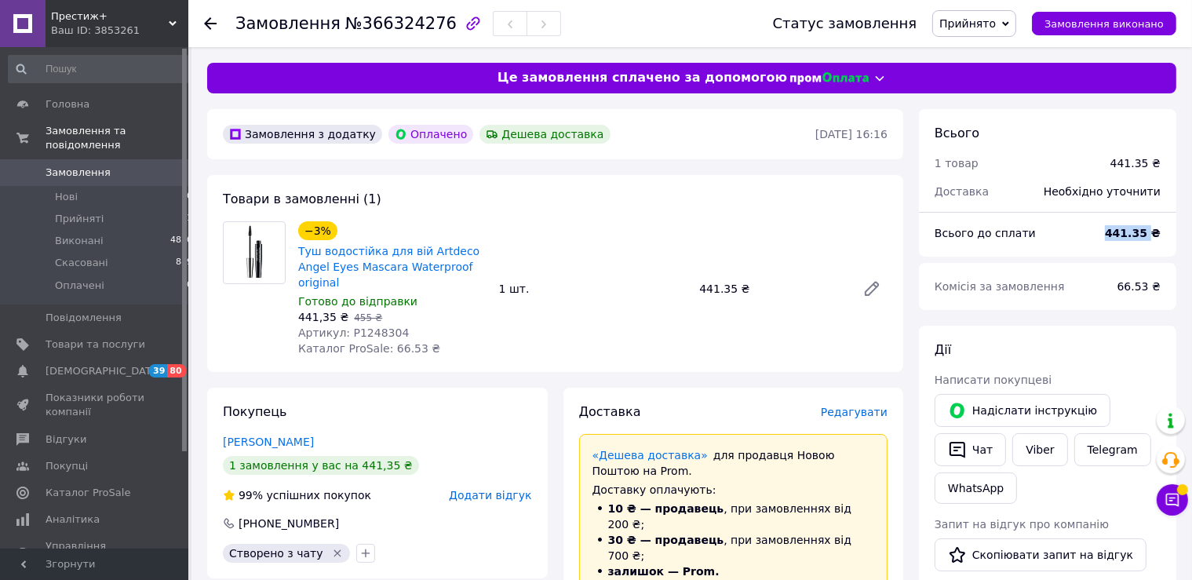
drag, startPoint x: 1153, startPoint y: 234, endPoint x: 1108, endPoint y: 234, distance: 45.5
click at [1108, 234] on div "Всього до сплати 441.35 ₴" at bounding box center [1047, 233] width 245 height 35
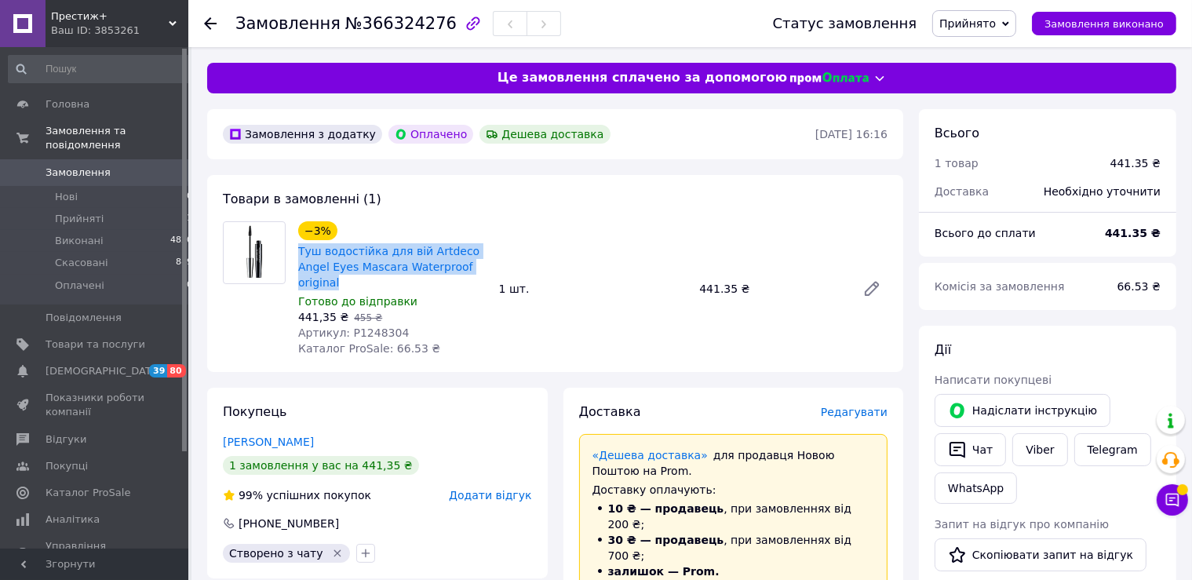
drag, startPoint x: 466, startPoint y: 268, endPoint x: 293, endPoint y: 250, distance: 174.5
click at [293, 250] on div "−3% Туш водостійка для вій Artdeco Angel Eyes Mascara Waterproof original Готов…" at bounding box center [392, 288] width 201 height 141
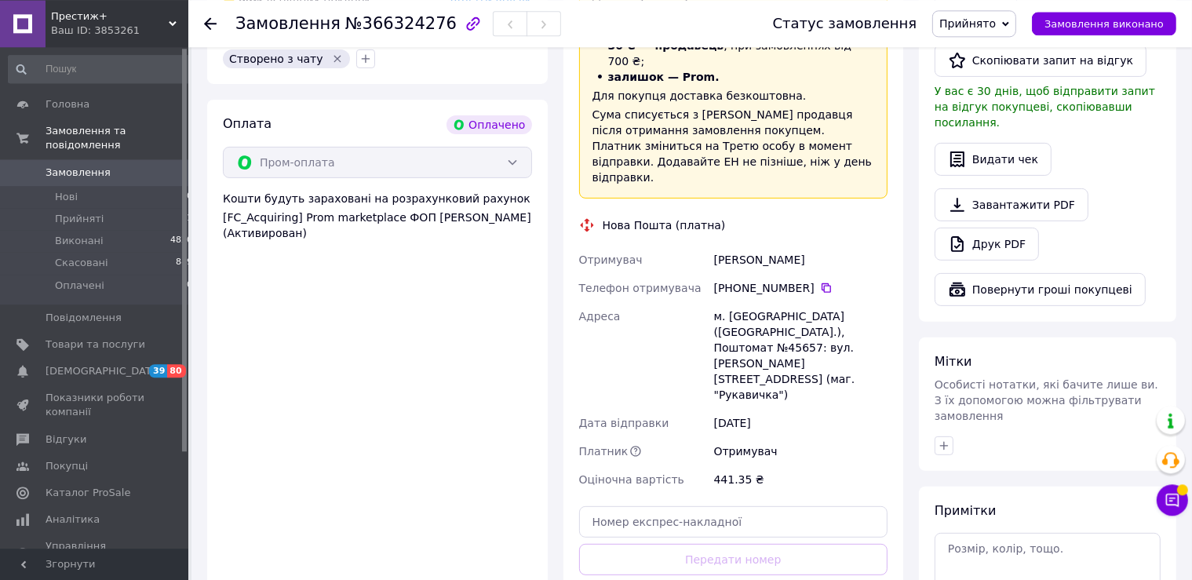
scroll to position [497, 0]
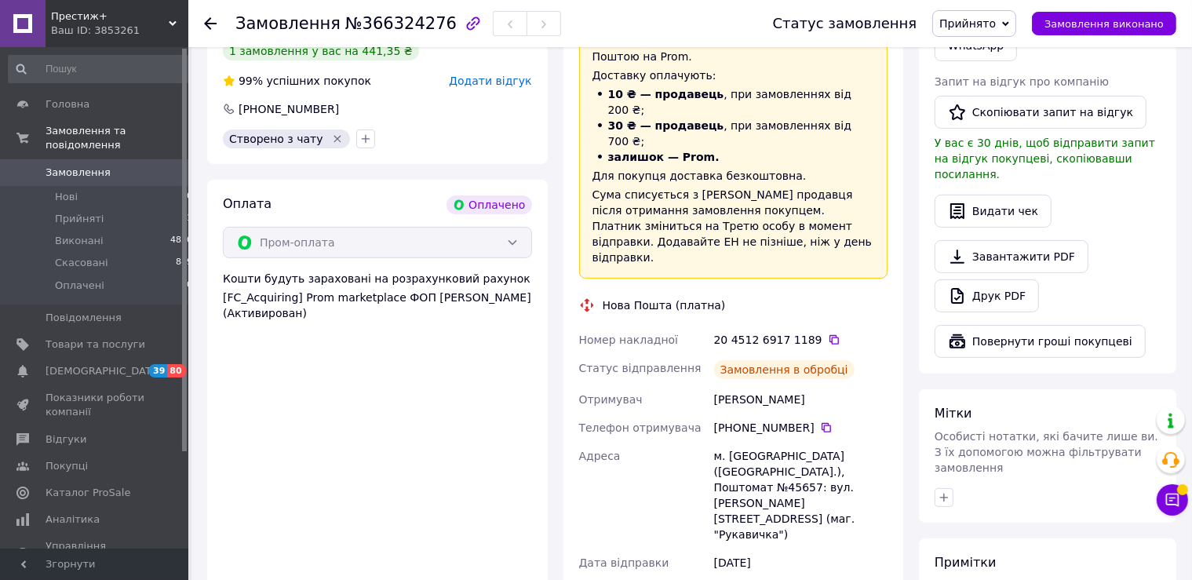
click at [828, 334] on icon at bounding box center [834, 340] width 13 height 13
click at [1084, 20] on span "Замовлення виконано" at bounding box center [1104, 24] width 119 height 12
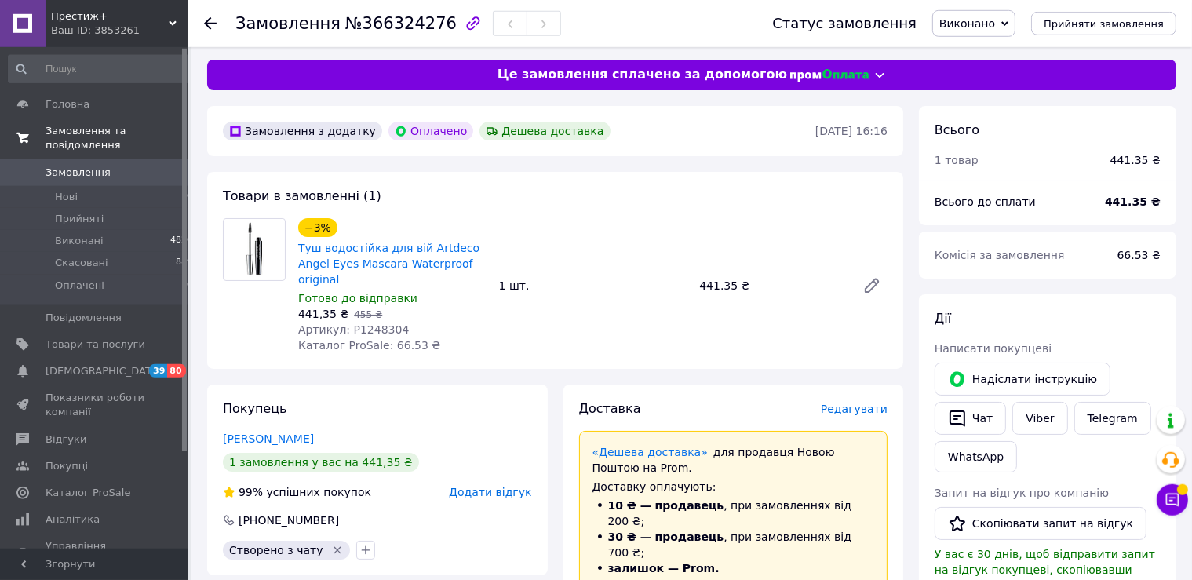
scroll to position [0, 0]
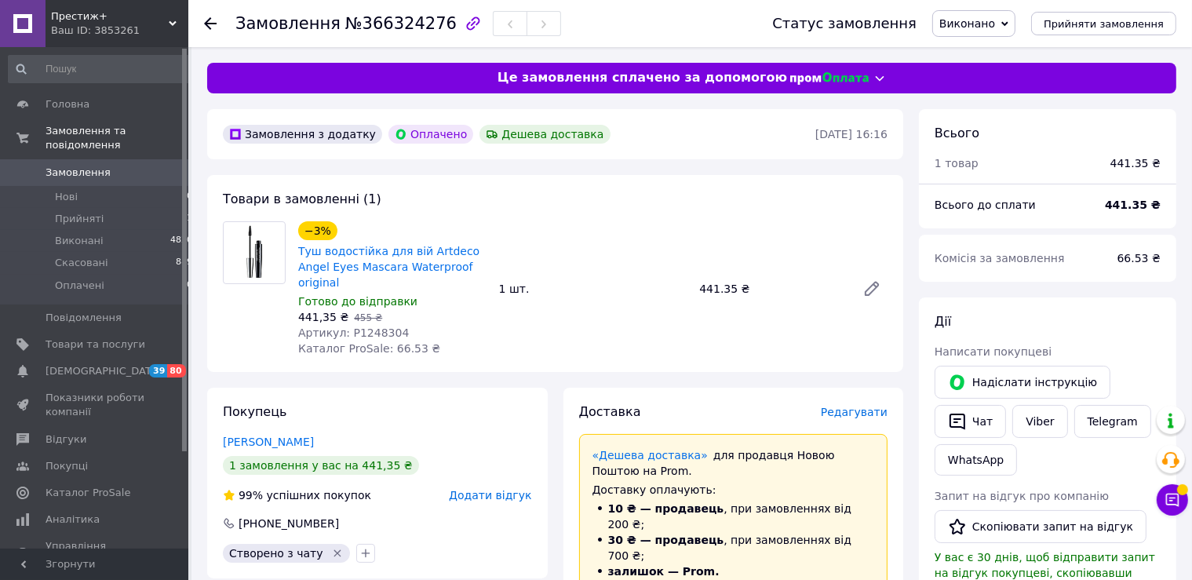
click at [74, 166] on span "Замовлення" at bounding box center [78, 173] width 65 height 14
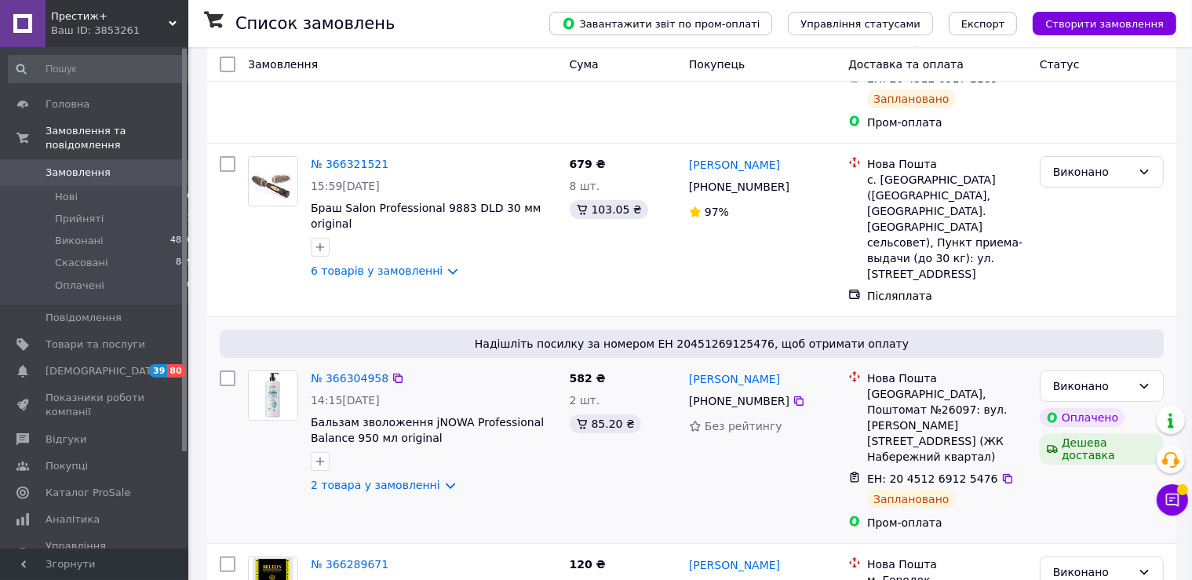
scroll to position [248, 0]
click at [1105, 162] on div "Виконано" at bounding box center [1092, 170] width 78 height 17
click at [1091, 171] on li "Прийнято" at bounding box center [1102, 173] width 122 height 28
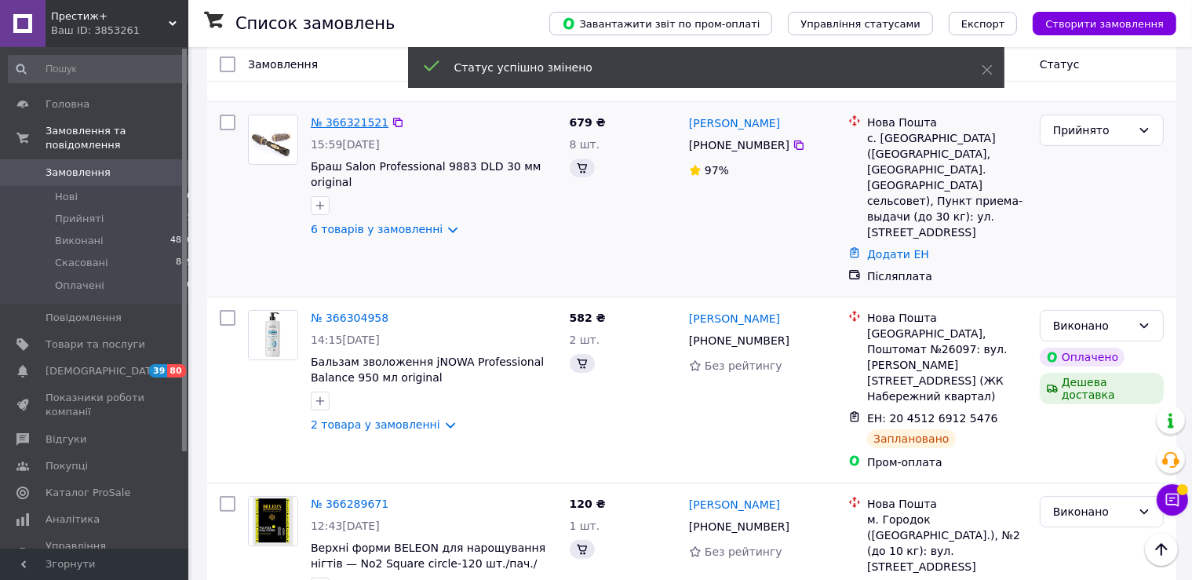
click at [357, 129] on link "№ 366321521" at bounding box center [350, 122] width 78 height 13
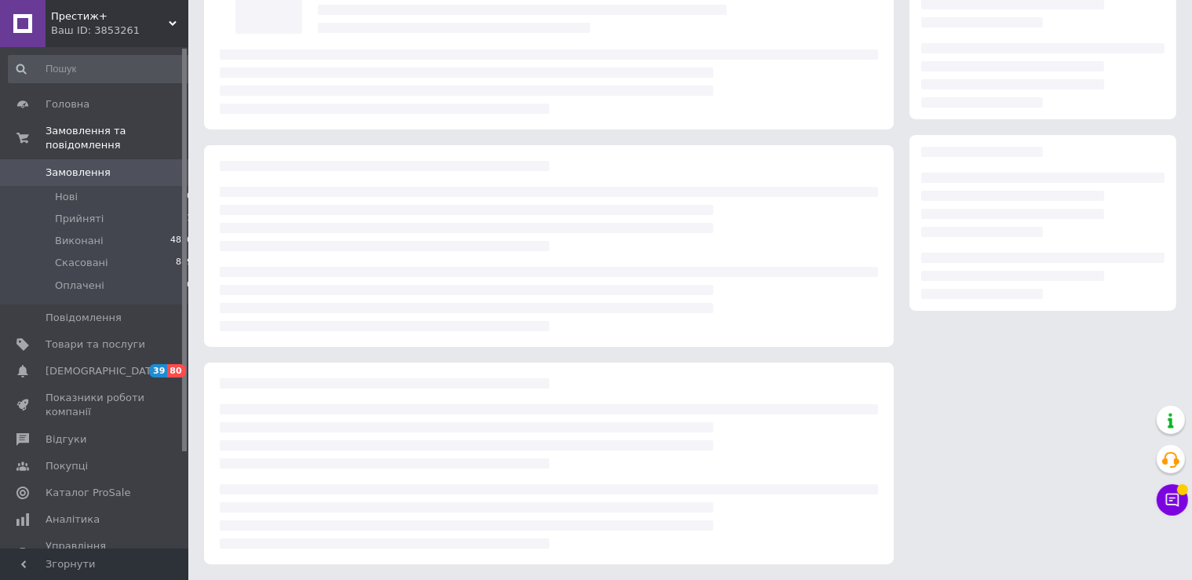
scroll to position [137, 0]
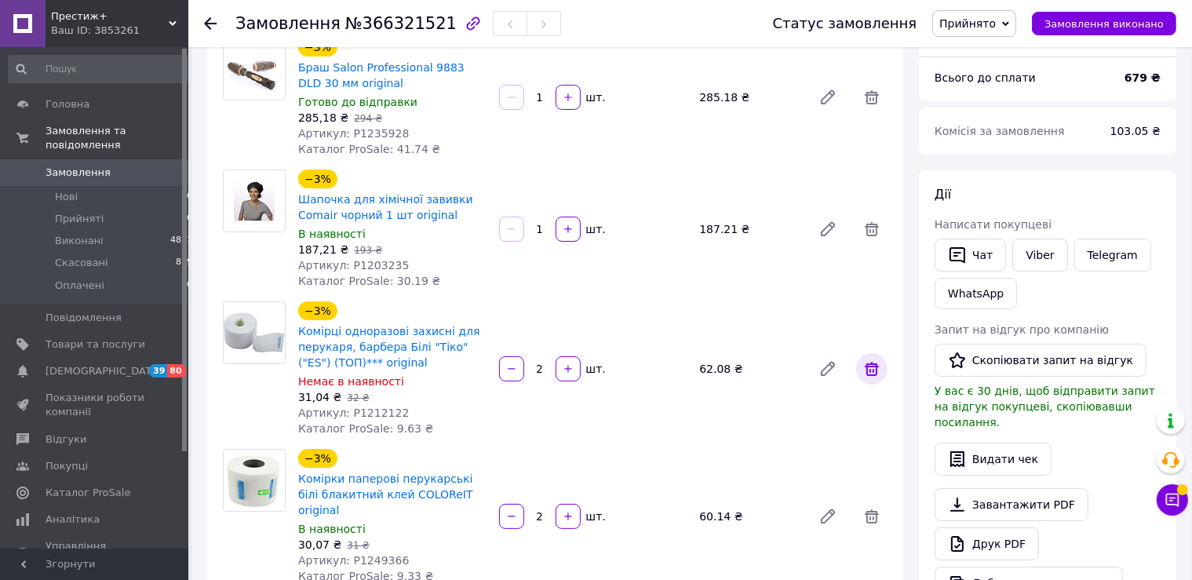
click at [870, 365] on icon at bounding box center [872, 369] width 14 height 14
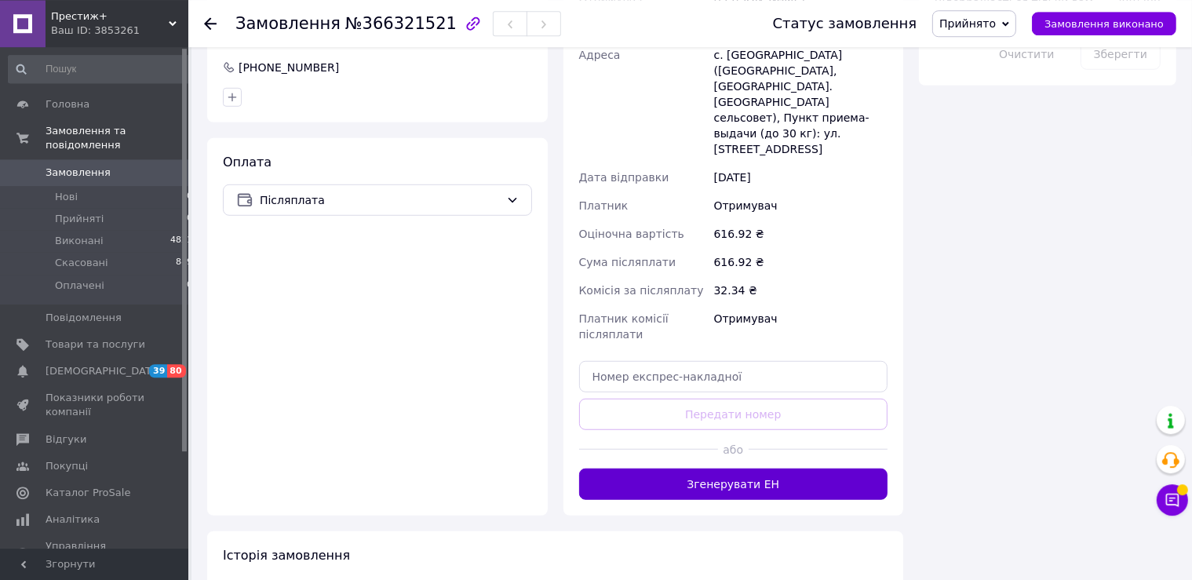
scroll to position [1077, 0]
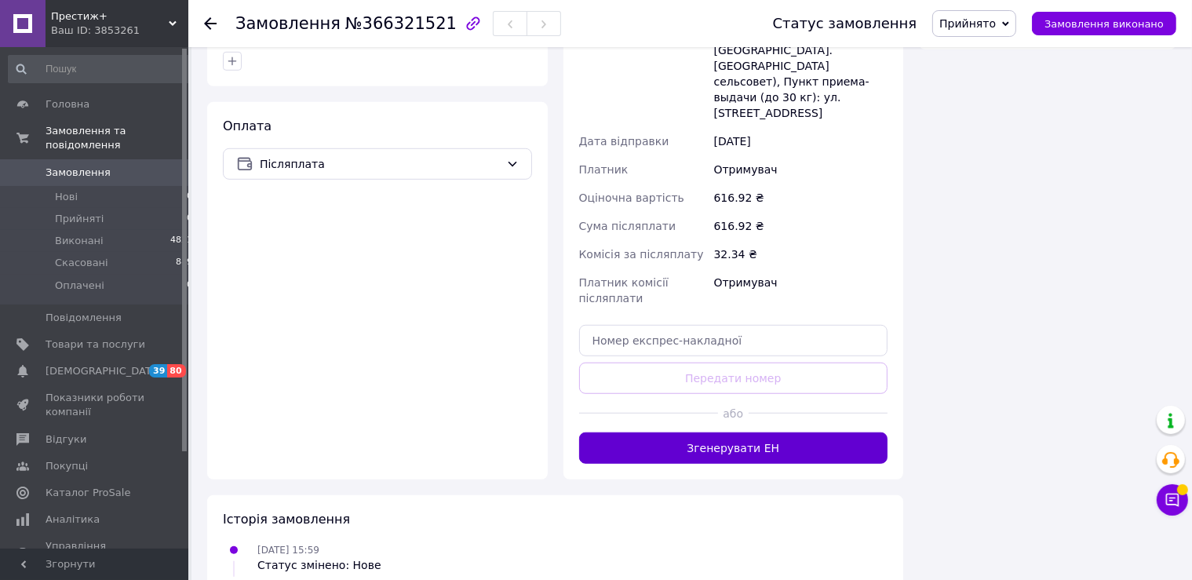
click at [825, 433] on button "Згенерувати ЕН" at bounding box center [733, 448] width 309 height 31
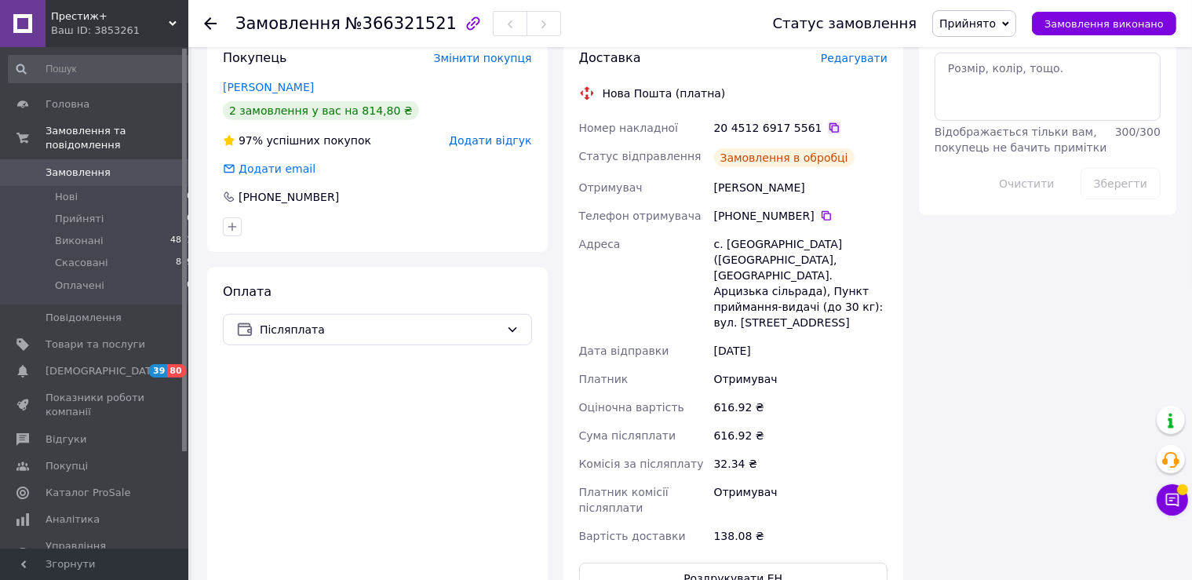
scroll to position [829, 0]
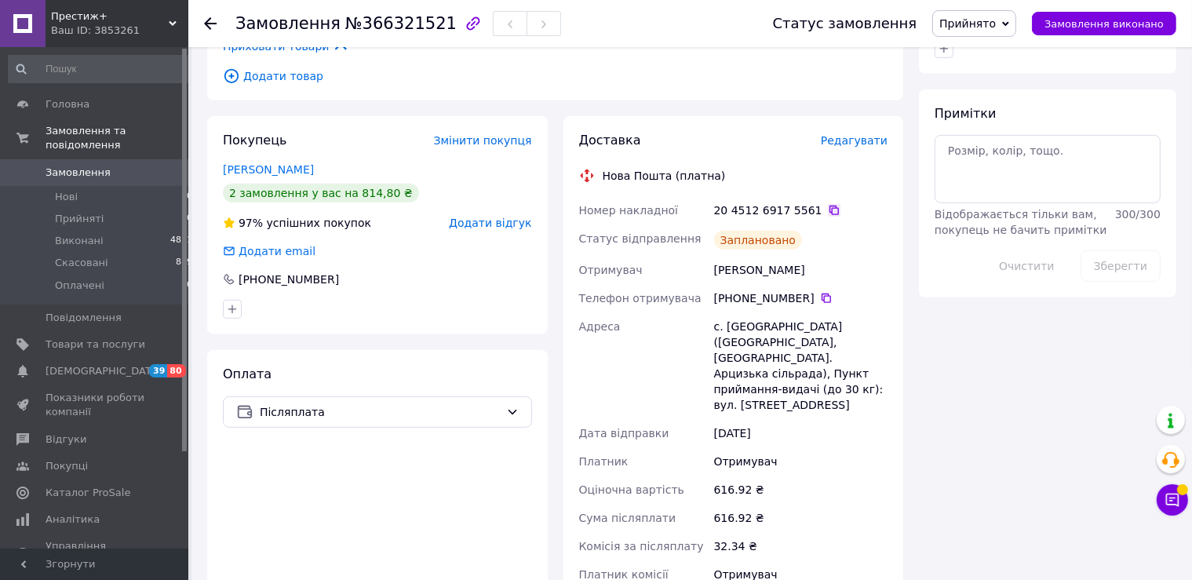
click at [828, 204] on icon at bounding box center [834, 210] width 13 height 13
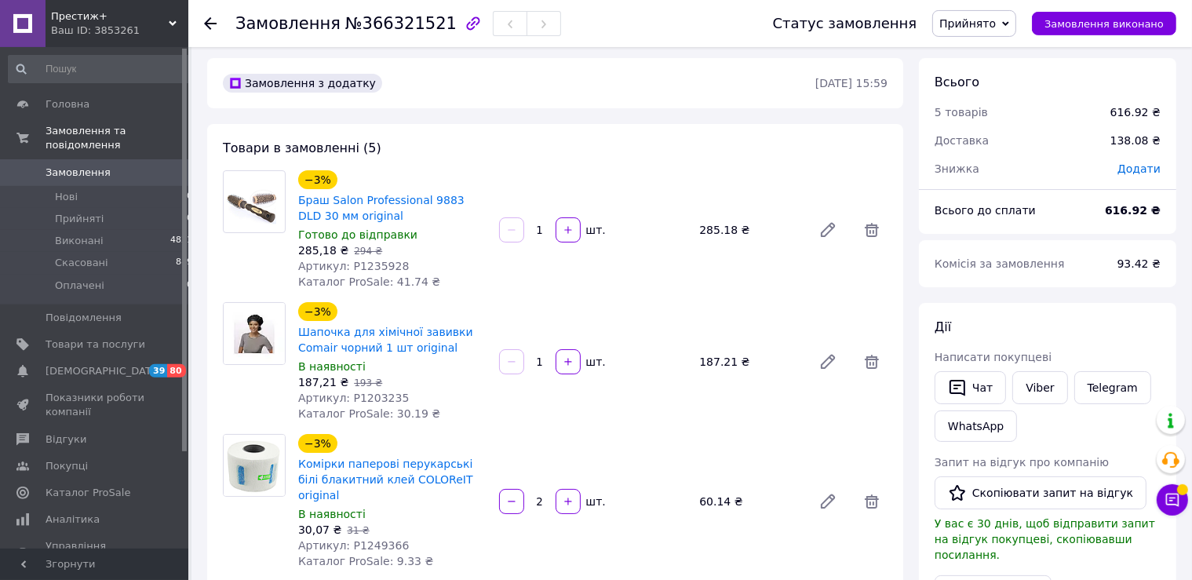
scroll to position [0, 0]
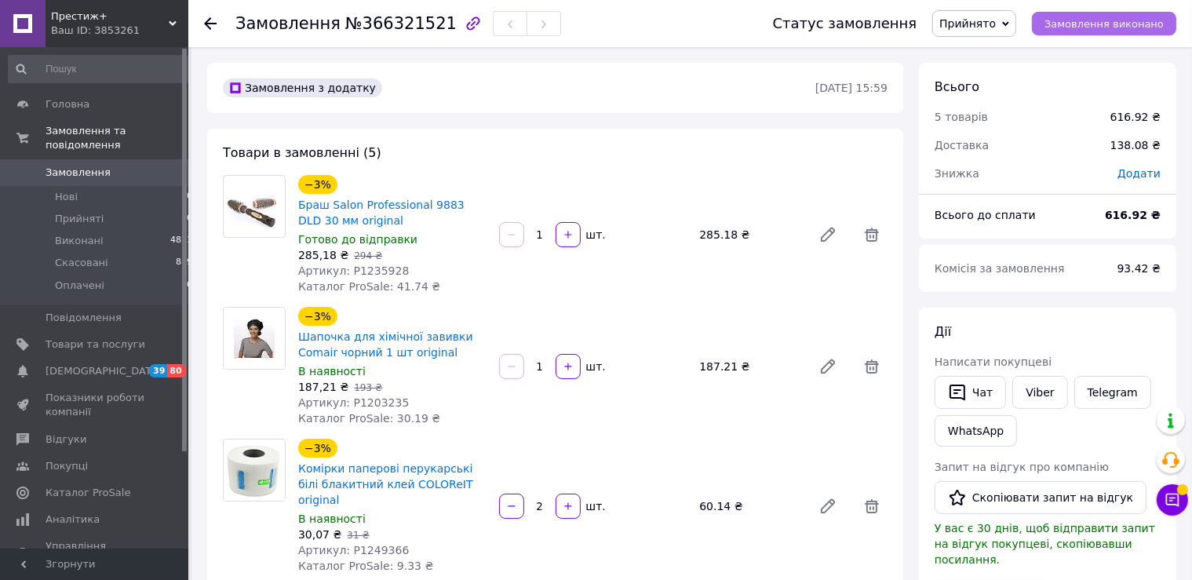
click at [1091, 20] on span "Замовлення виконано" at bounding box center [1104, 24] width 119 height 12
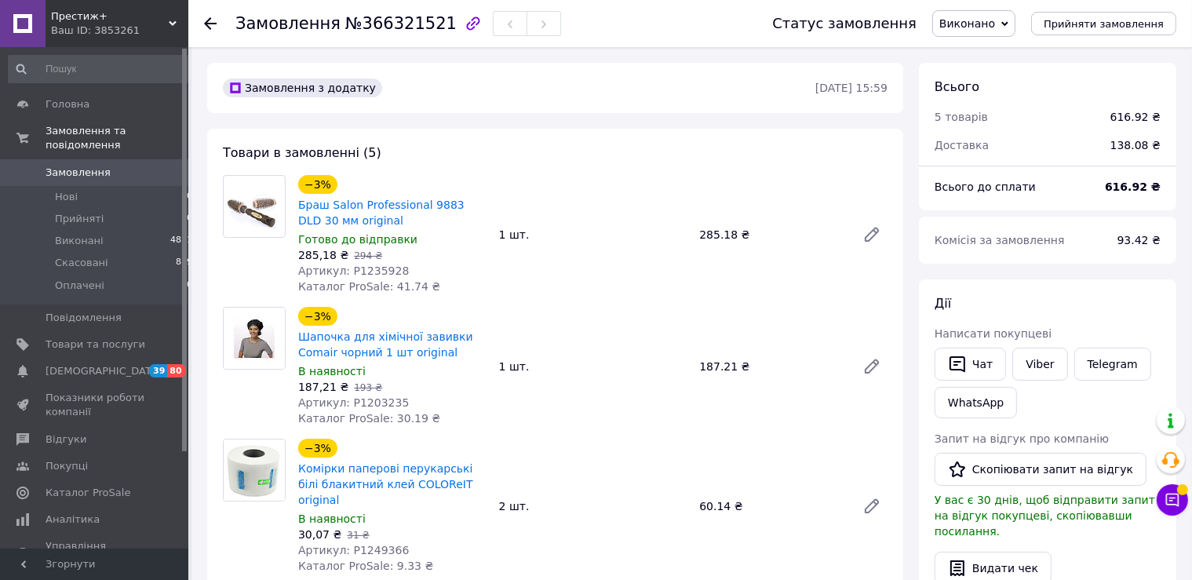
click at [89, 166] on span "Замовлення" at bounding box center [78, 173] width 65 height 14
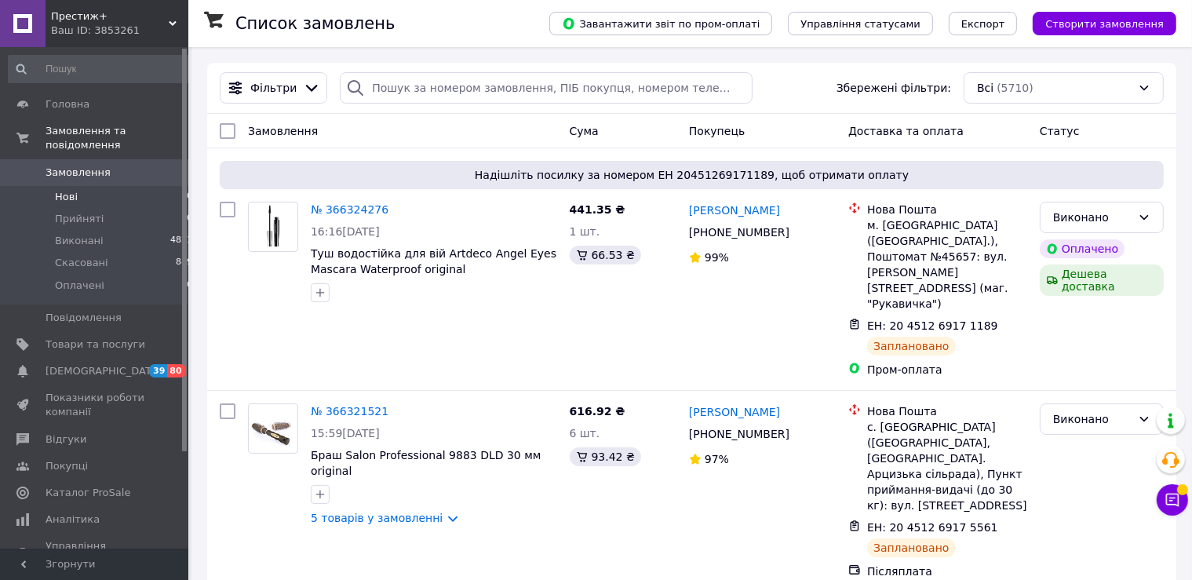
click at [85, 186] on li "Нові 0" at bounding box center [101, 197] width 202 height 22
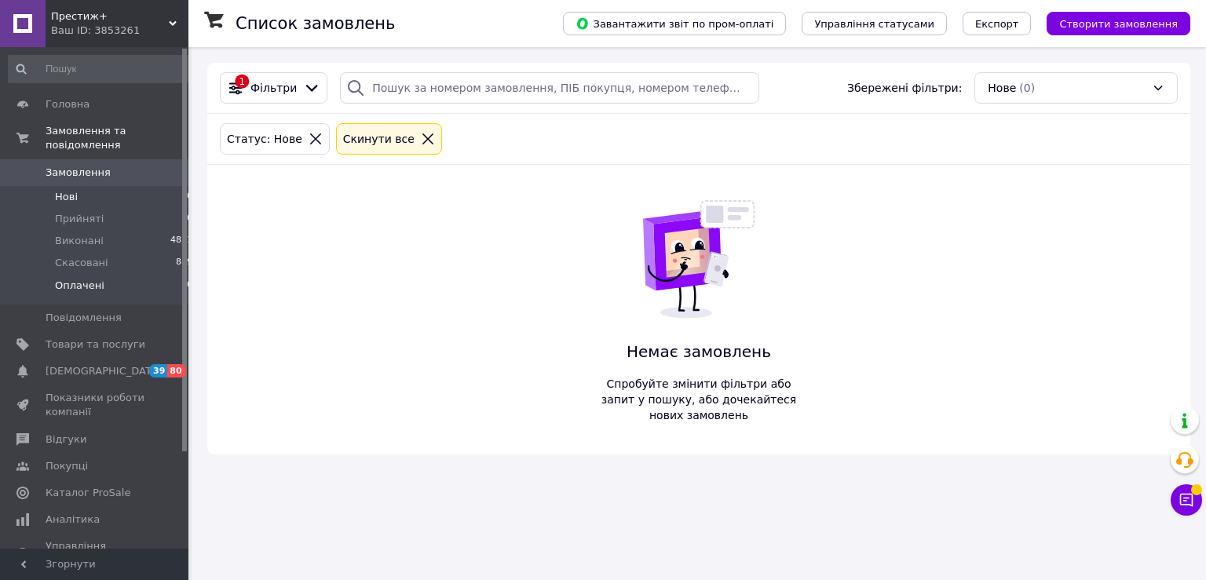
click at [130, 275] on li "Оплачені 0" at bounding box center [101, 290] width 202 height 30
click at [62, 166] on span "Замовлення" at bounding box center [78, 173] width 65 height 14
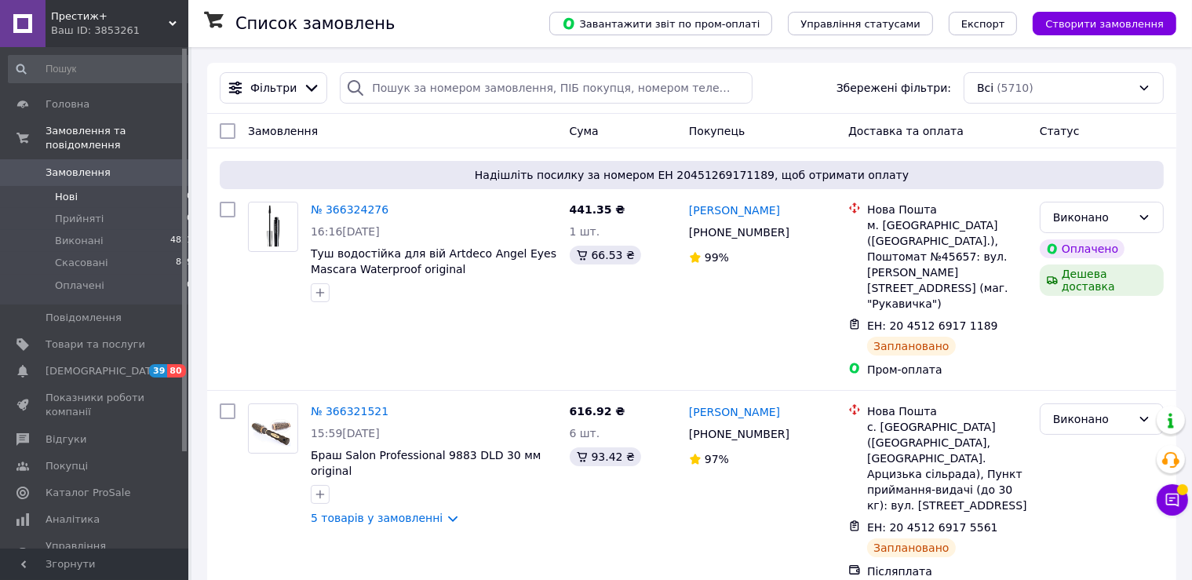
click at [104, 186] on li "Нові 0" at bounding box center [101, 197] width 202 height 22
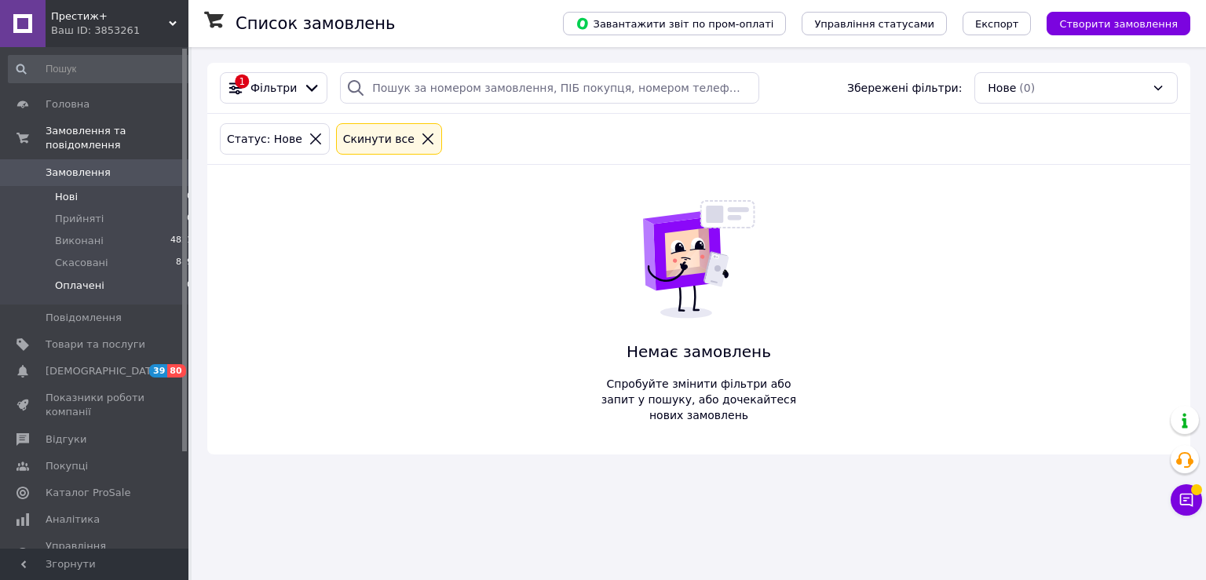
click at [84, 280] on li "Оплачені 0" at bounding box center [101, 290] width 202 height 30
click at [97, 166] on span "Замовлення" at bounding box center [78, 173] width 65 height 14
